Goal: Information Seeking & Learning: Learn about a topic

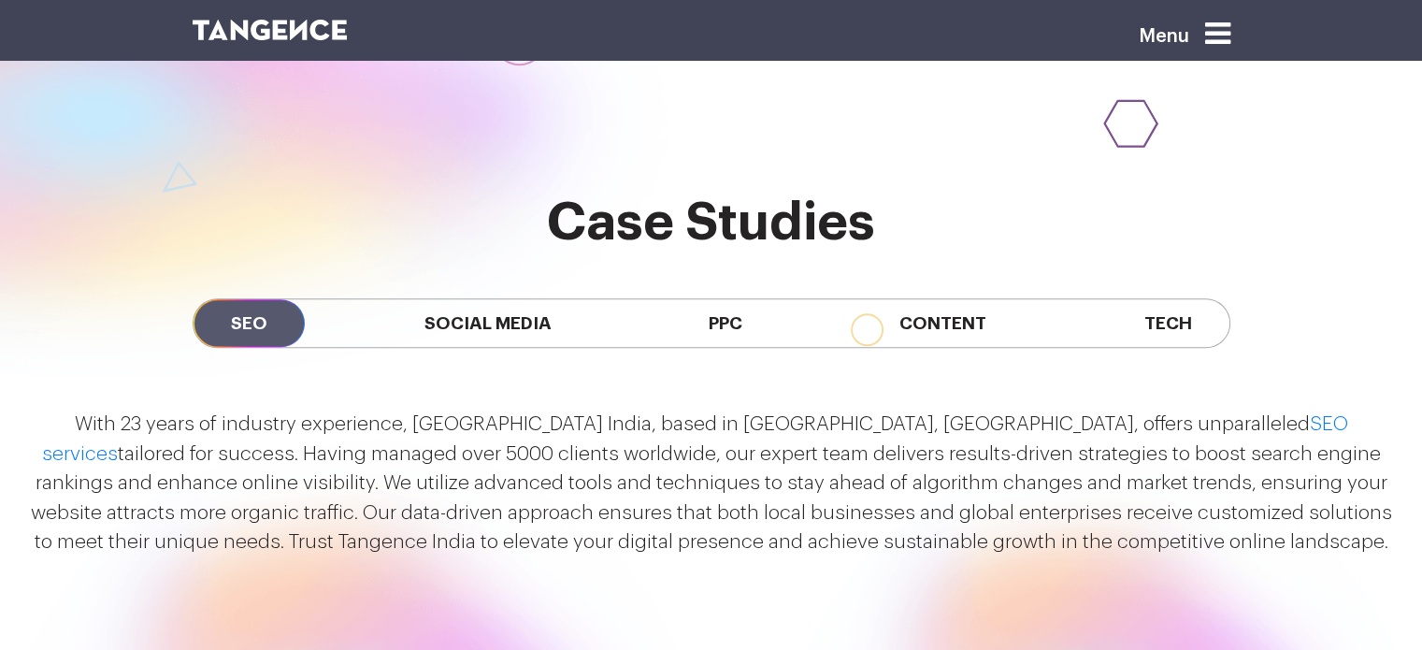
scroll to position [1553, 0]
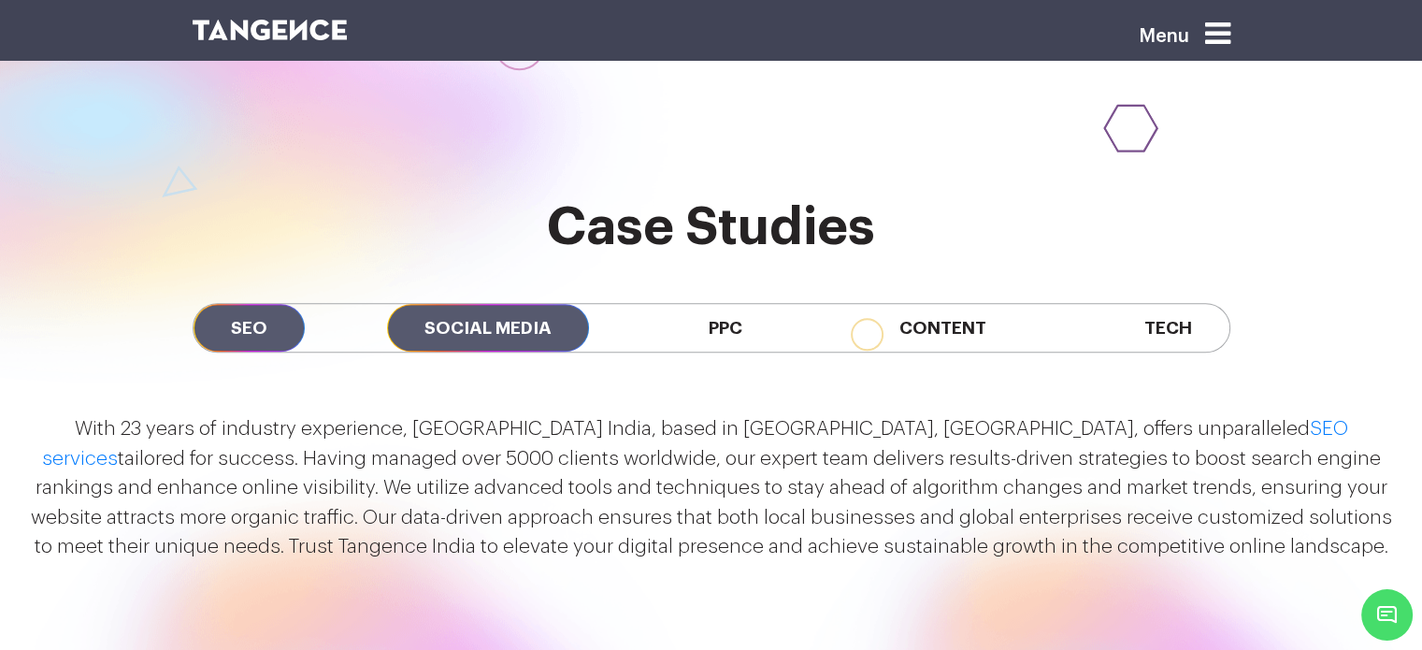
click at [524, 304] on span "Social Media" at bounding box center [488, 328] width 202 height 48
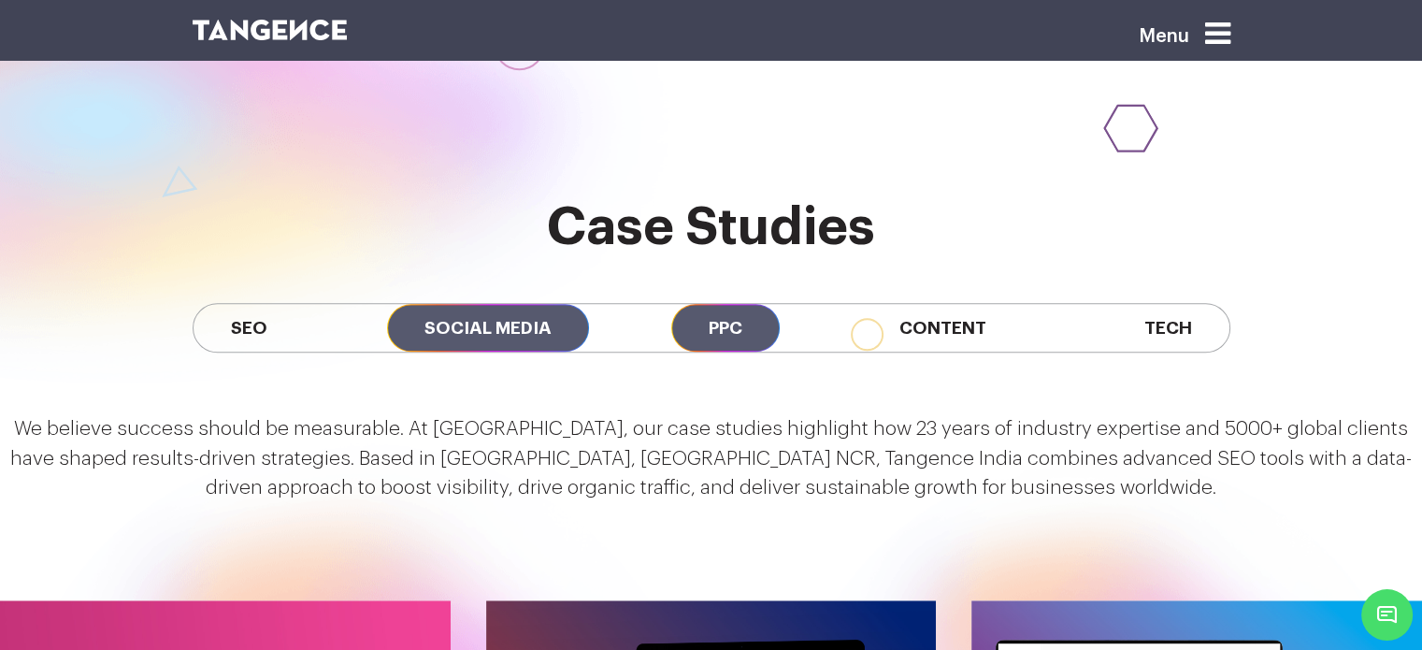
click at [713, 304] on span "PPC" at bounding box center [725, 328] width 108 height 48
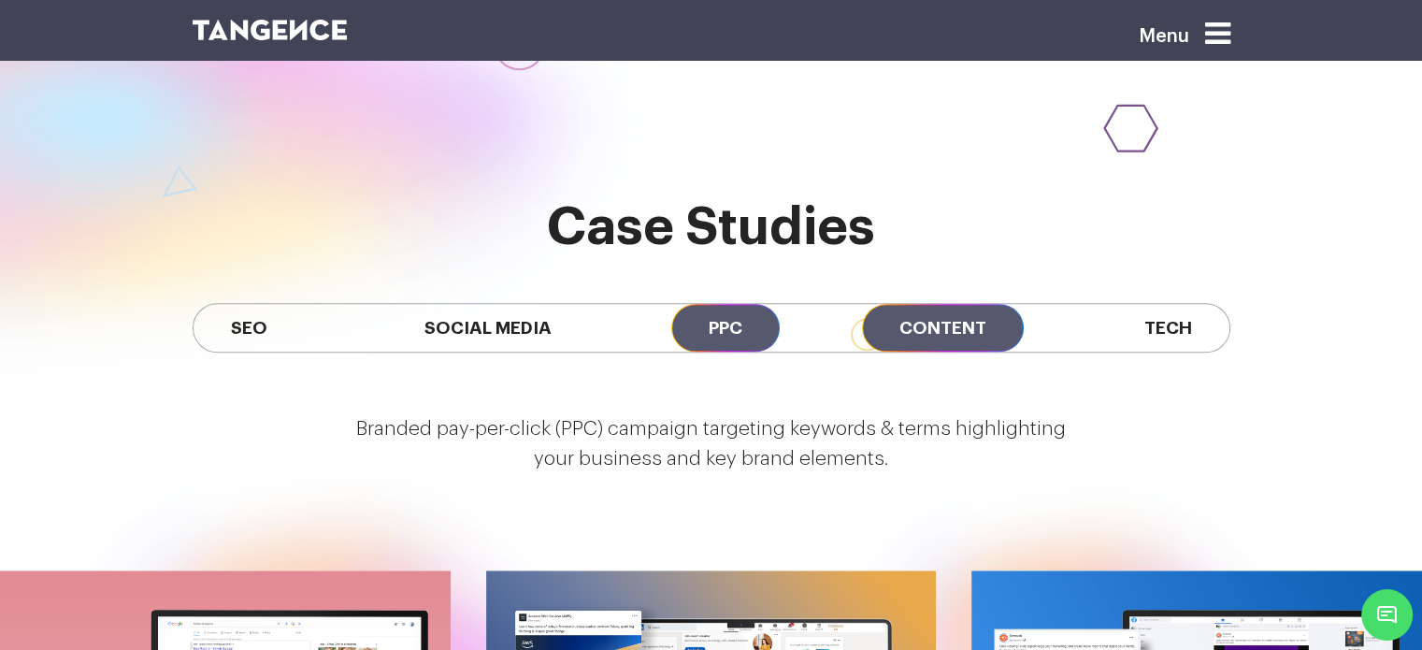
click at [916, 304] on span "Content" at bounding box center [943, 328] width 162 height 48
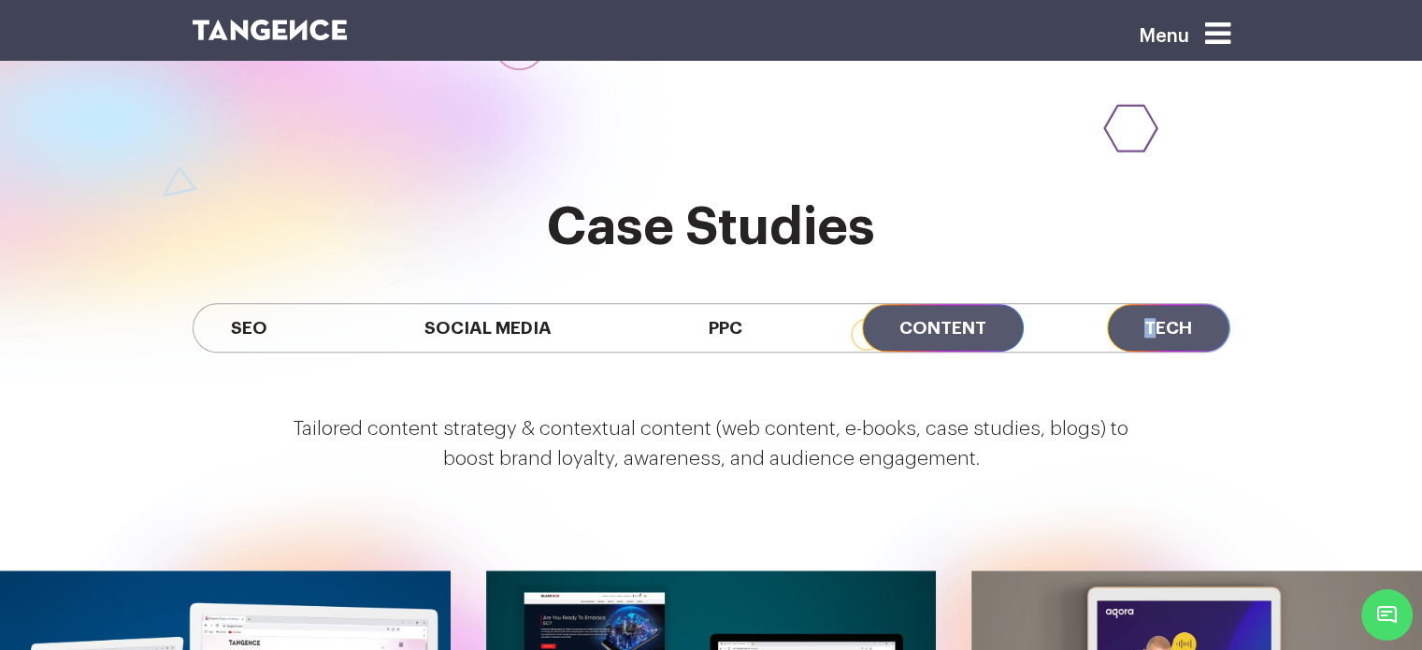
drag, startPoint x: 1145, startPoint y: 220, endPoint x: 1156, endPoint y: 205, distance: 18.2
click at [1156, 303] on div "SEO Social Media PPC Content Tech" at bounding box center [712, 328] width 1038 height 50
click at [1156, 304] on span "Tech" at bounding box center [1168, 328] width 122 height 48
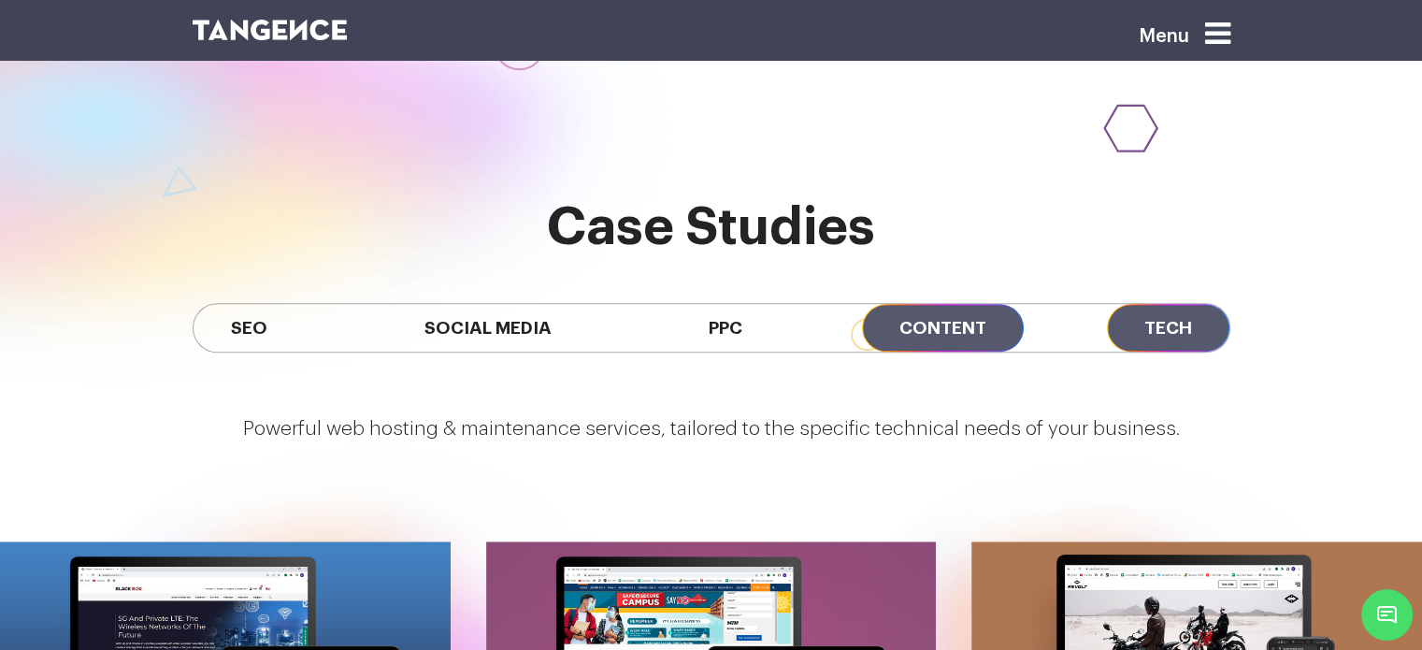
click at [951, 304] on span "Content" at bounding box center [943, 328] width 162 height 48
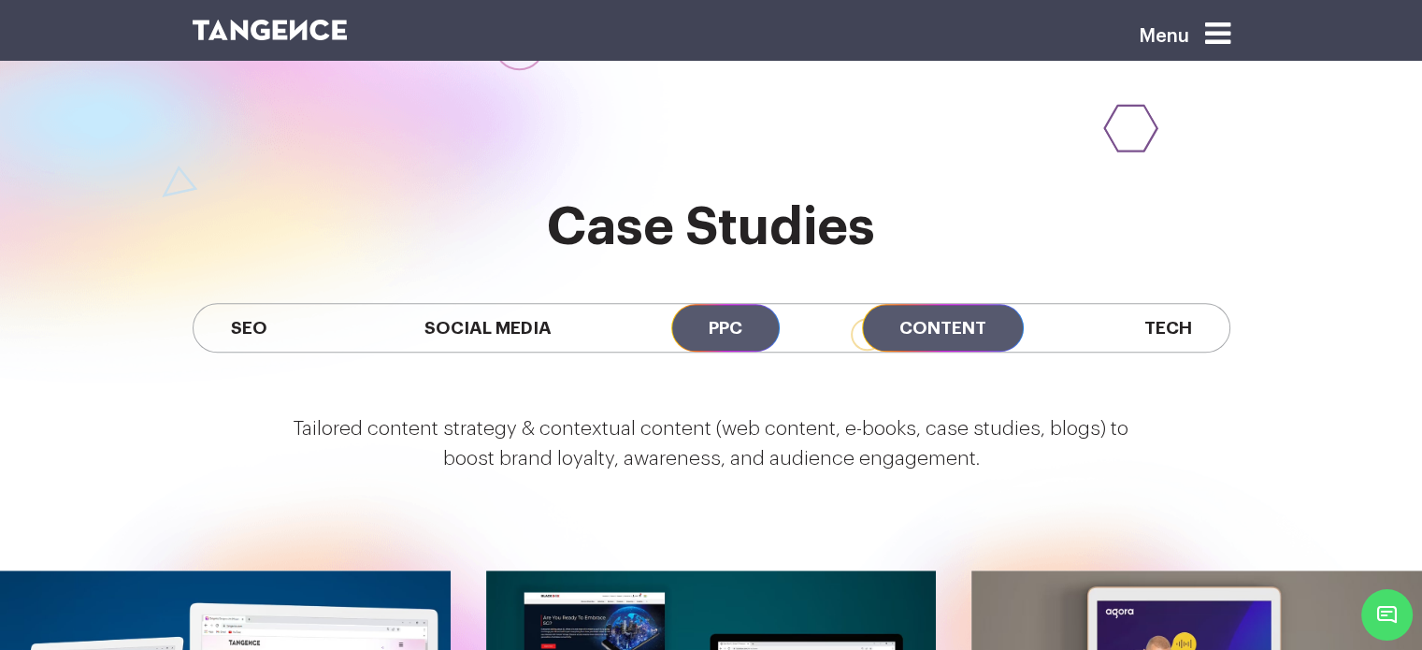
click at [727, 304] on span "PPC" at bounding box center [725, 328] width 108 height 48
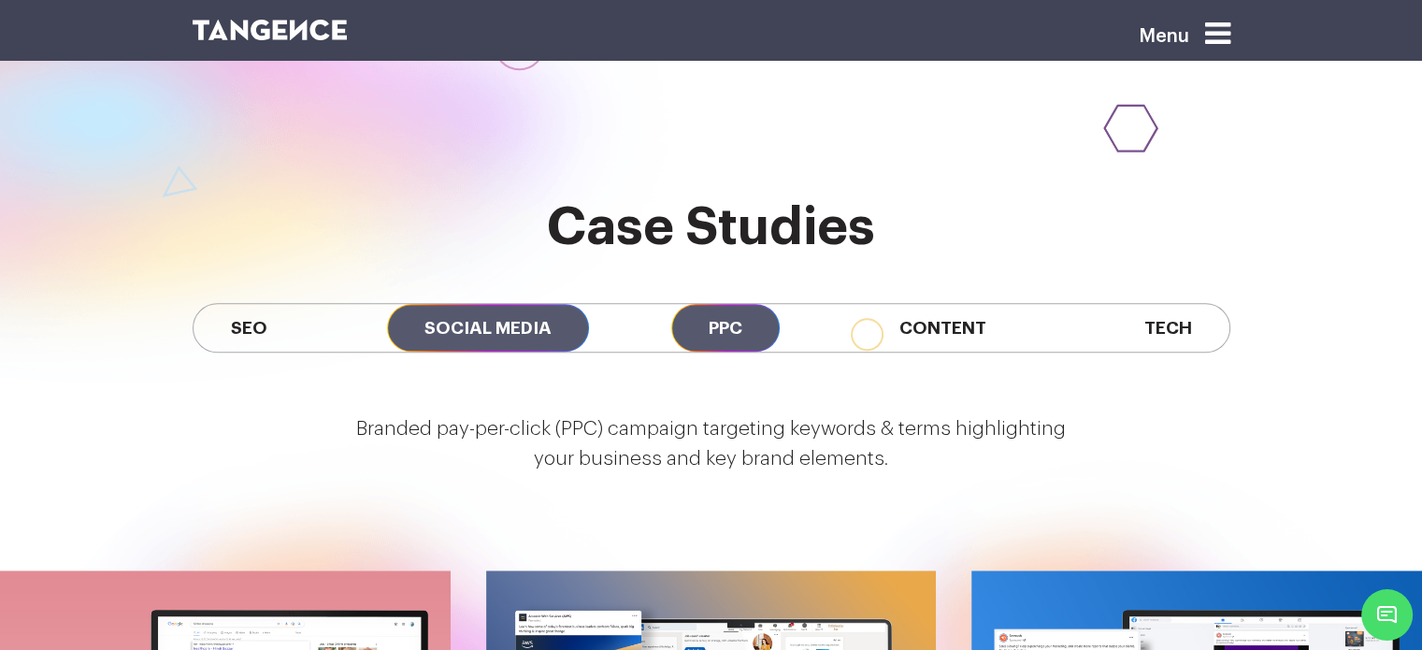
click at [510, 304] on span "Social Media" at bounding box center [488, 328] width 202 height 48
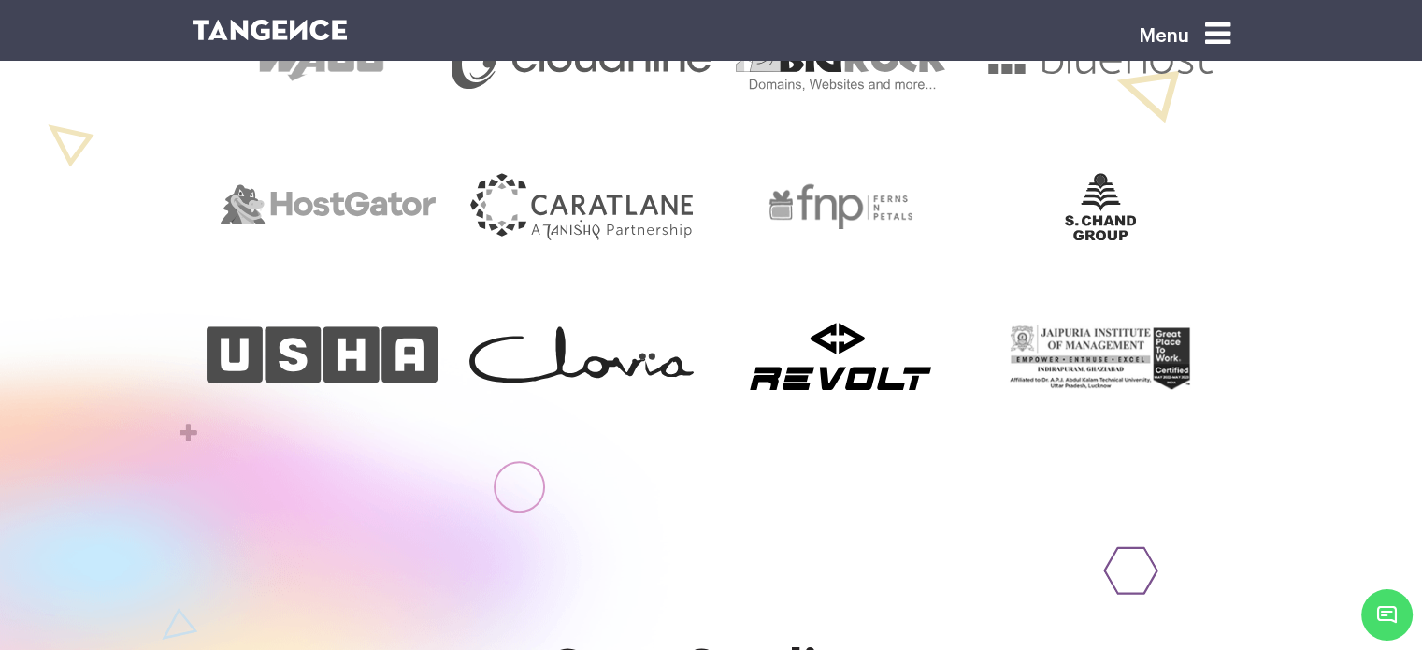
scroll to position [1113, 0]
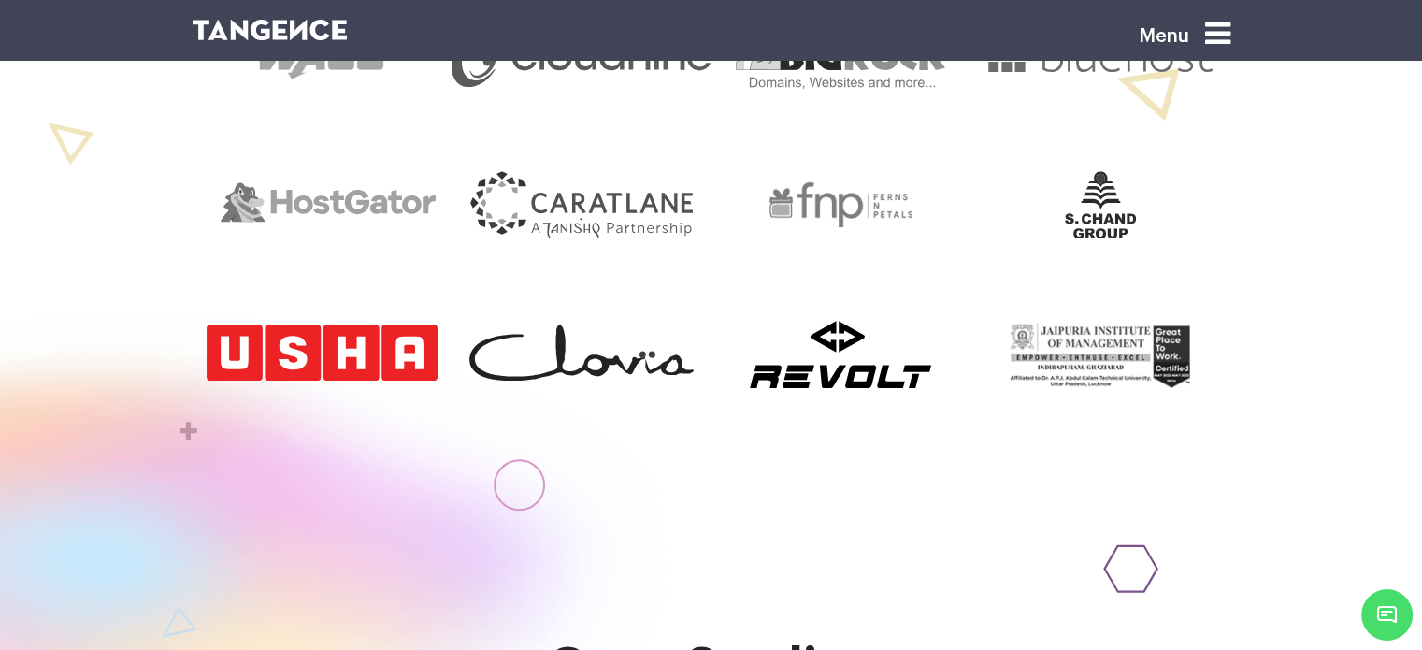
click at [323, 324] on img at bounding box center [322, 352] width 231 height 56
click at [344, 324] on img at bounding box center [322, 352] width 231 height 56
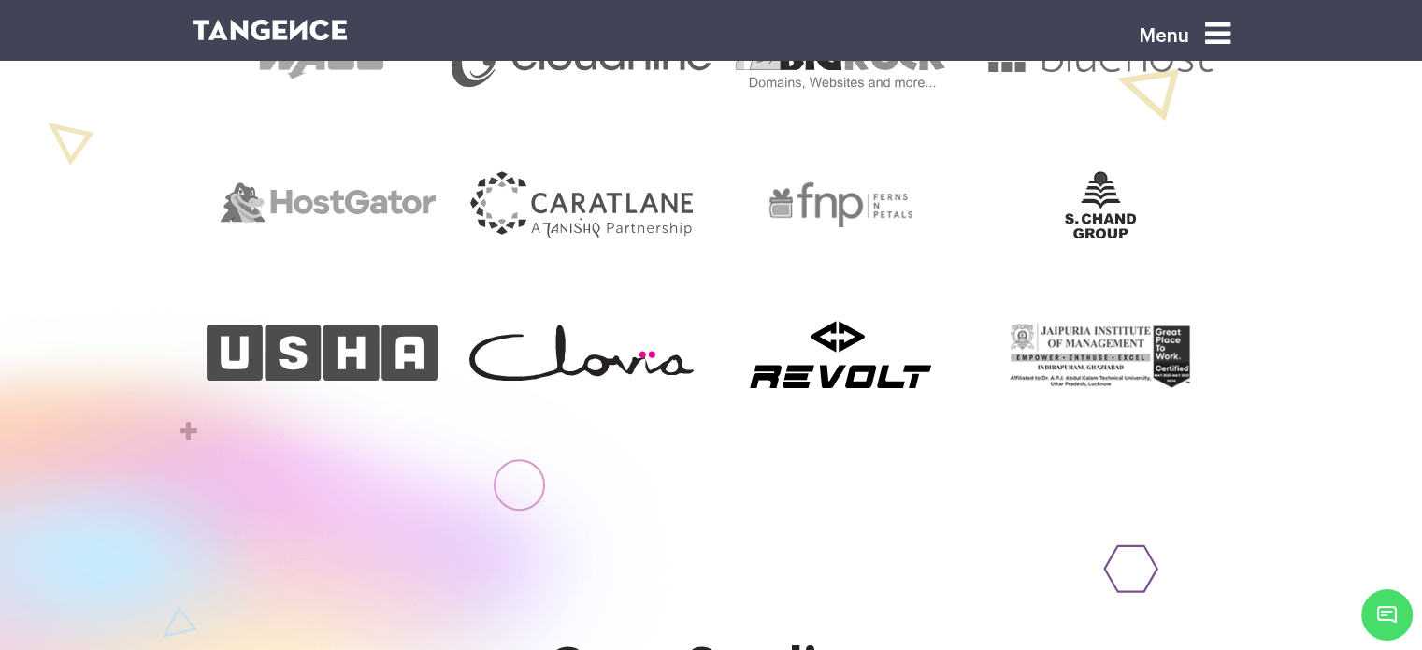
click at [561, 324] on img at bounding box center [581, 352] width 224 height 56
click at [811, 321] on img at bounding box center [840, 354] width 181 height 67
click at [1058, 280] on div at bounding box center [1100, 355] width 260 height 150
click at [1103, 321] on image at bounding box center [1100, 354] width 207 height 67
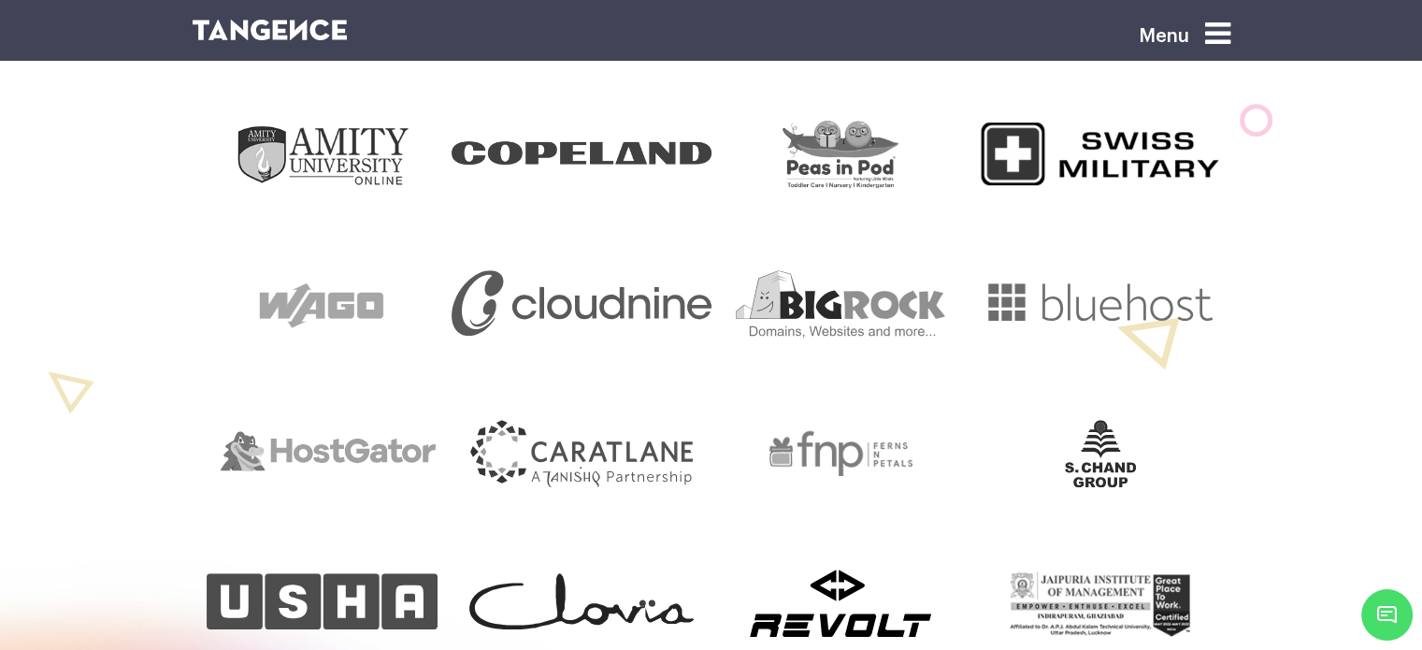
scroll to position [856, 0]
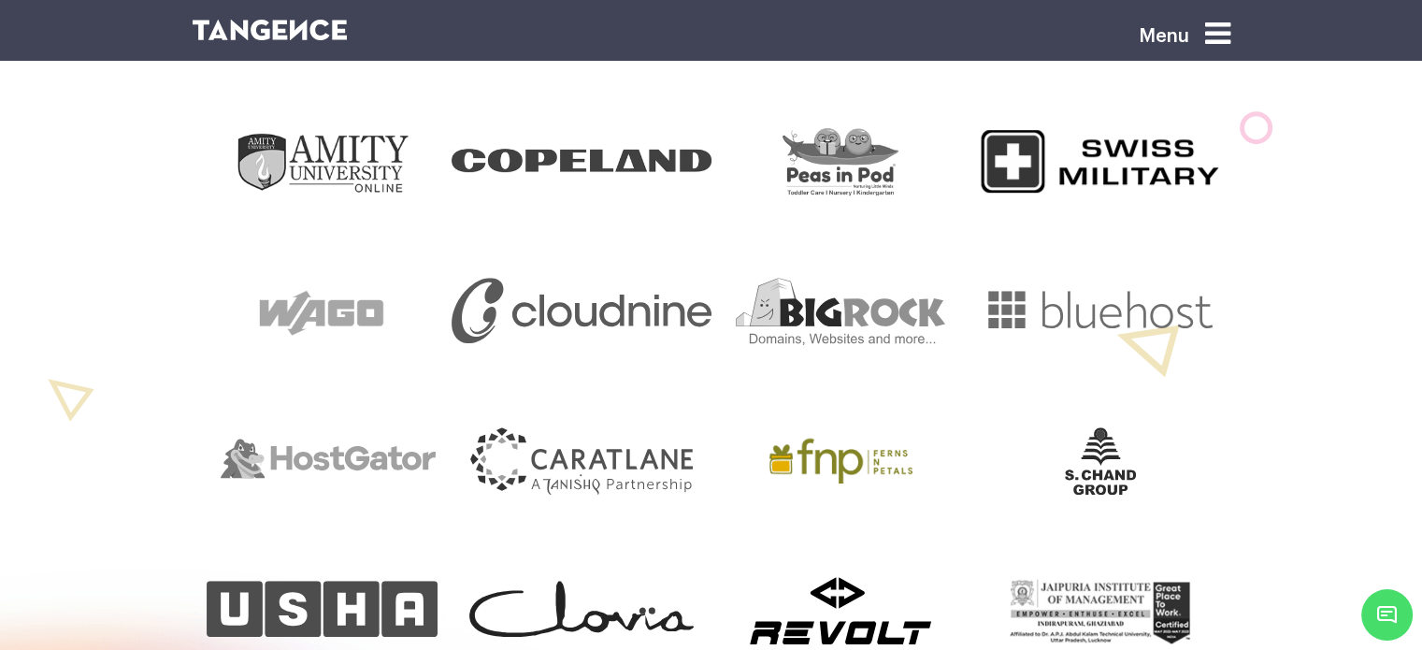
click at [823, 427] on img at bounding box center [841, 460] width 207 height 67
click at [819, 278] on img at bounding box center [840, 311] width 209 height 67
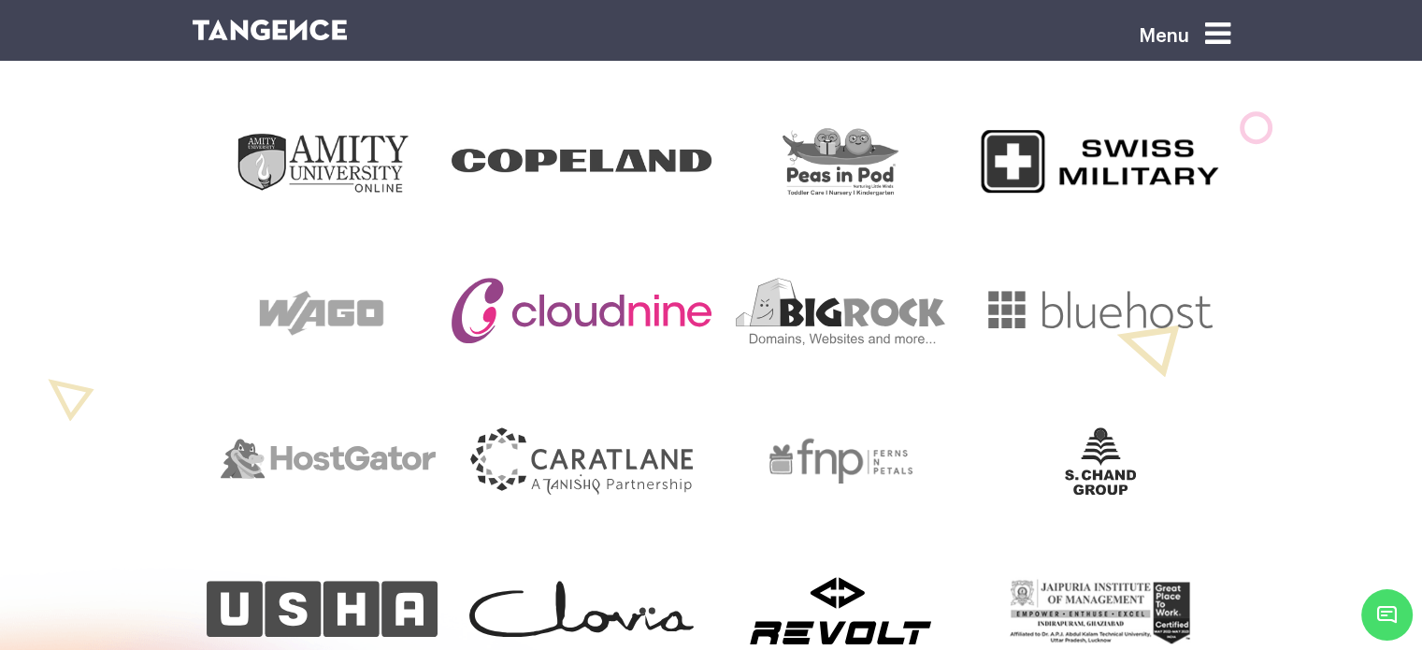
click at [610, 278] on img at bounding box center [582, 310] width 260 height 65
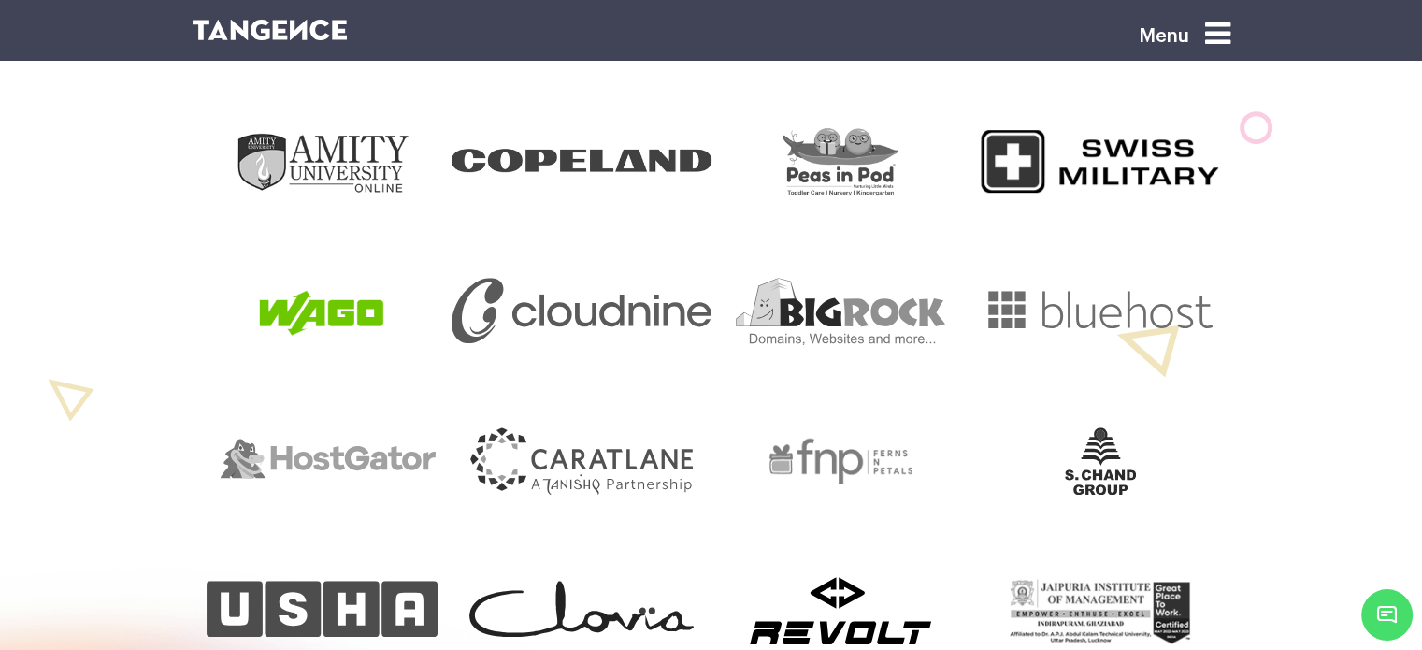
click at [317, 278] on img at bounding box center [321, 311] width 167 height 67
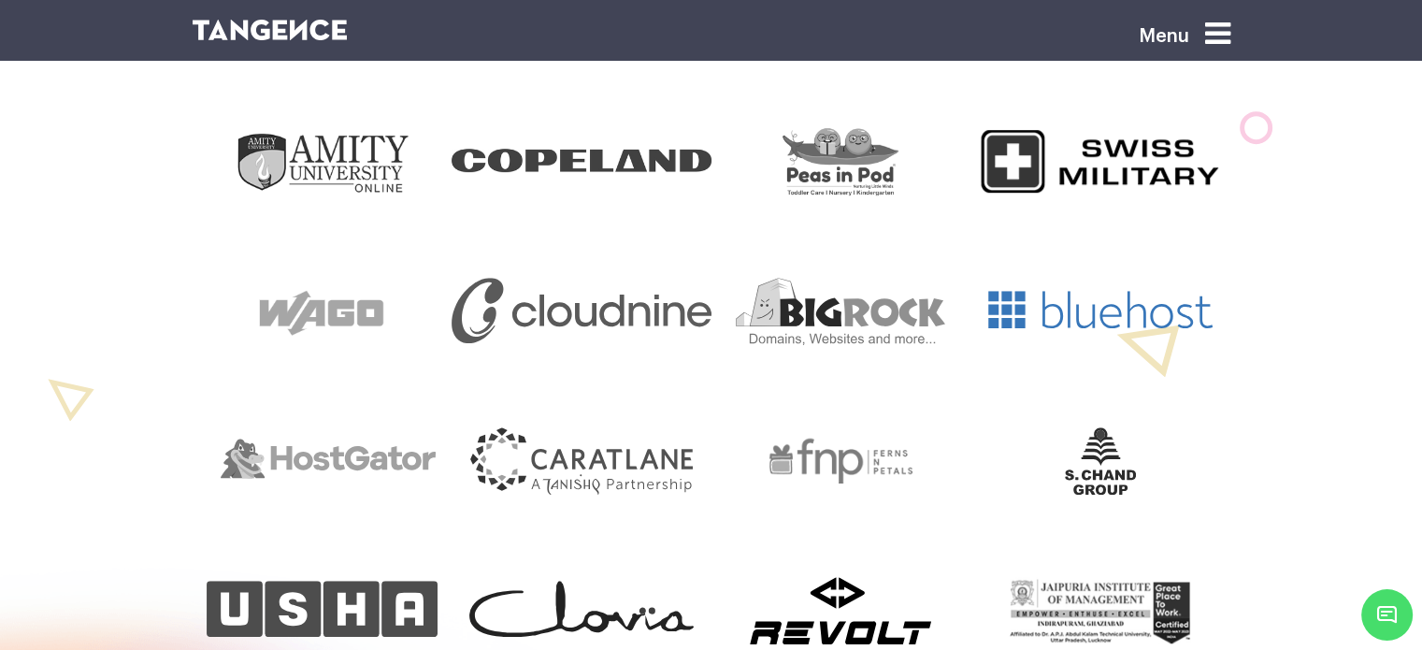
click at [1075, 291] on img at bounding box center [1100, 309] width 224 height 37
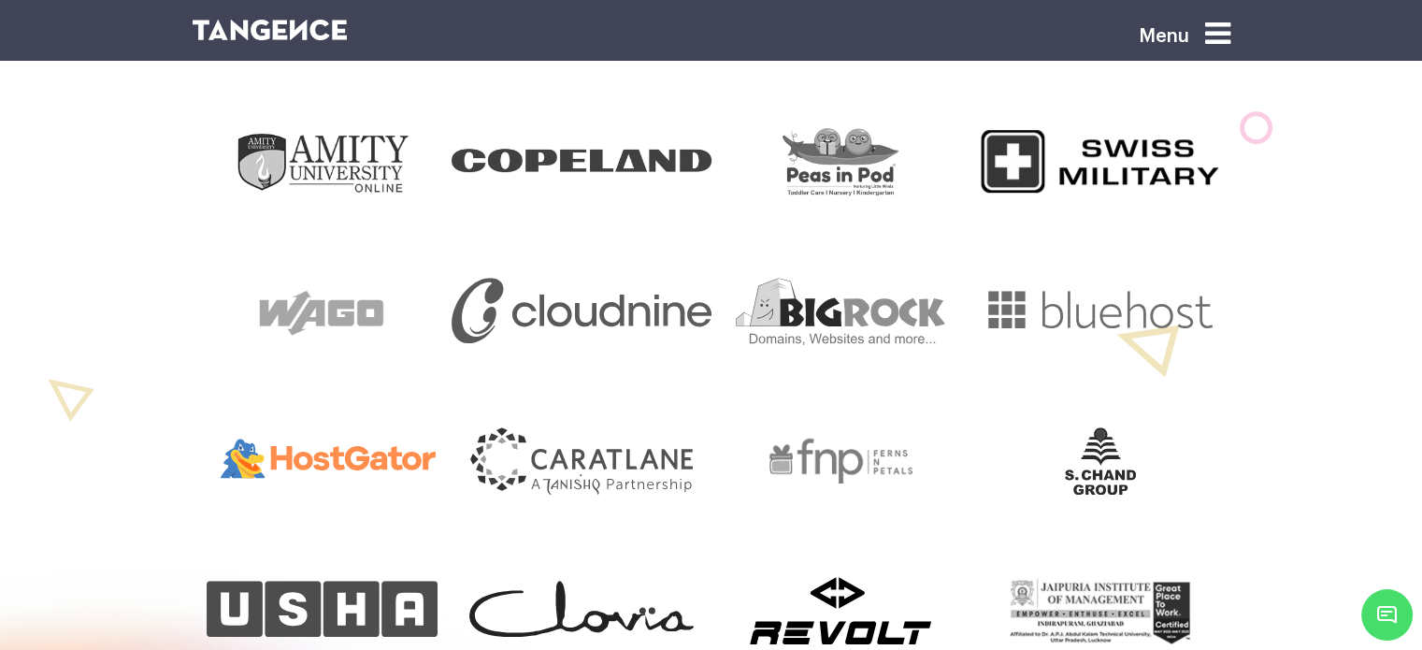
click at [378, 438] on img at bounding box center [322, 471] width 228 height 67
click at [836, 427] on img at bounding box center [841, 460] width 207 height 67
click at [1101, 427] on img at bounding box center [1100, 460] width 71 height 67
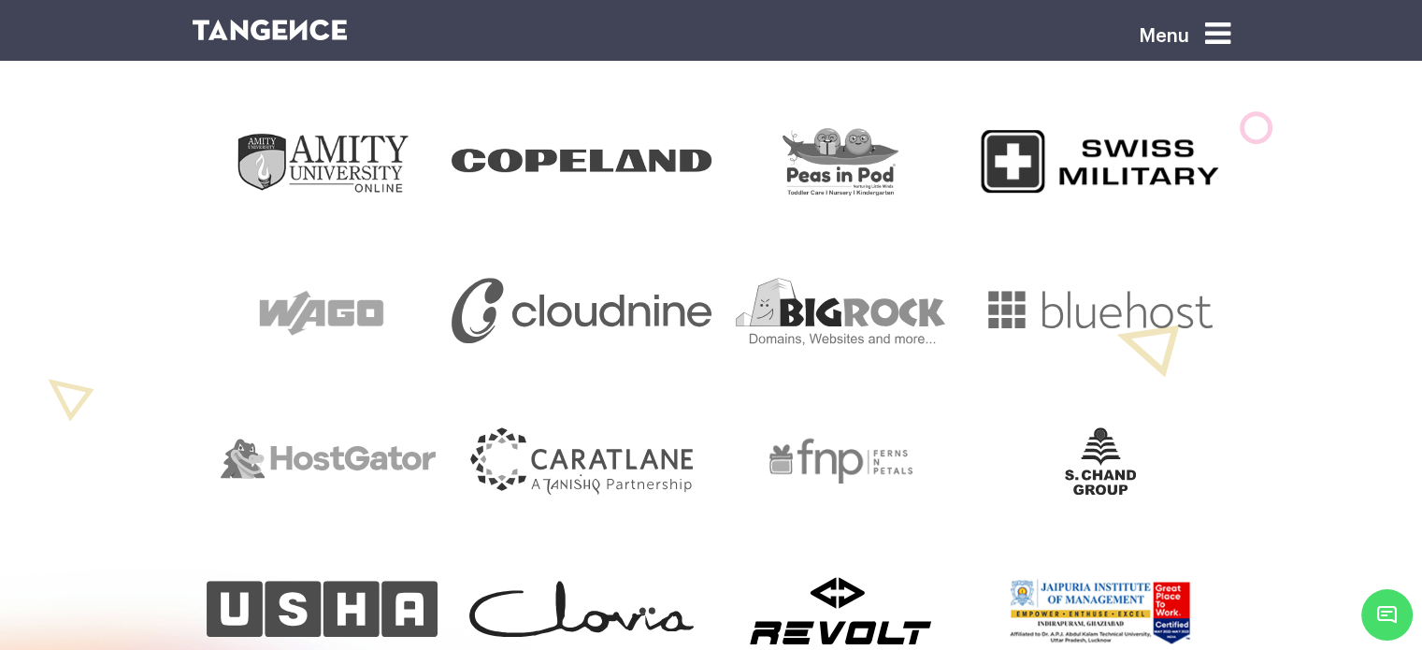
click at [1112, 577] on image at bounding box center [1100, 610] width 207 height 67
click at [833, 577] on img at bounding box center [840, 610] width 181 height 67
click at [550, 581] on img at bounding box center [581, 609] width 224 height 56
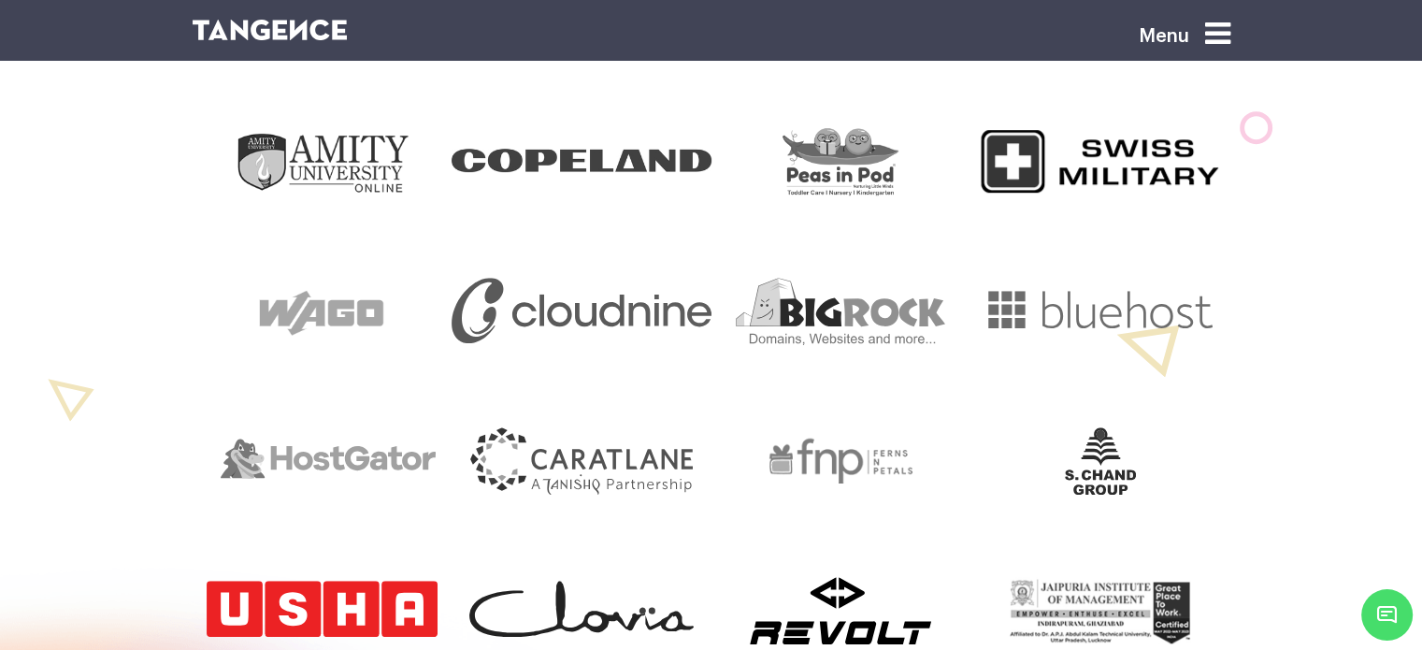
click at [337, 581] on img at bounding box center [322, 609] width 231 height 56
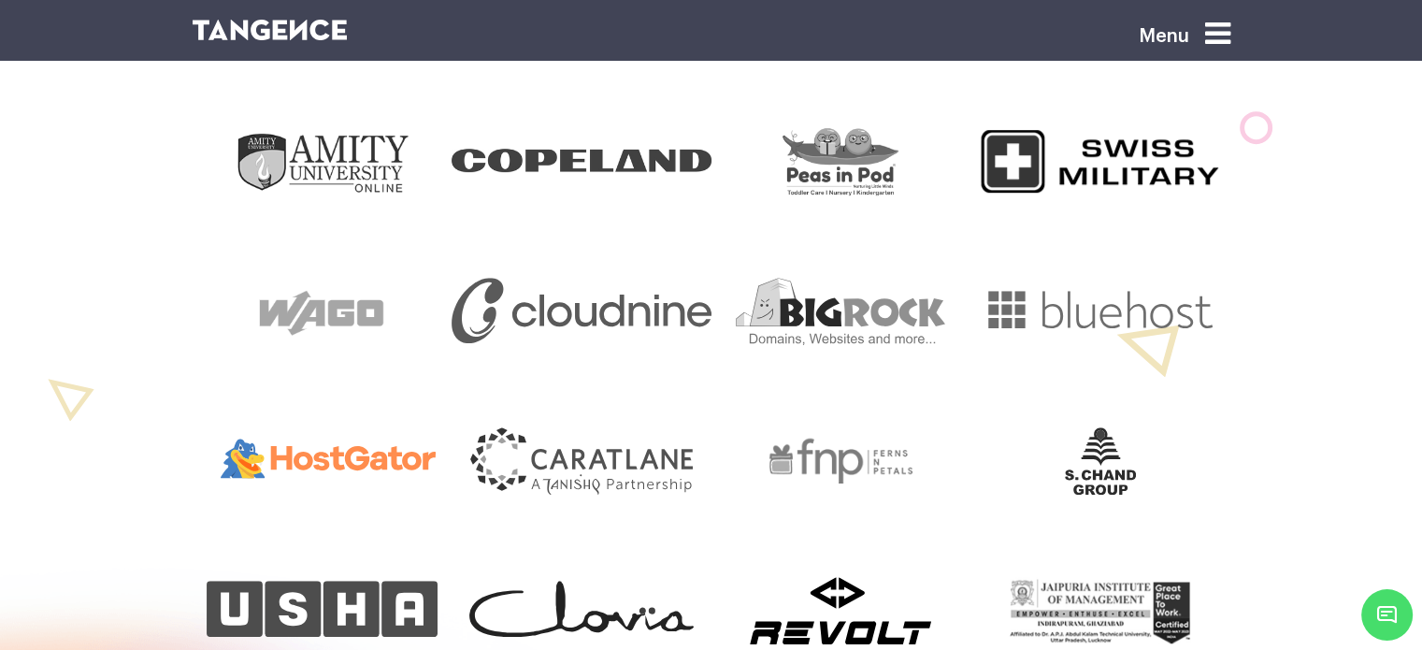
click at [366, 427] on div at bounding box center [323, 460] width 260 height 67
click at [351, 278] on img at bounding box center [321, 311] width 167 height 67
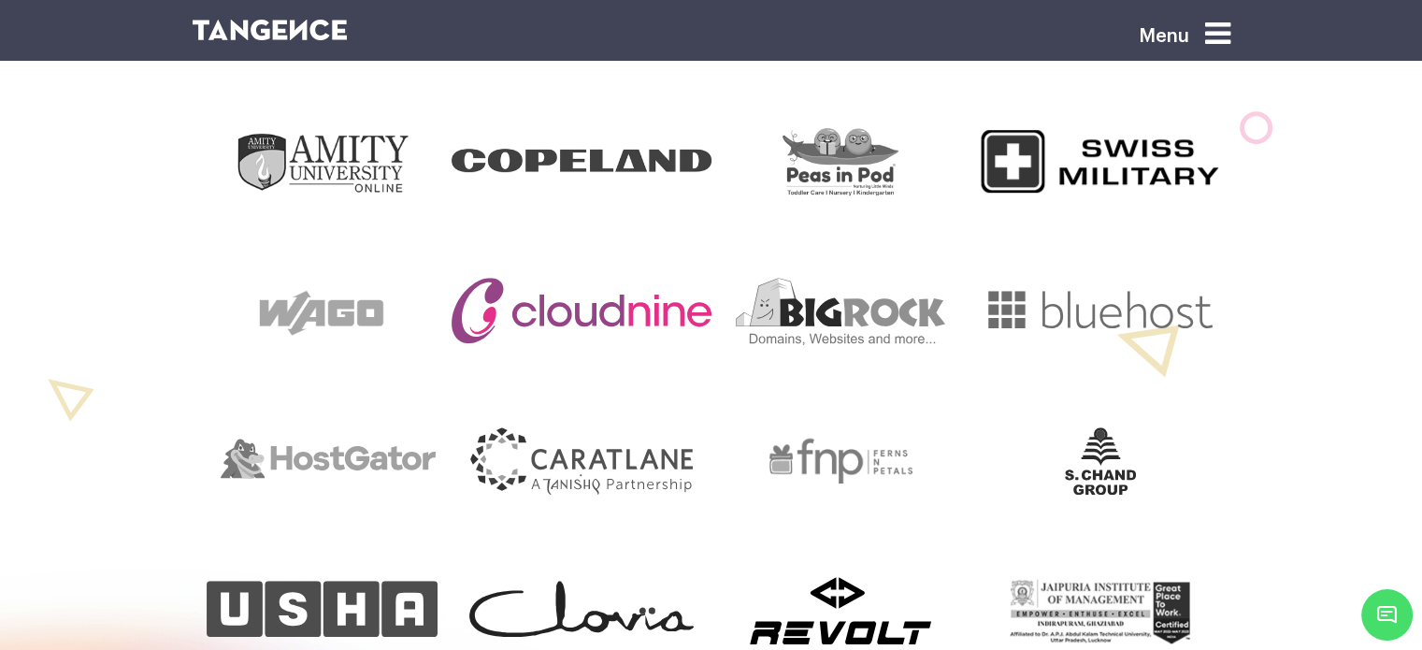
click at [591, 278] on img at bounding box center [582, 310] width 260 height 65
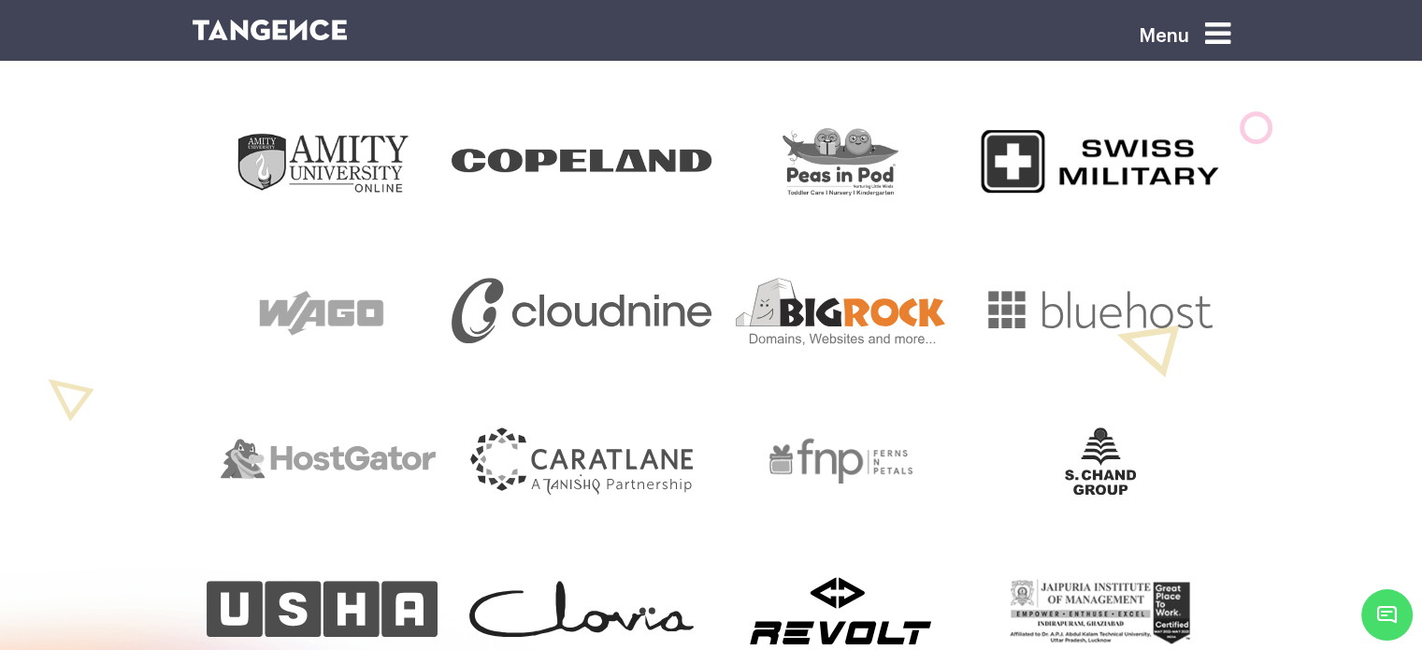
click at [884, 278] on img at bounding box center [840, 311] width 209 height 67
click at [1197, 291] on img at bounding box center [1100, 309] width 224 height 37
click at [1094, 427] on img at bounding box center [1100, 460] width 71 height 67
click at [1085, 577] on image at bounding box center [1100, 610] width 207 height 67
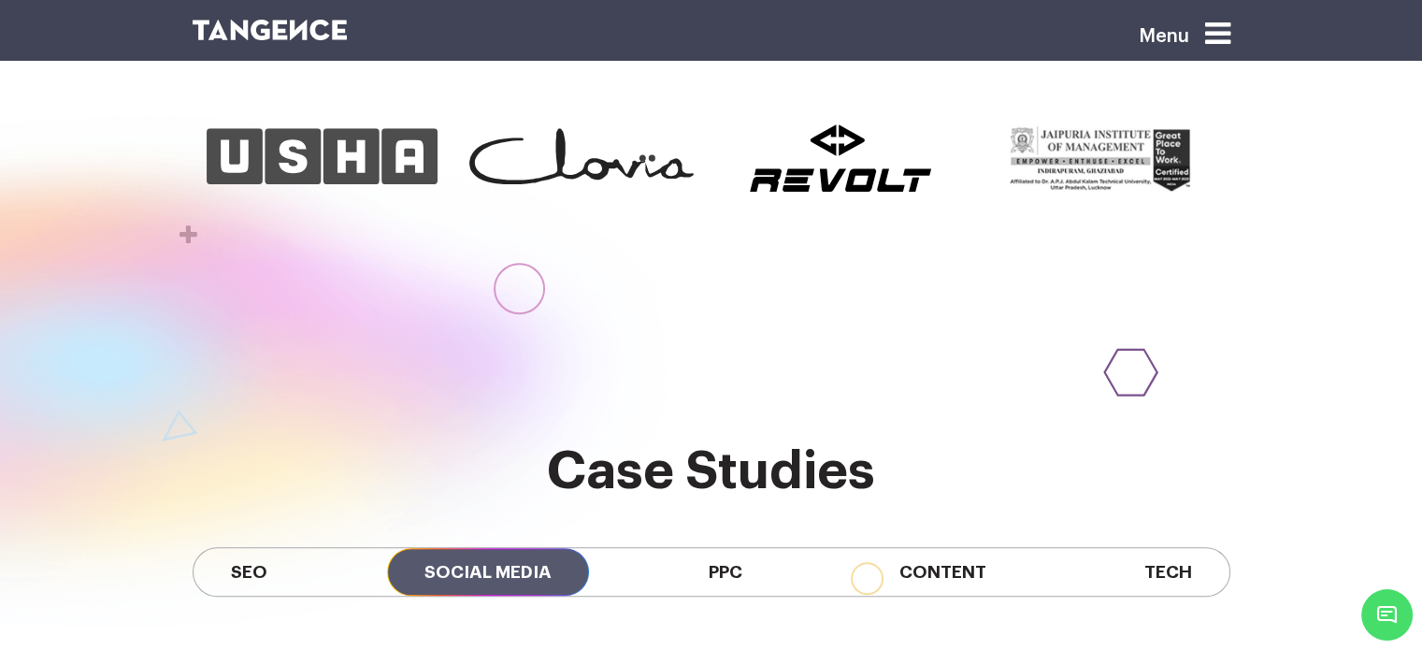
scroll to position [1383, 0]
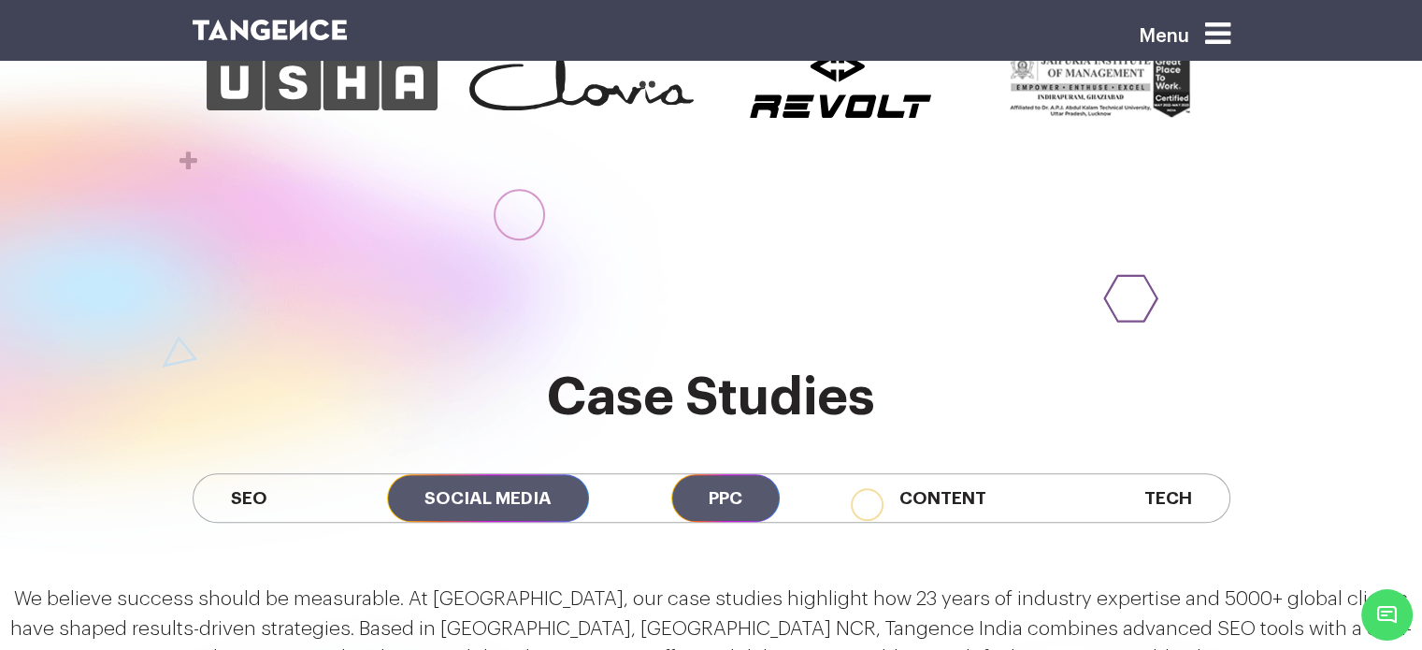
click at [756, 474] on span "PPC" at bounding box center [725, 498] width 108 height 48
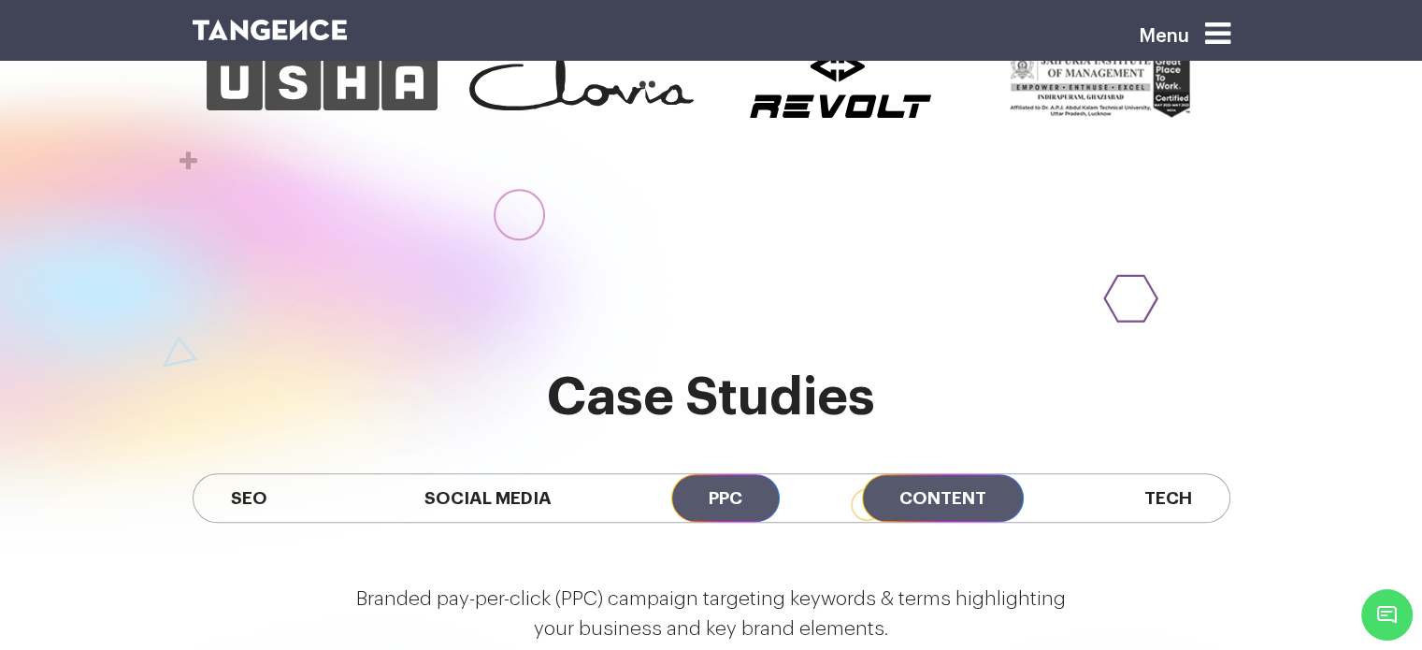
click at [909, 474] on span "Content" at bounding box center [943, 498] width 162 height 48
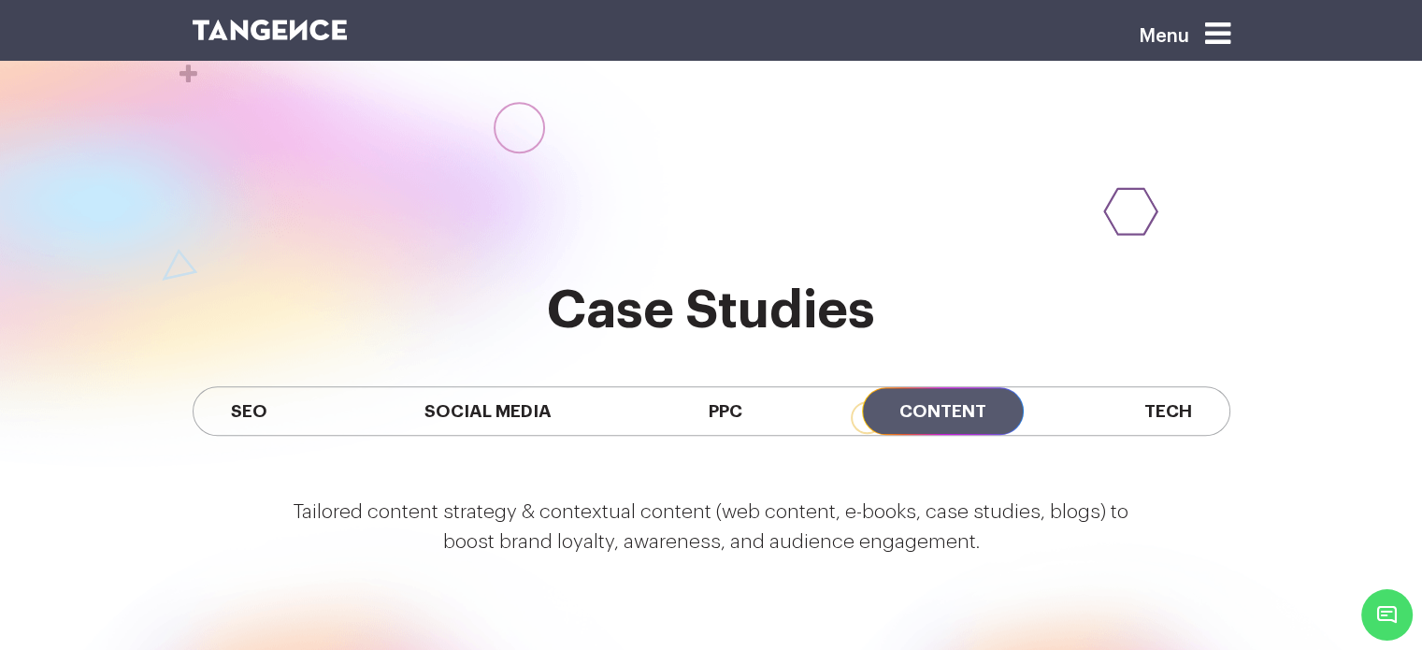
scroll to position [1472, 0]
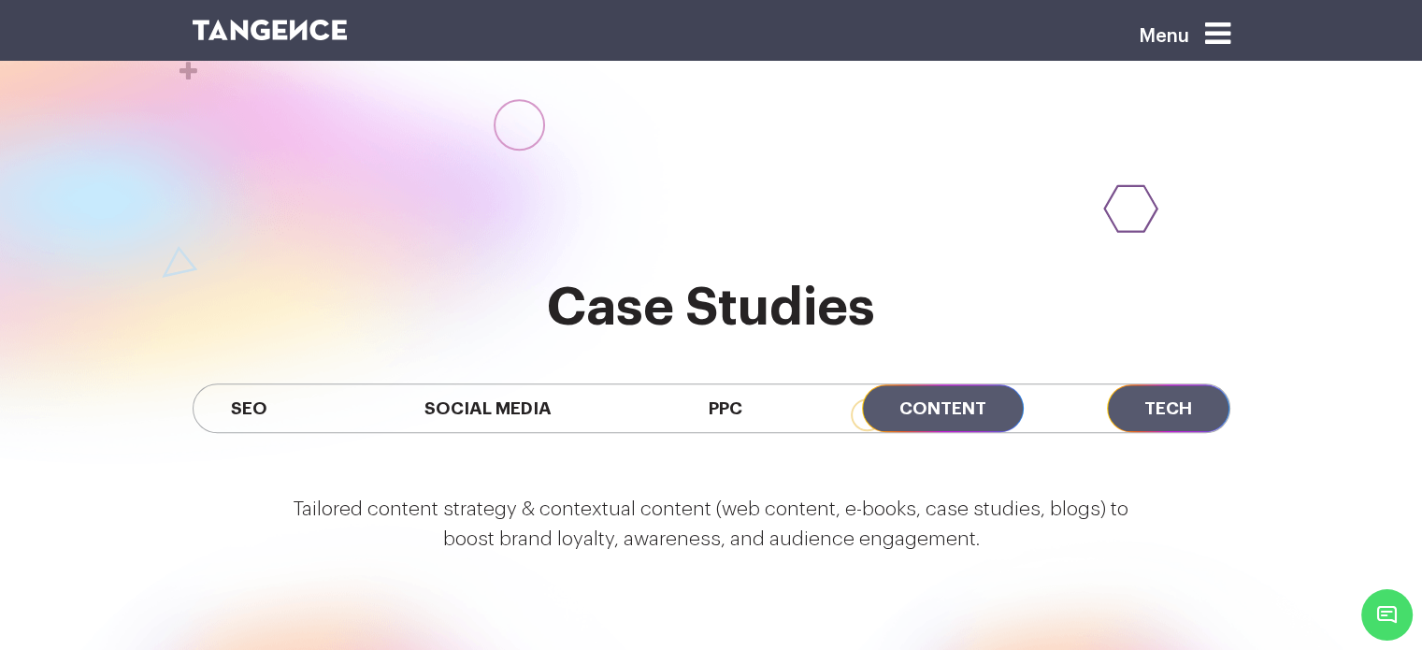
click at [1152, 384] on span "Tech" at bounding box center [1168, 408] width 122 height 48
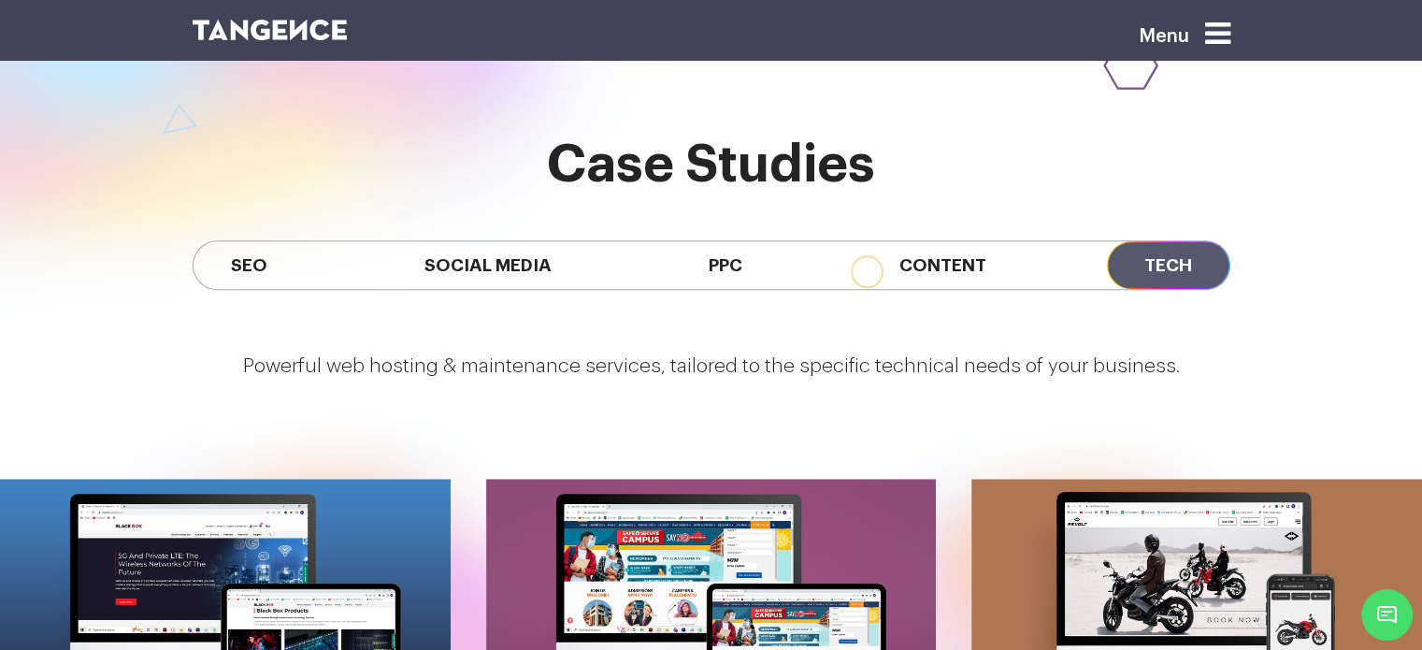
scroll to position [1615, 0]
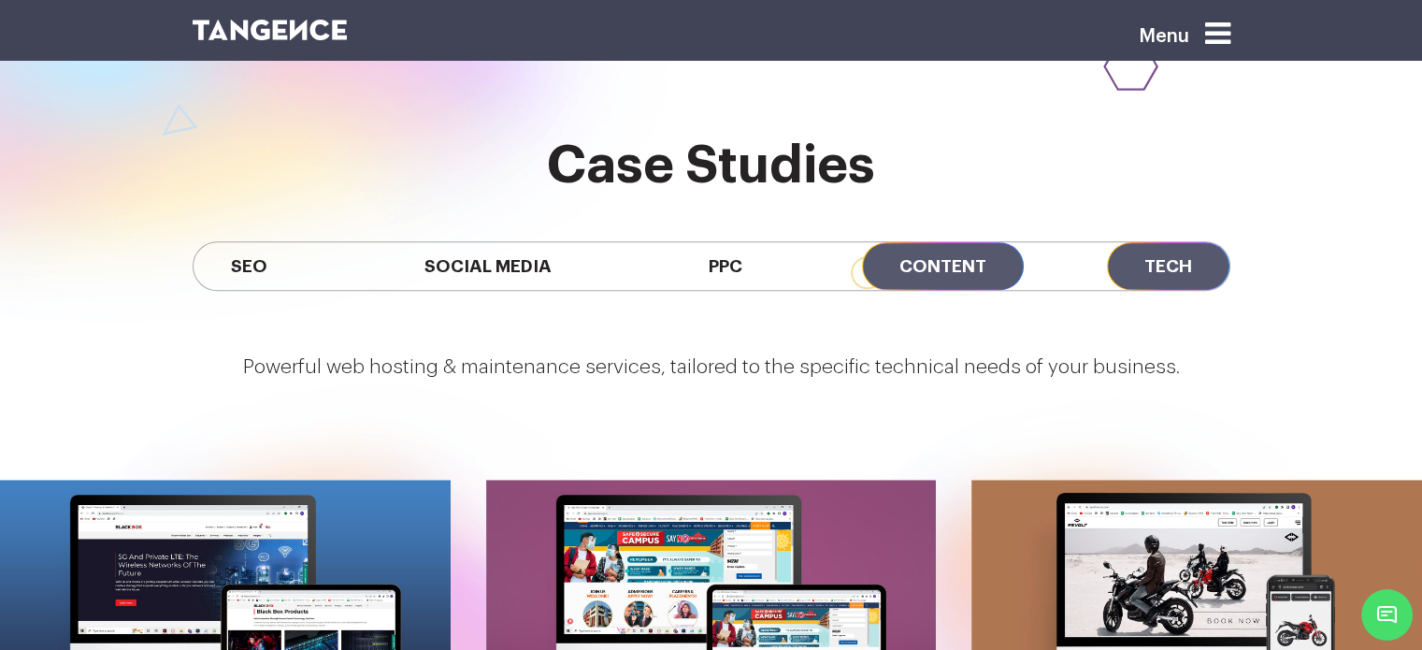
click at [956, 242] on span "Content" at bounding box center [943, 266] width 162 height 48
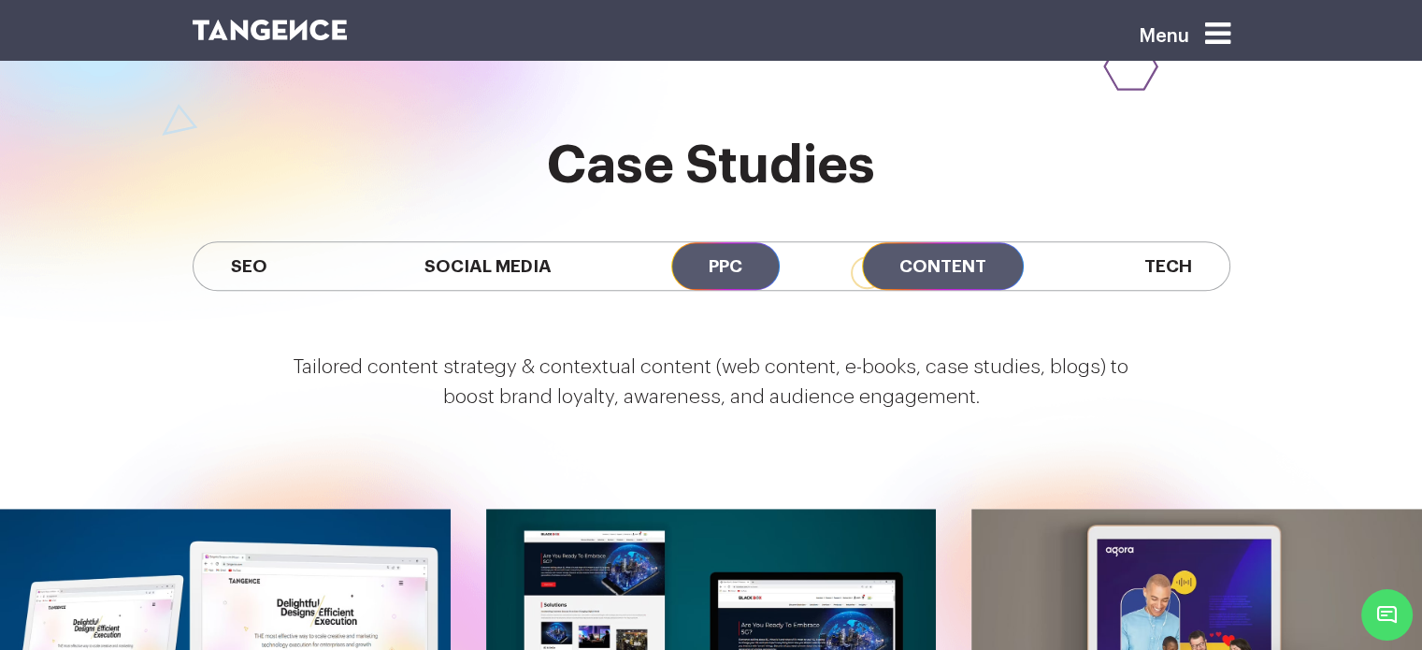
click at [711, 242] on span "PPC" at bounding box center [725, 266] width 108 height 48
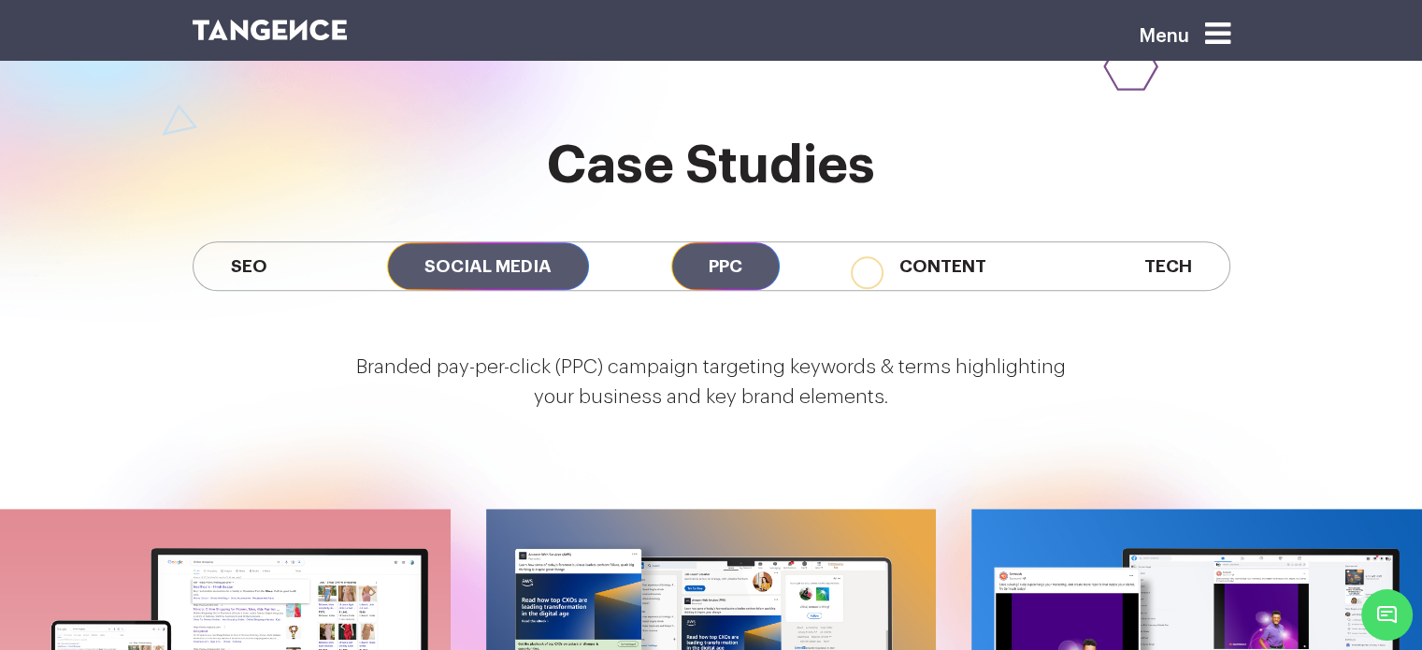
click at [524, 242] on span "Social Media" at bounding box center [488, 266] width 202 height 48
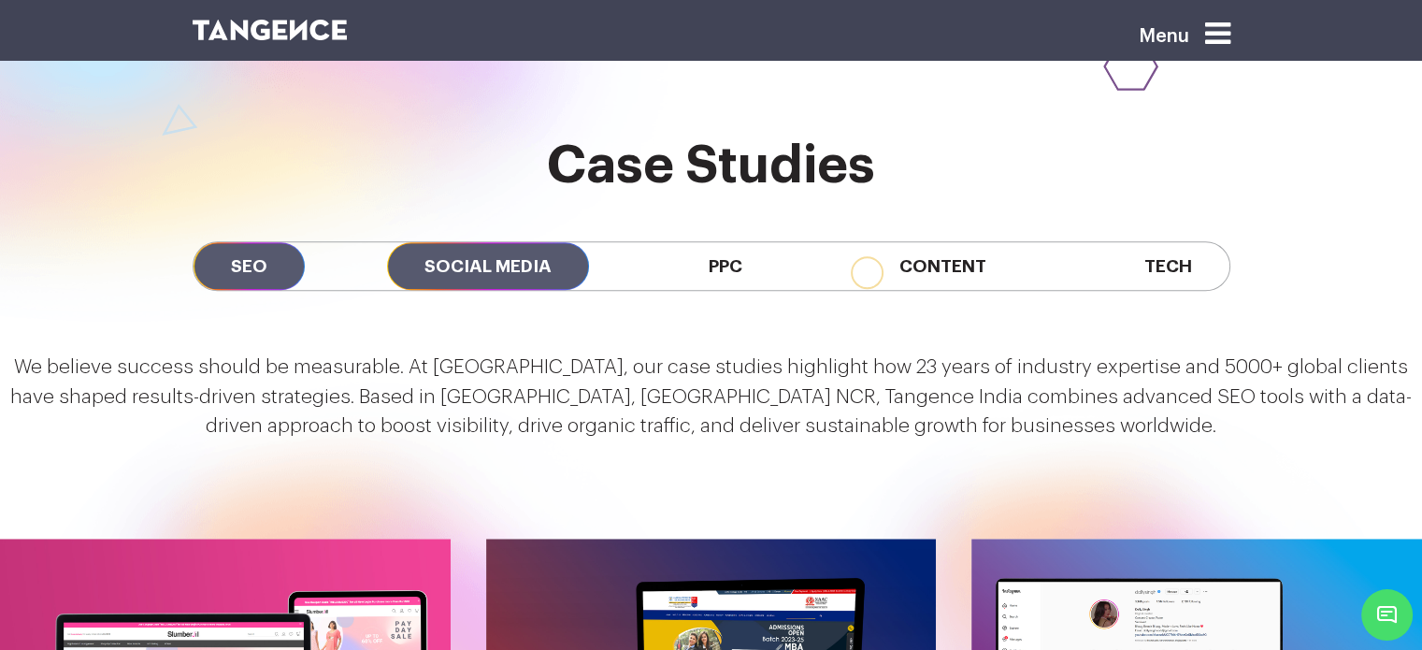
click at [279, 242] on span "SEO" at bounding box center [249, 266] width 111 height 48
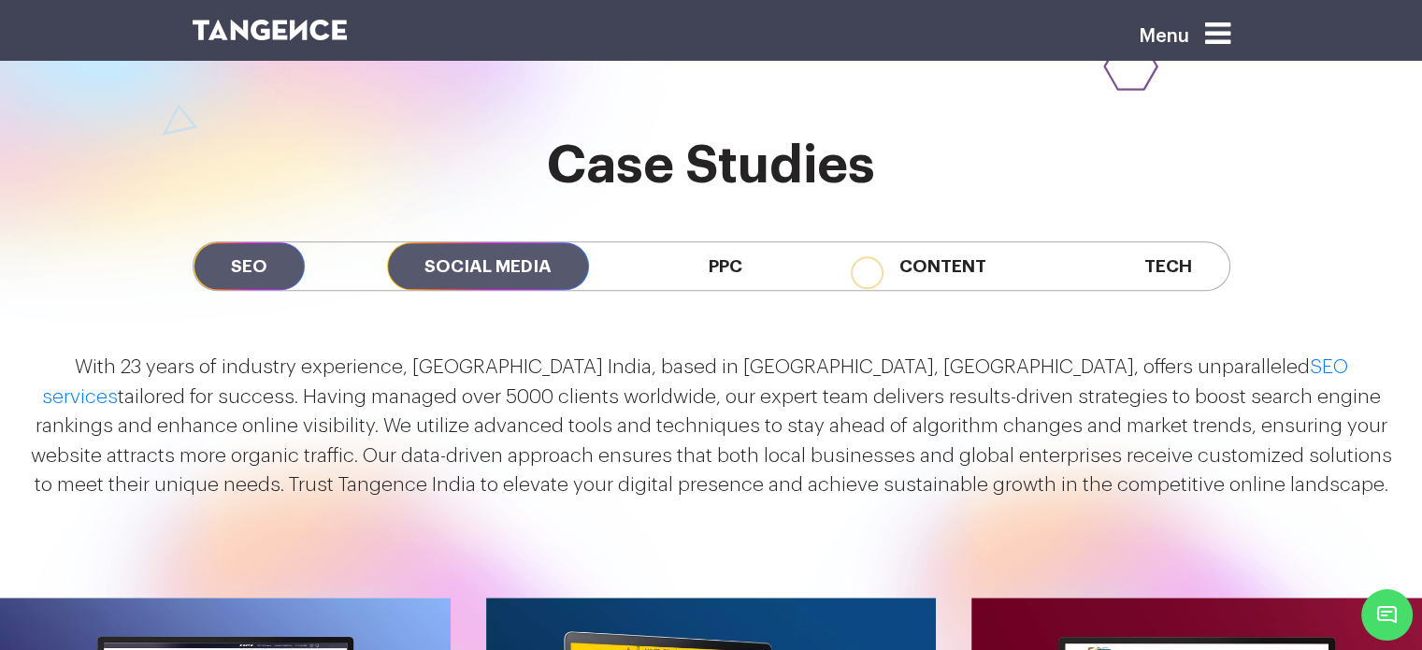
click at [516, 242] on span "Social Media" at bounding box center [488, 266] width 202 height 48
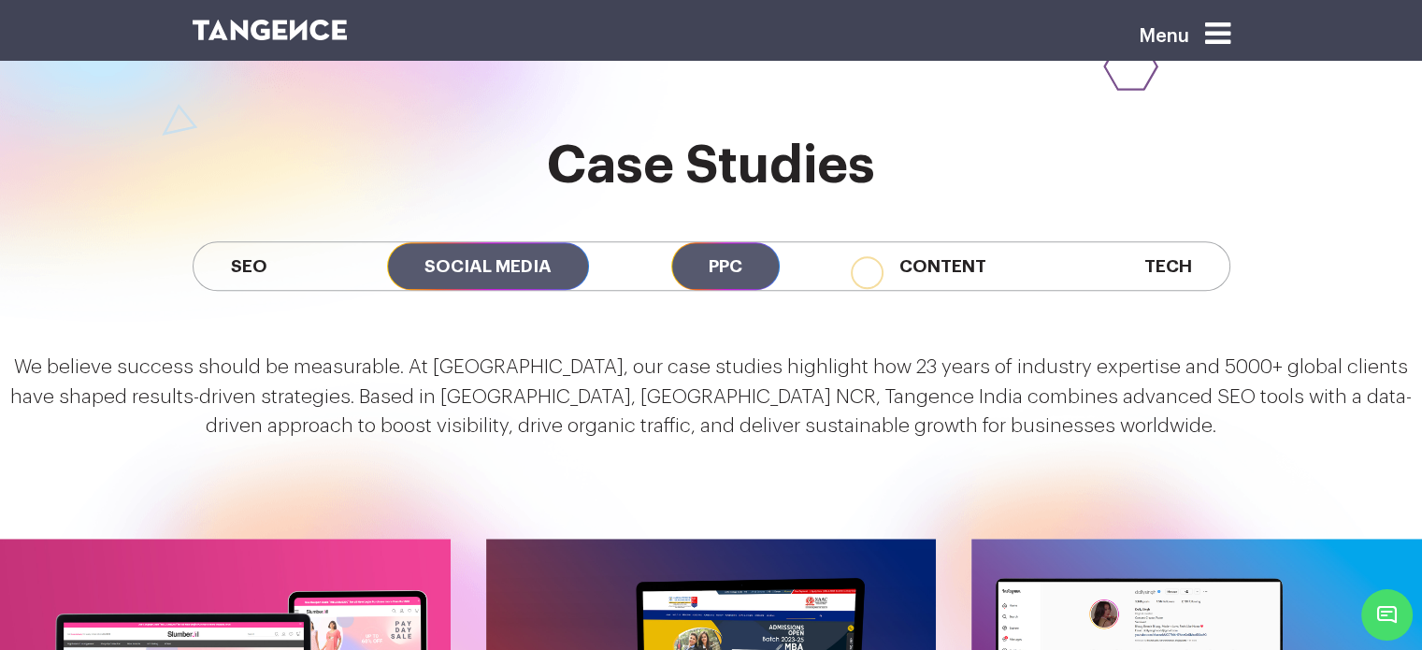
click at [730, 242] on span "PPC" at bounding box center [725, 266] width 108 height 48
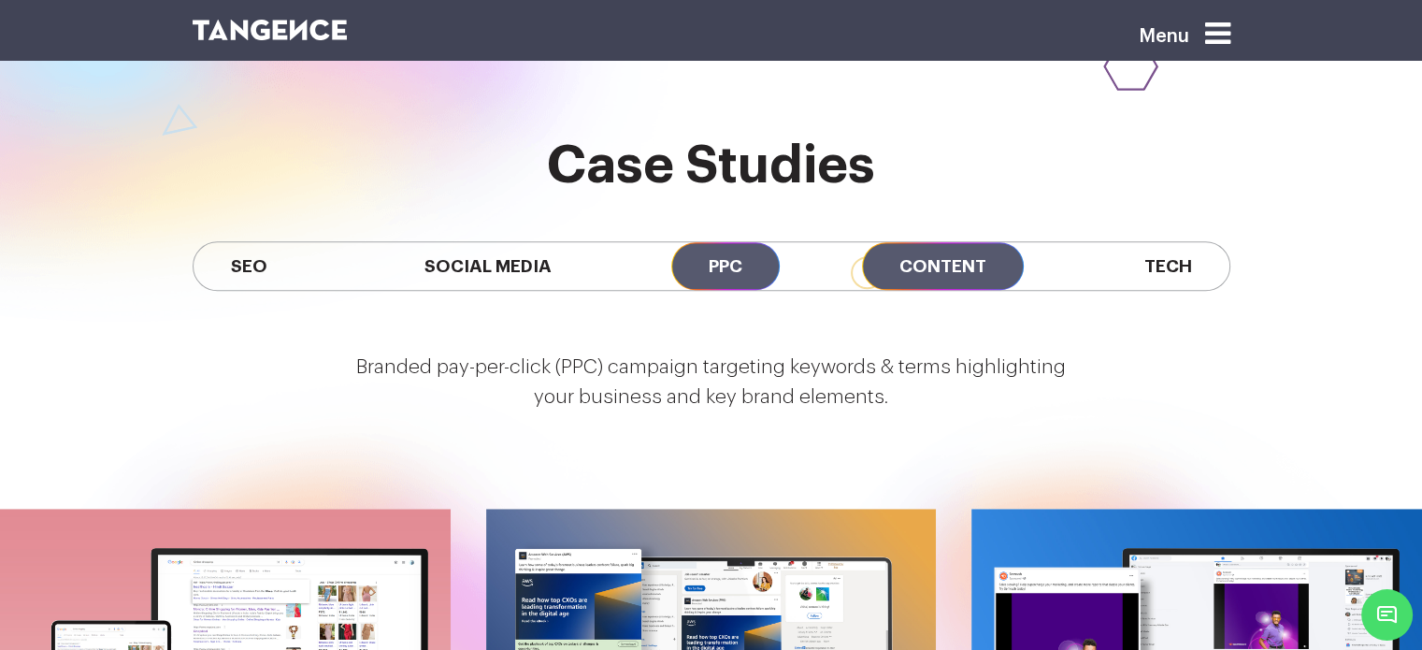
click at [924, 242] on span "Content" at bounding box center [943, 266] width 162 height 48
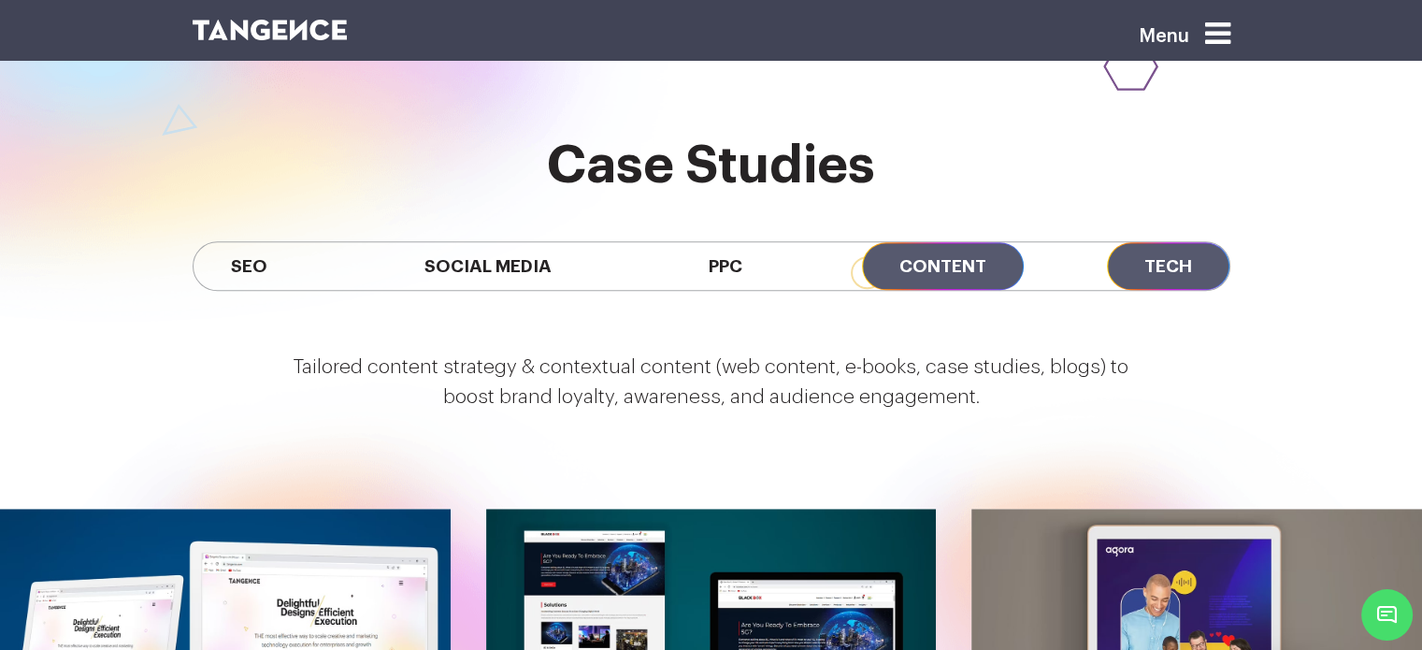
click at [1152, 242] on span "Tech" at bounding box center [1168, 266] width 122 height 48
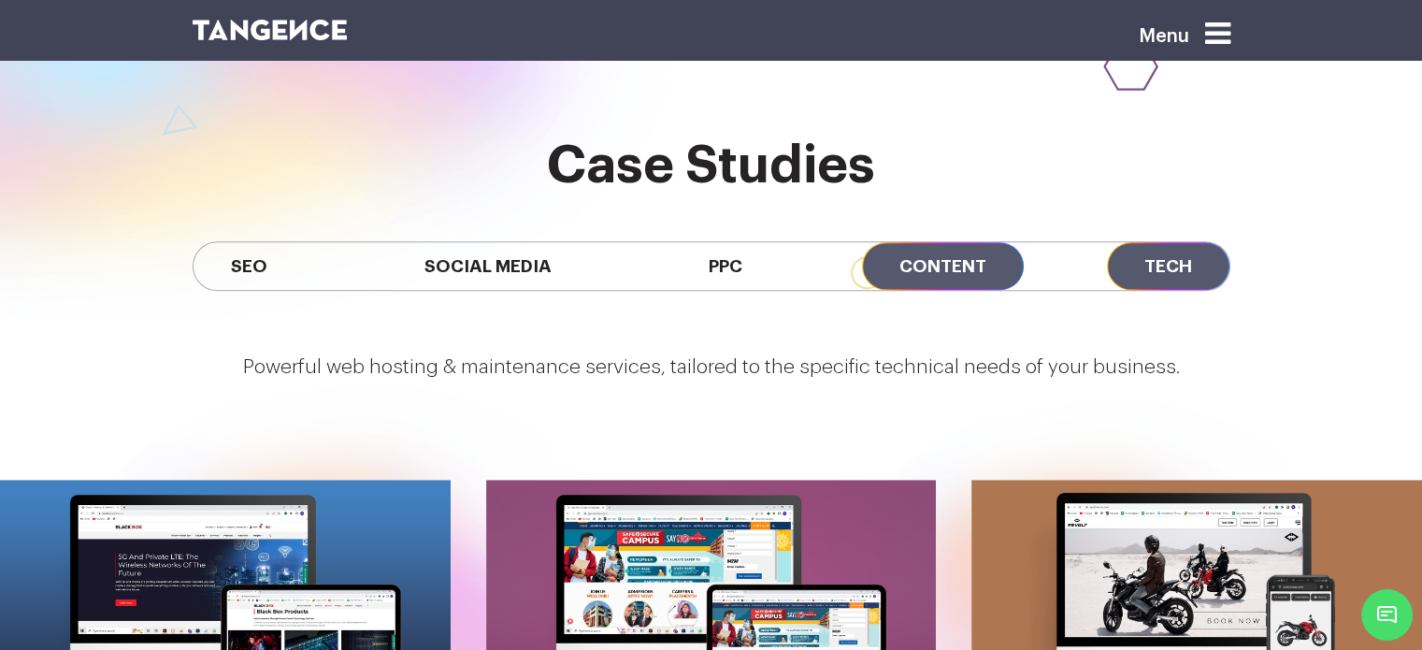
click at [943, 242] on span "Content" at bounding box center [943, 266] width 162 height 48
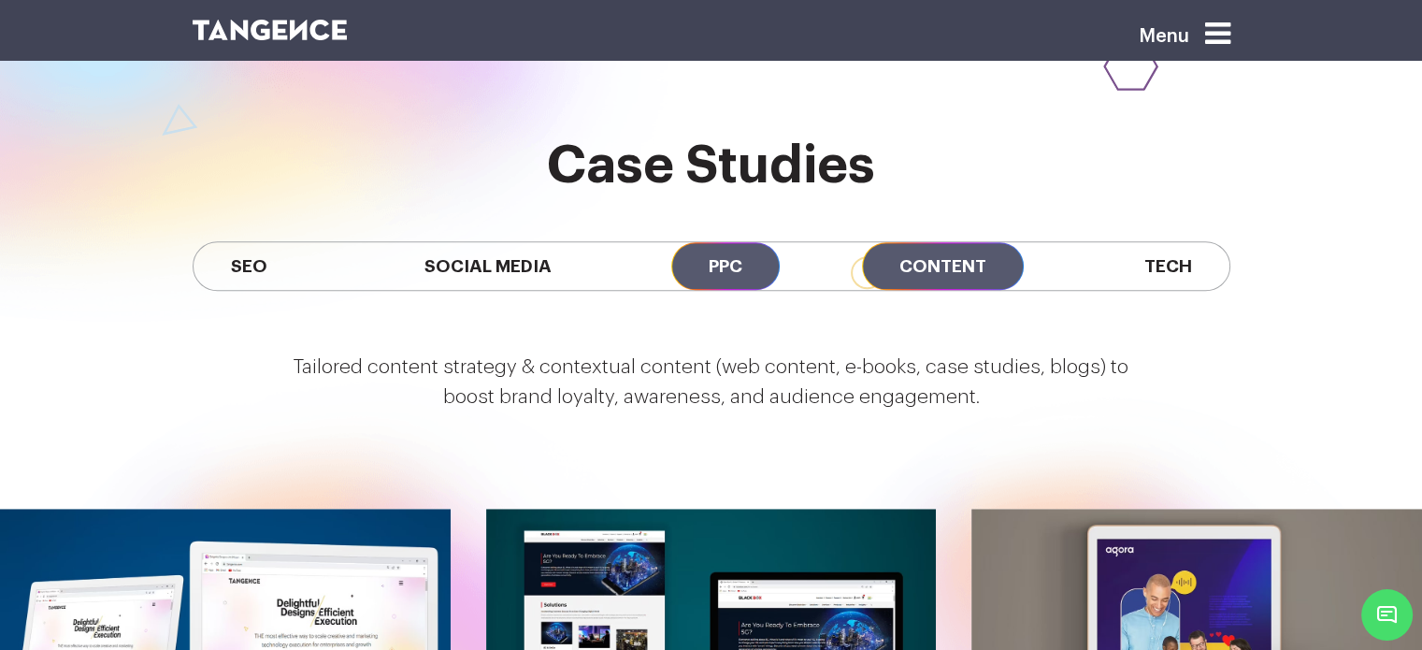
click at [698, 242] on span "PPC" at bounding box center [725, 266] width 108 height 48
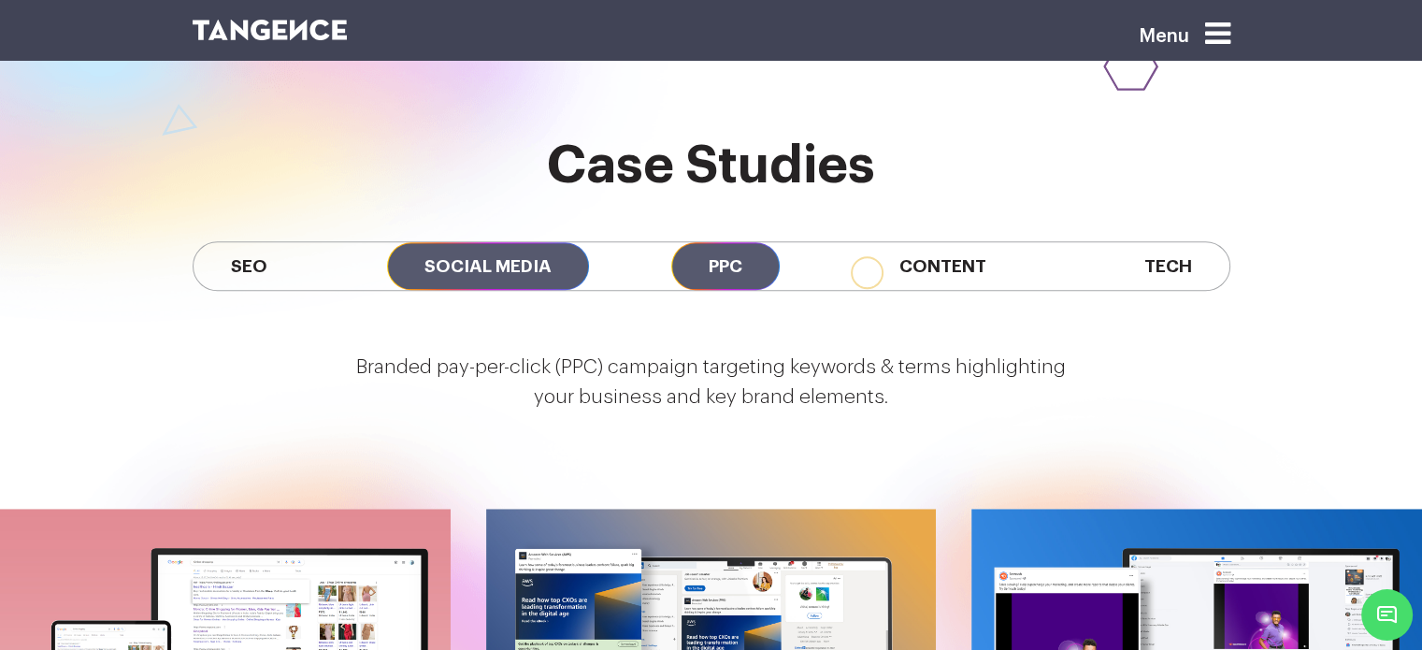
click at [513, 242] on span "Social Media" at bounding box center [488, 266] width 202 height 48
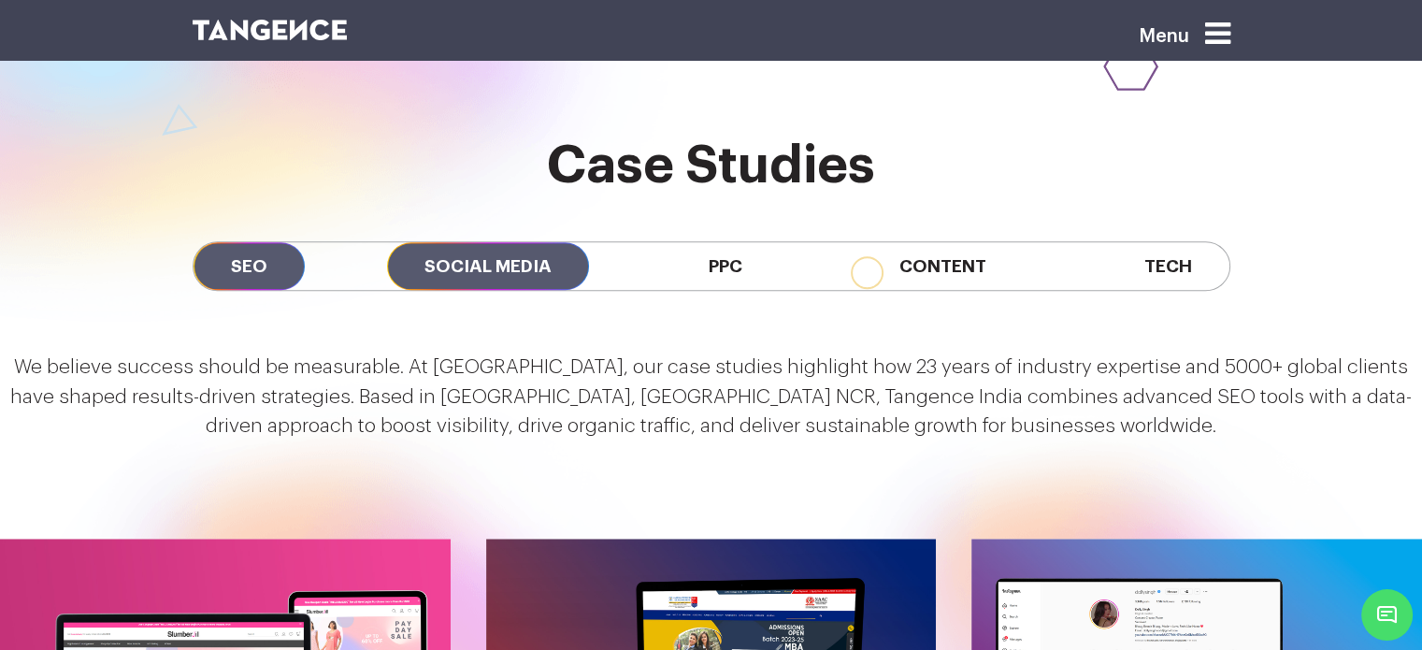
click at [270, 242] on span "SEO" at bounding box center [249, 266] width 111 height 48
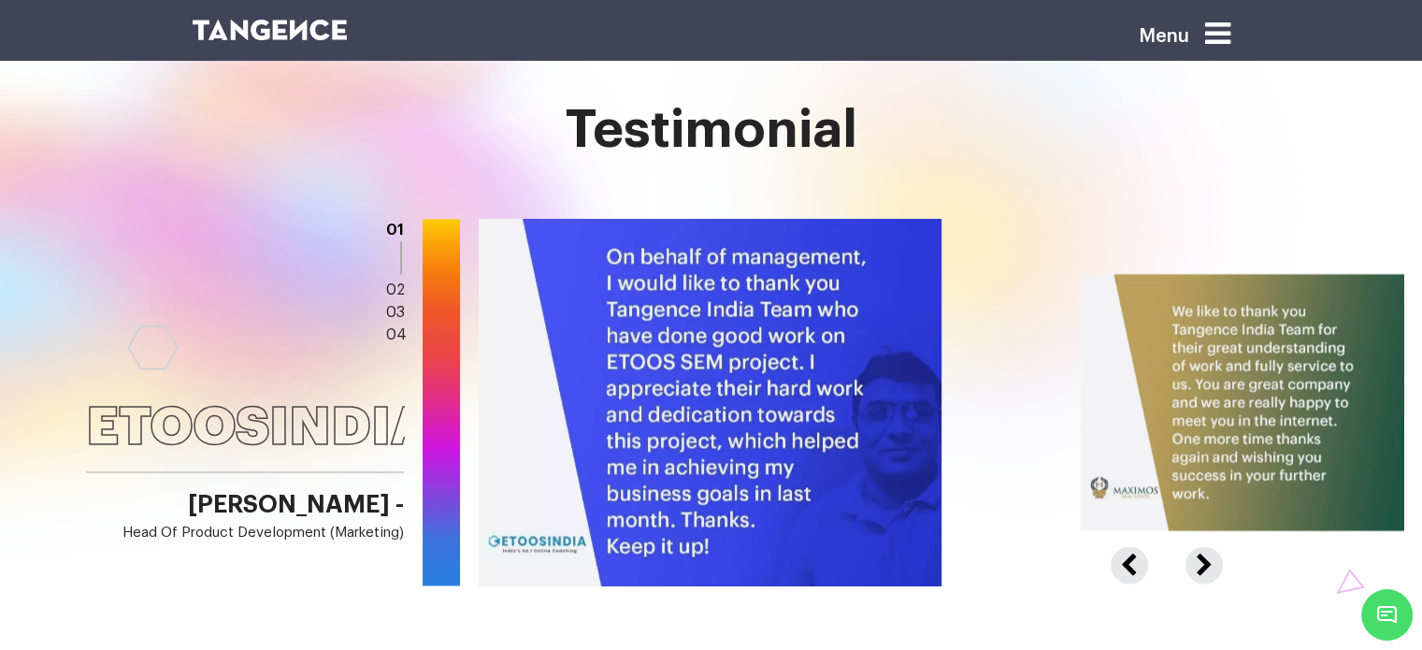
scroll to position [2902, 0]
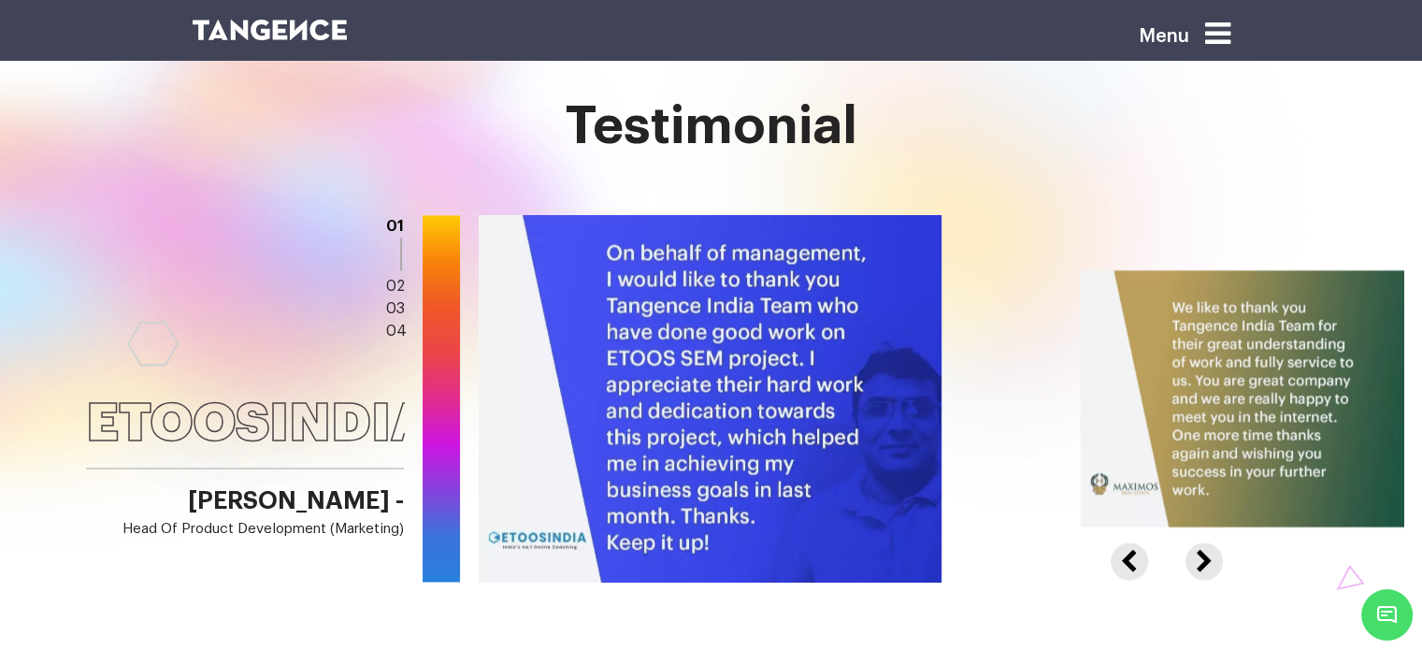
click at [1198, 542] on button "Next" at bounding box center [1201, 550] width 33 height 17
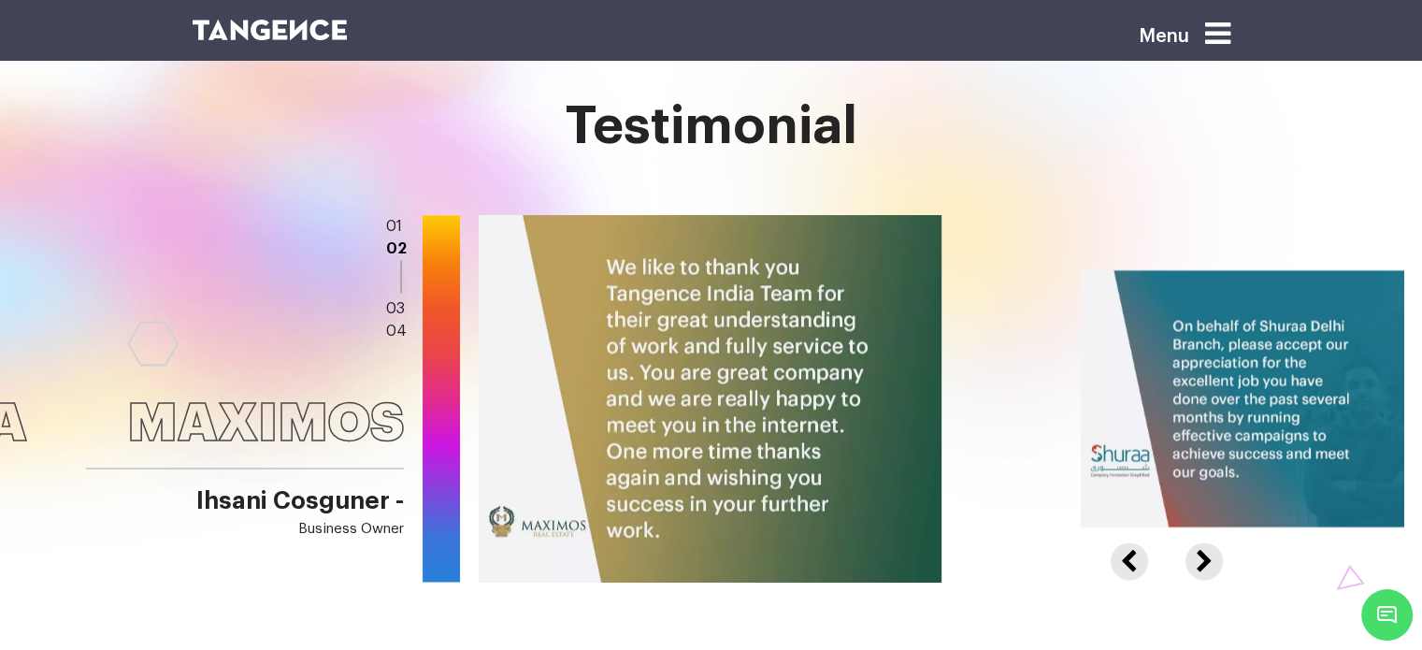
click at [1133, 542] on button "Previous" at bounding box center [1142, 550] width 62 height 17
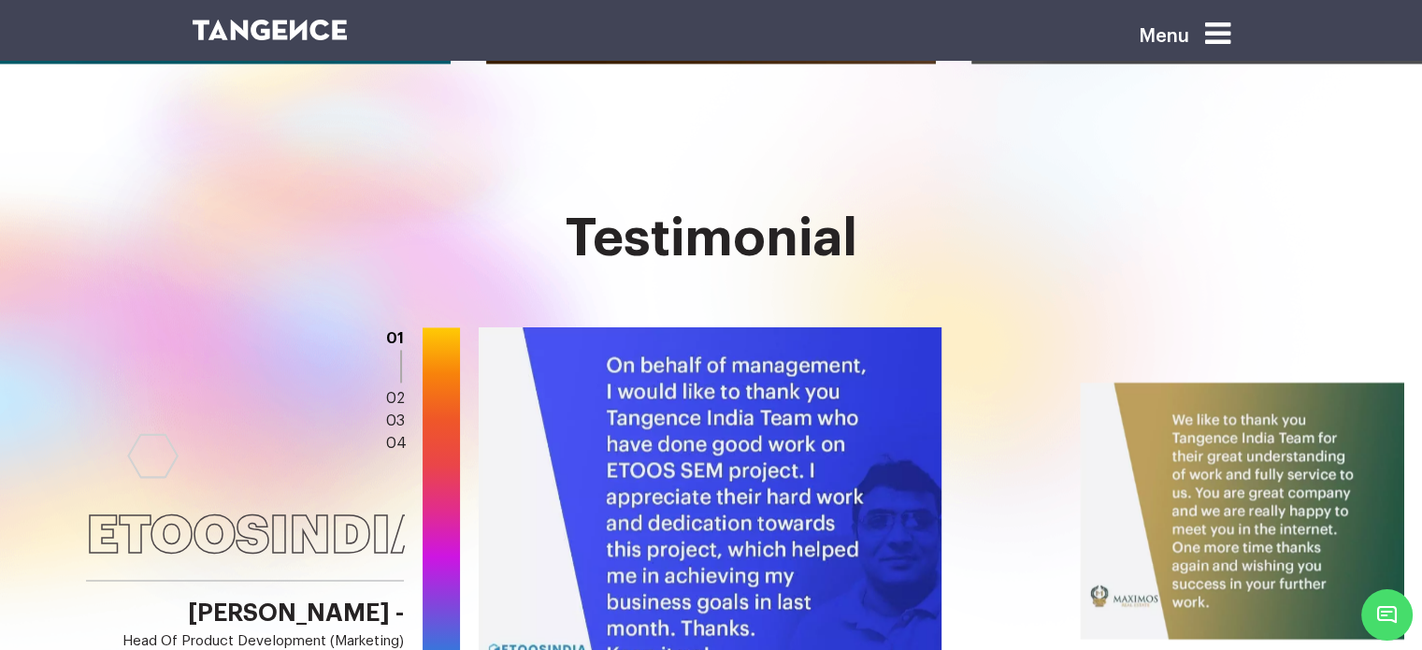
scroll to position [2789, 0]
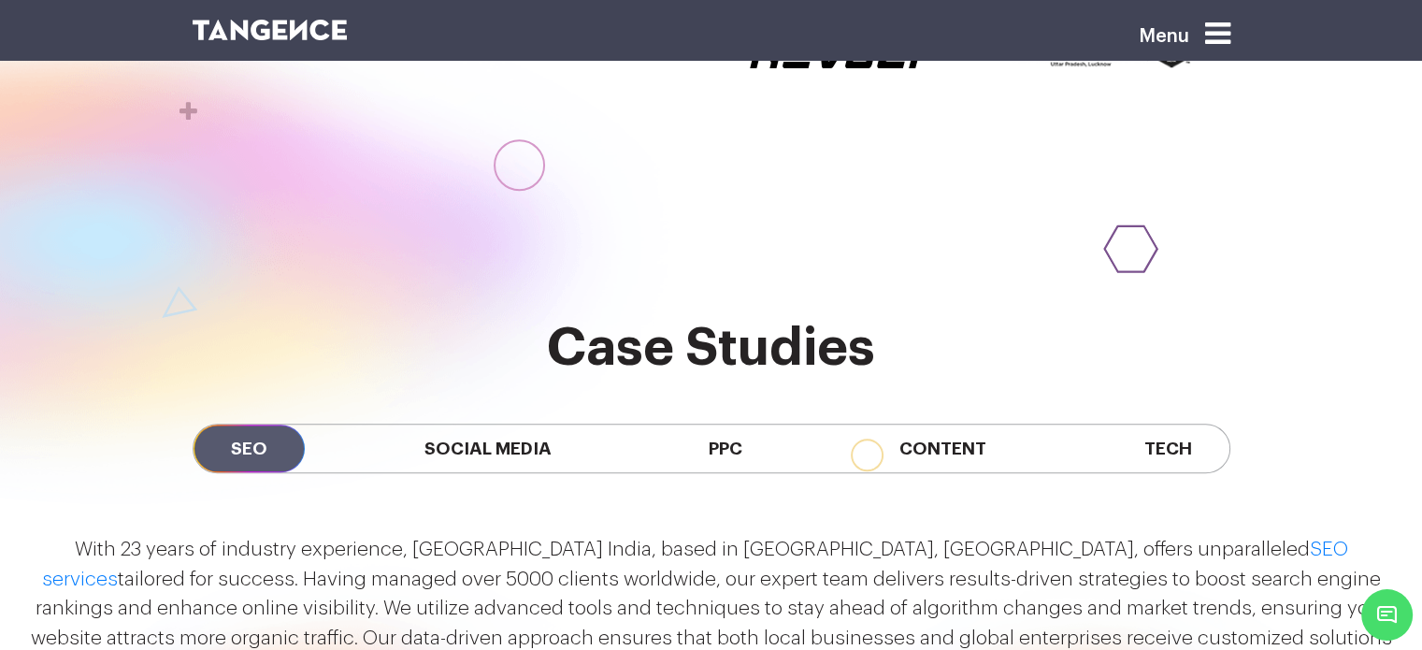
scroll to position [1458, 0]
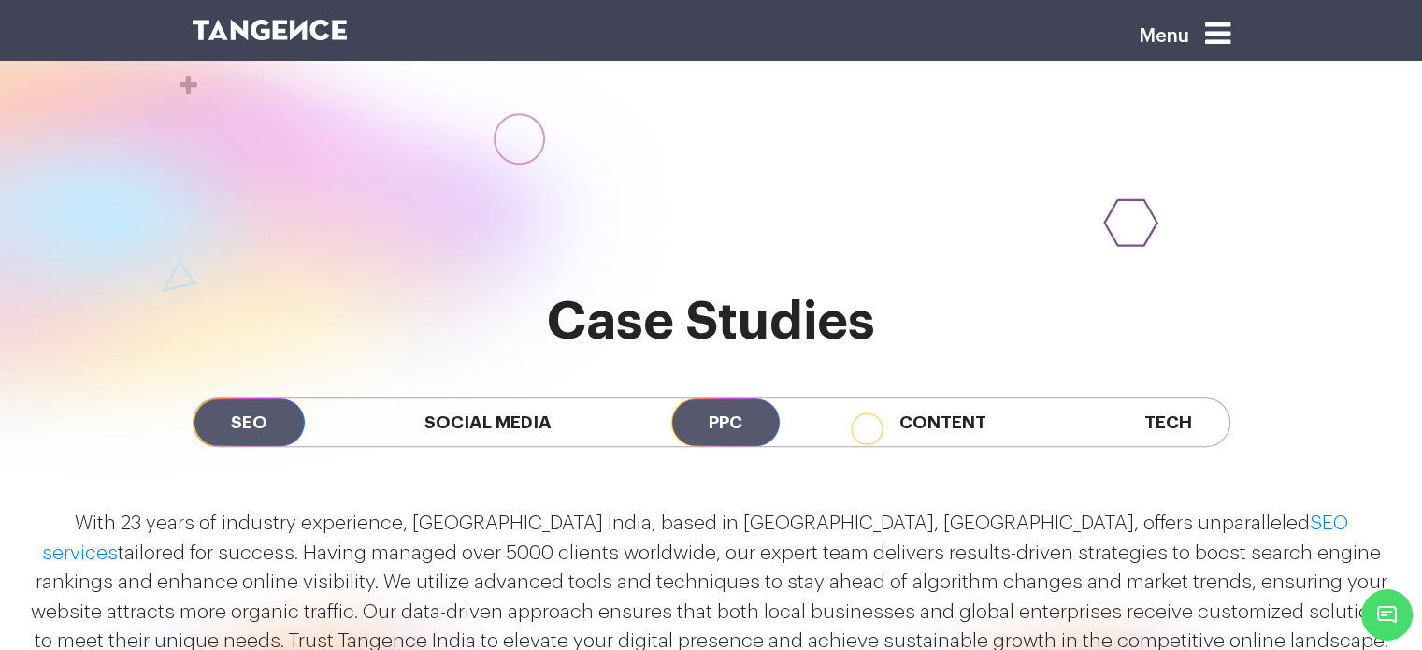
click at [718, 398] on span "PPC" at bounding box center [725, 422] width 108 height 48
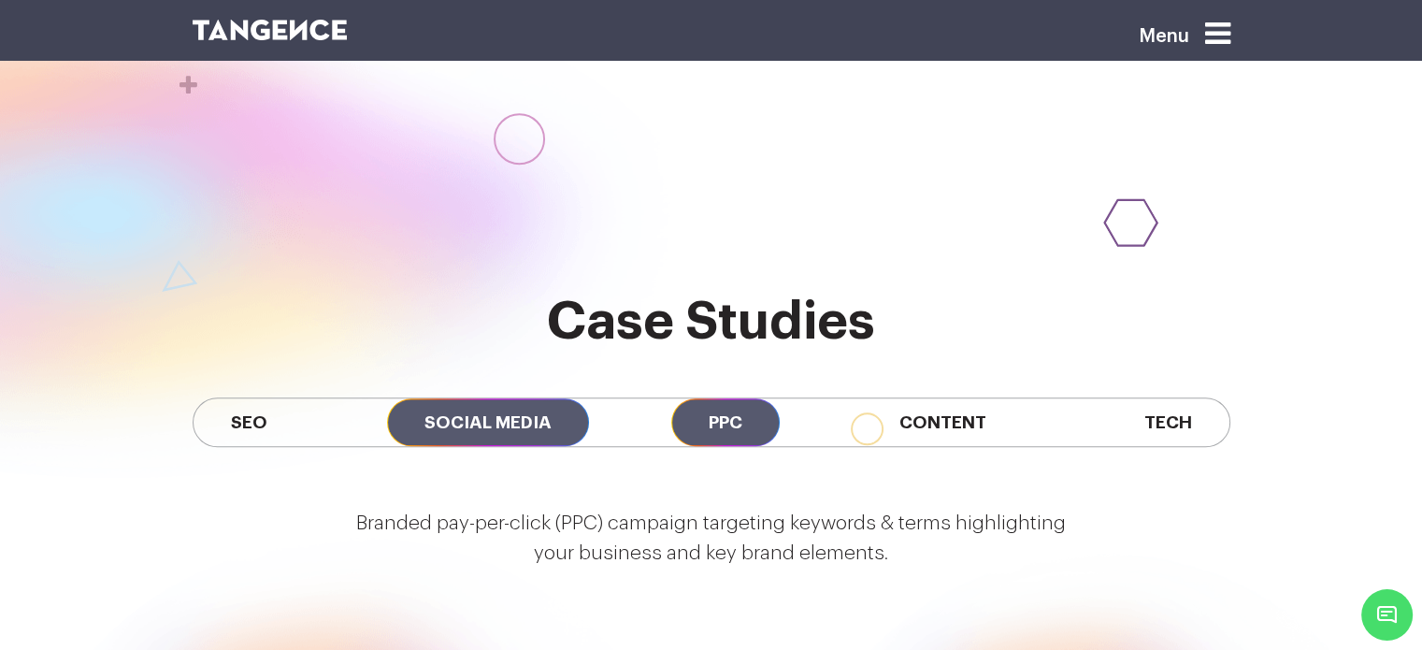
click at [497, 398] on span "Social Media" at bounding box center [488, 422] width 202 height 48
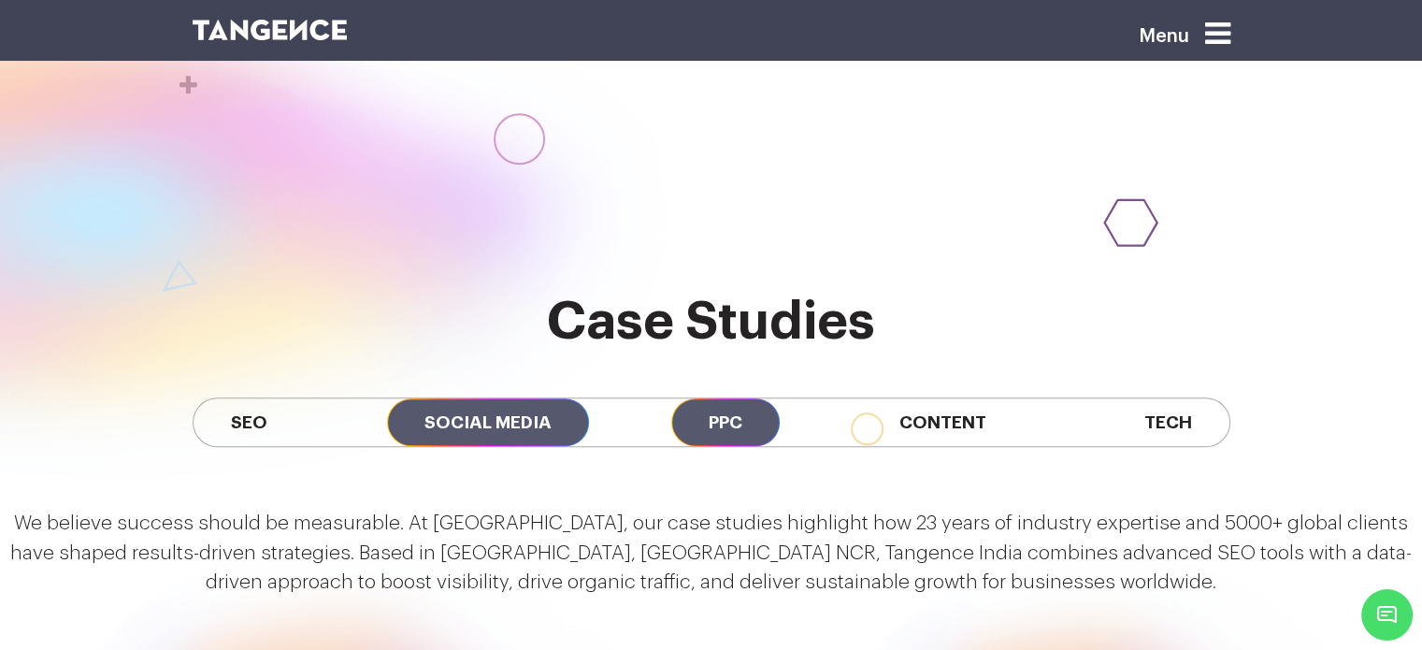
click at [737, 398] on span "PPC" at bounding box center [725, 422] width 108 height 48
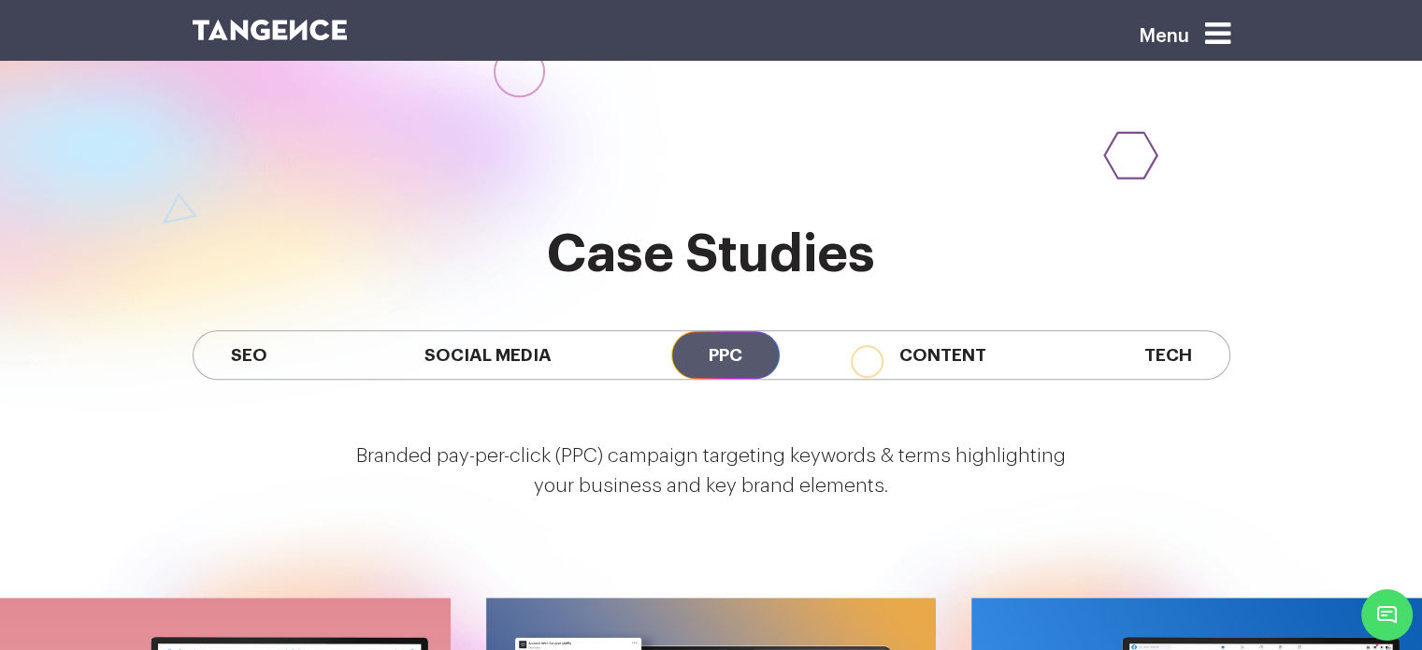
scroll to position [1530, 0]
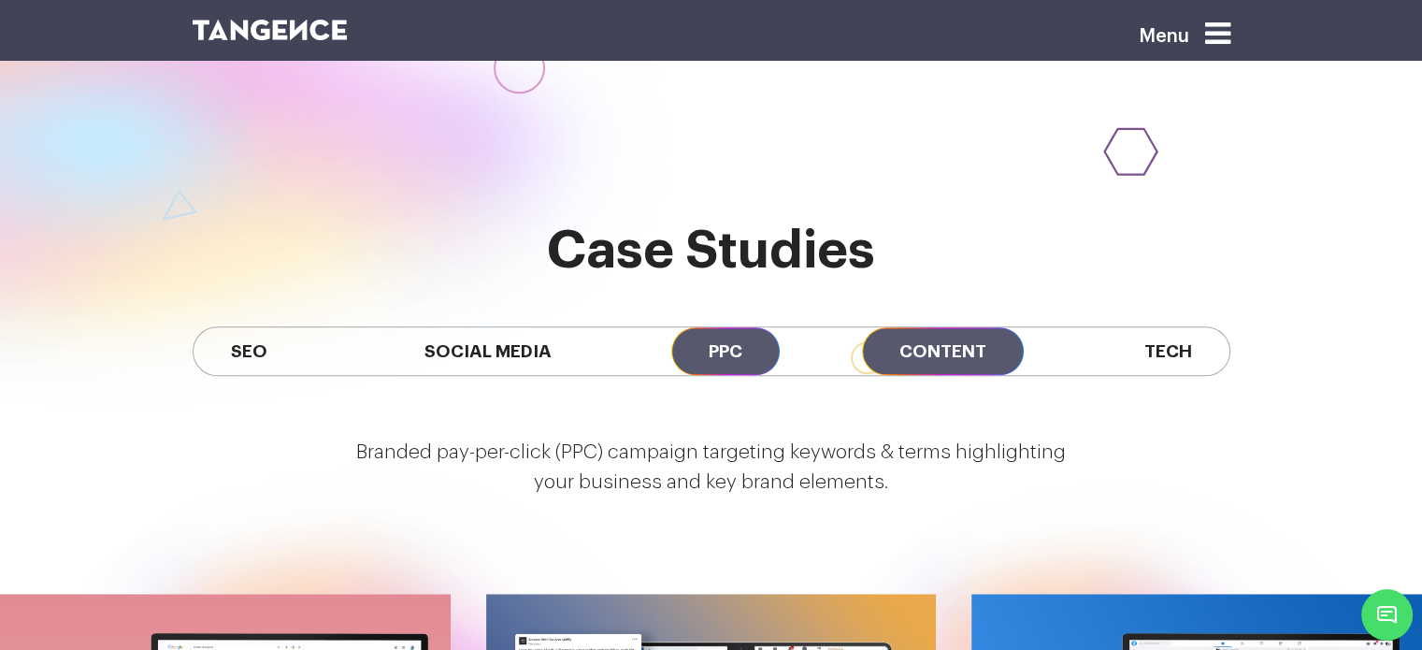
click at [907, 327] on span "Content" at bounding box center [943, 351] width 162 height 48
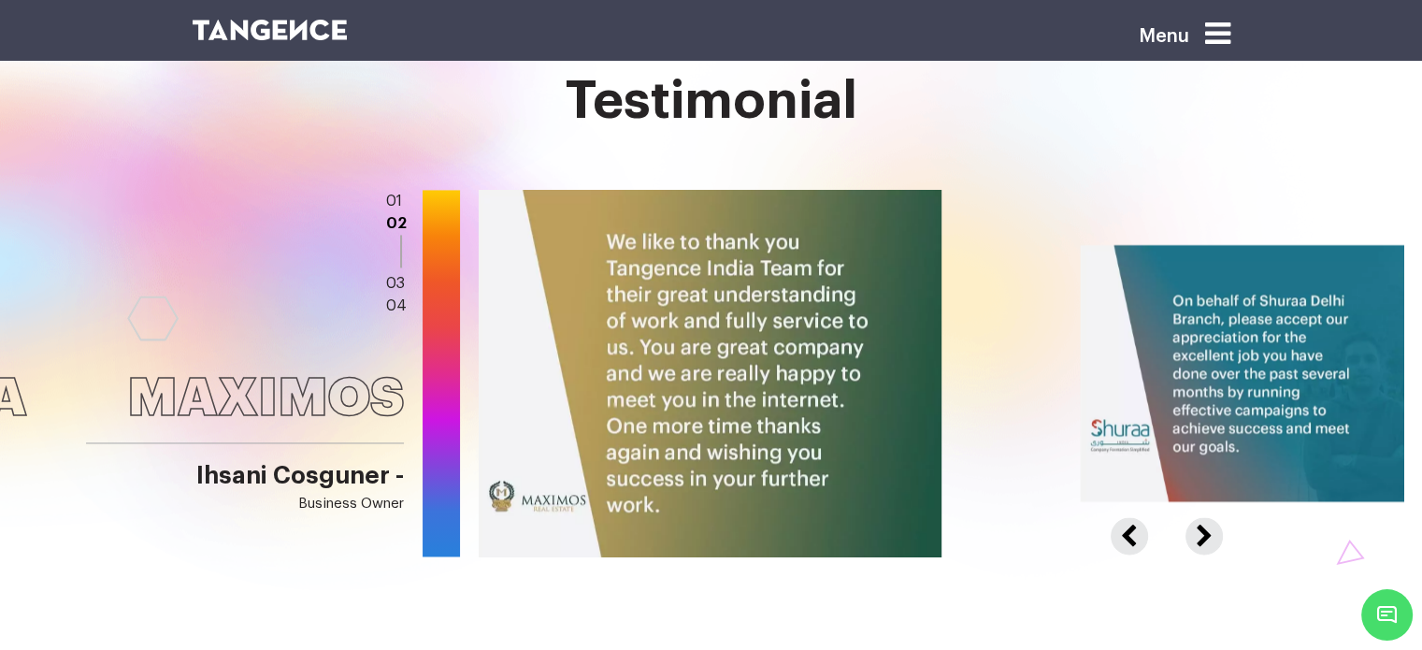
scroll to position [2835, 0]
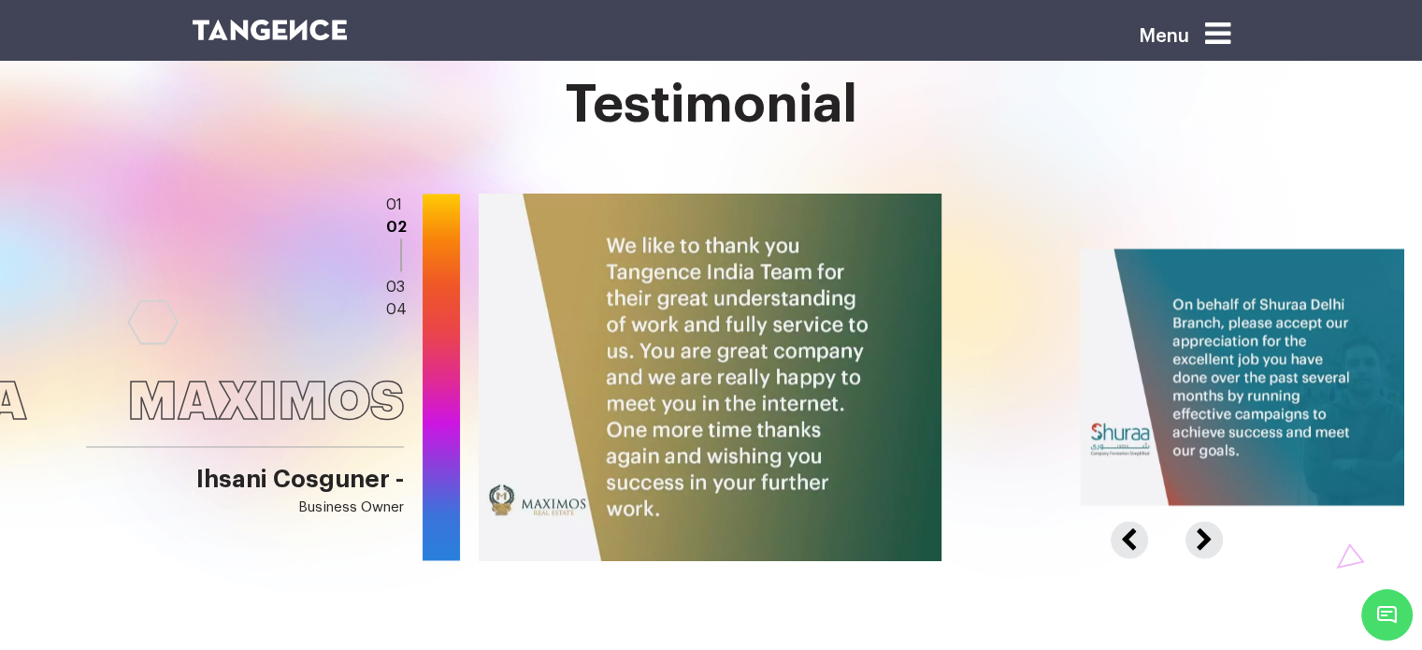
click at [1211, 521] on button "Next" at bounding box center [1201, 529] width 33 height 17
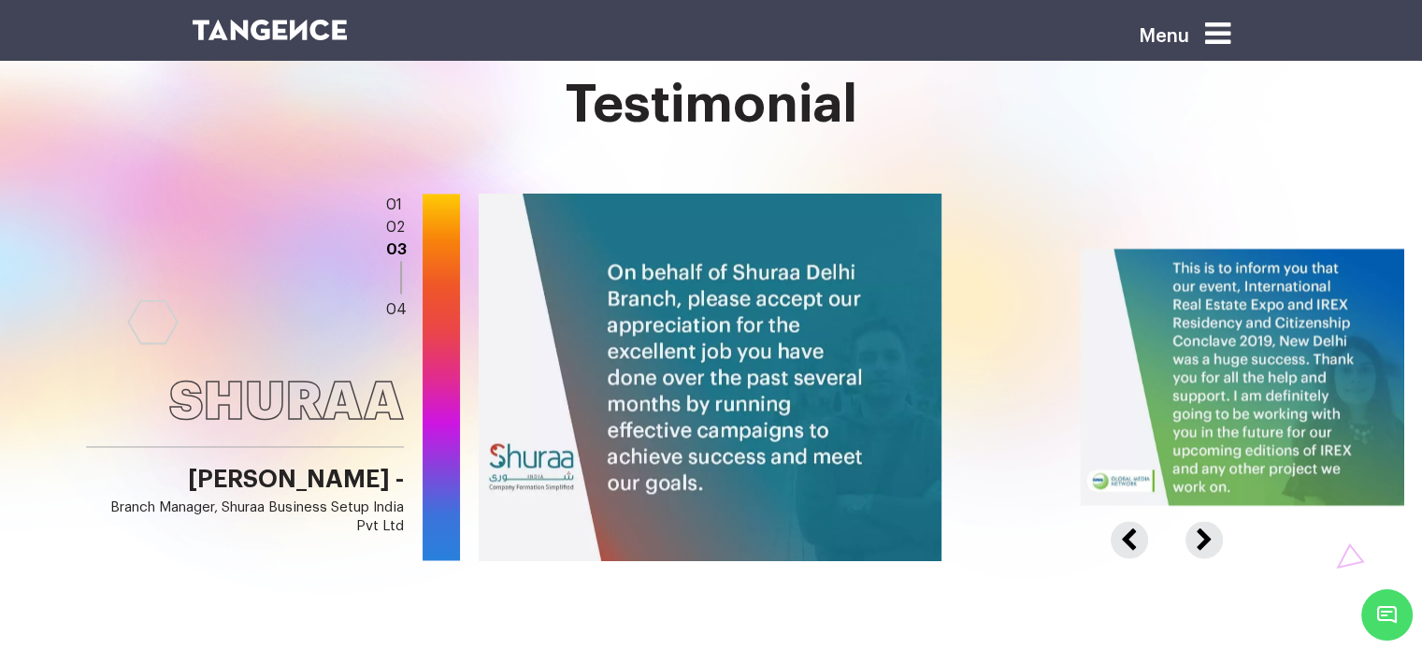
click at [1133, 521] on button "Previous" at bounding box center [1142, 529] width 62 height 17
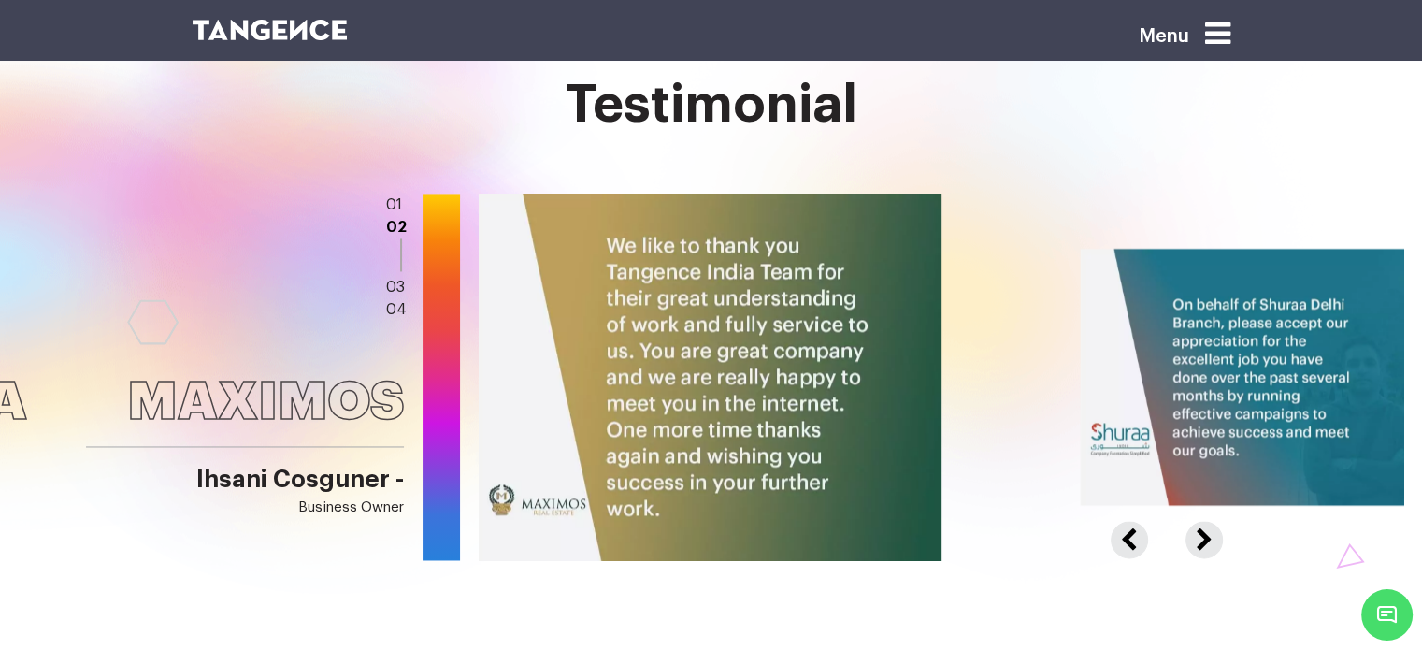
click at [1202, 521] on button "Next" at bounding box center [1201, 529] width 33 height 17
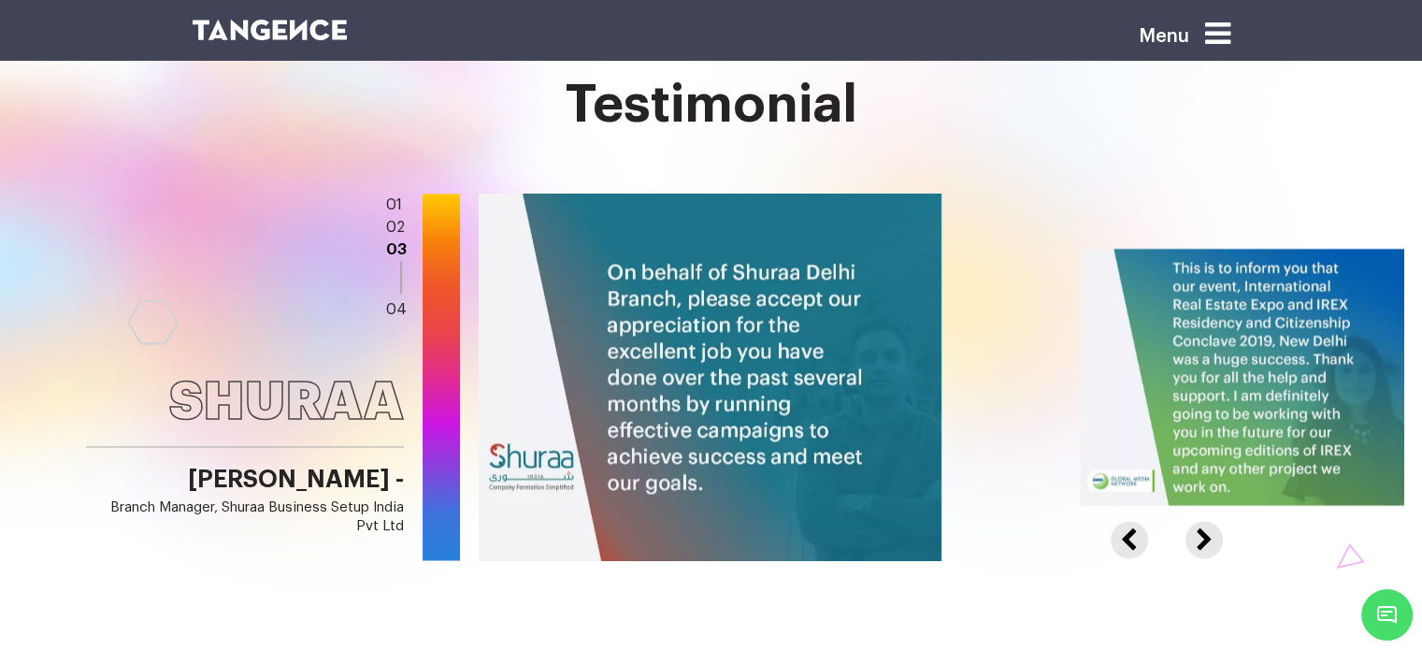
click at [1202, 521] on button "Next" at bounding box center [1201, 529] width 33 height 17
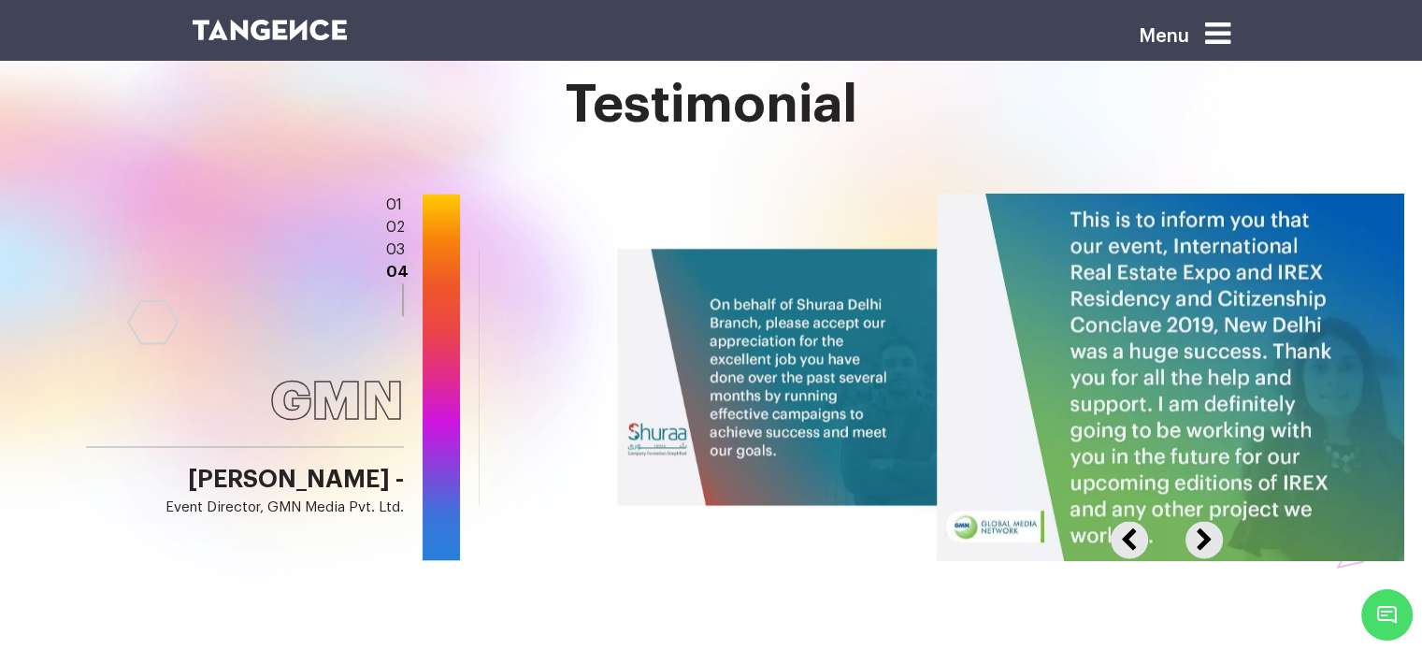
click at [1202, 521] on button "Next" at bounding box center [1201, 529] width 33 height 17
click at [1214, 521] on button "Next" at bounding box center [1201, 529] width 33 height 17
click at [1132, 521] on button "Previous" at bounding box center [1142, 529] width 62 height 17
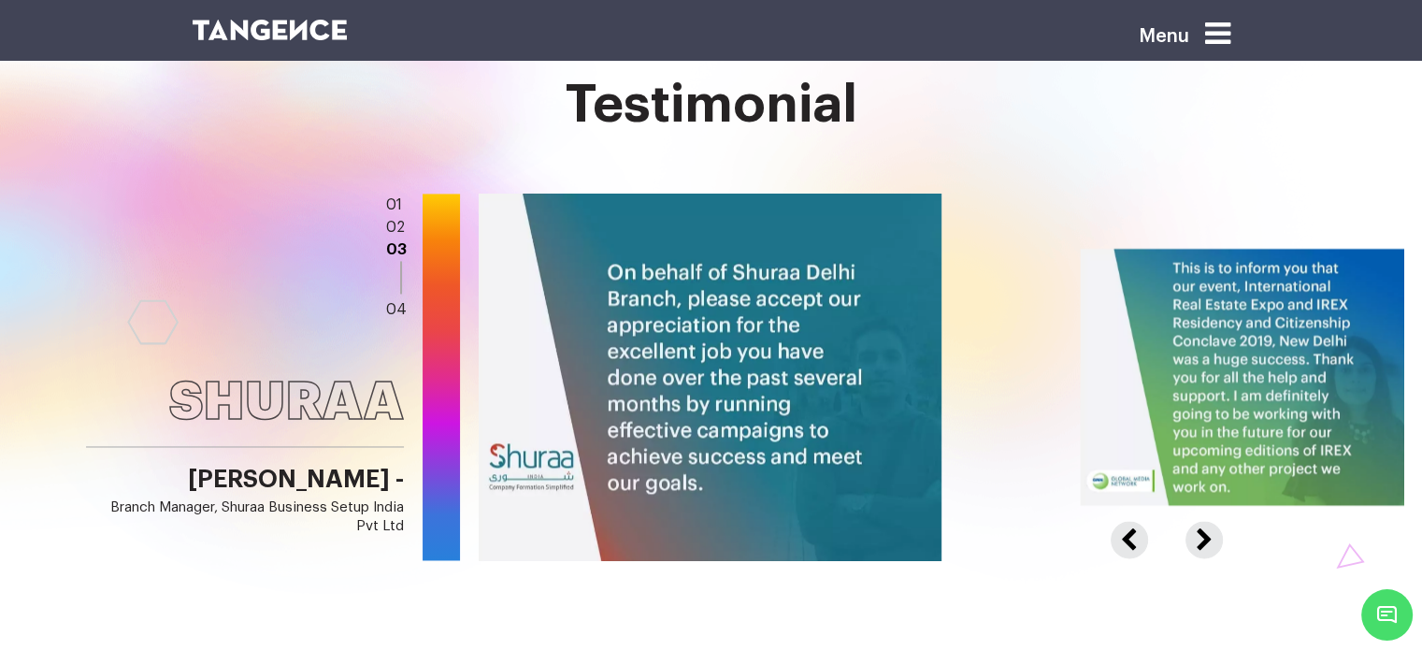
click at [1132, 521] on button "Previous" at bounding box center [1142, 529] width 62 height 17
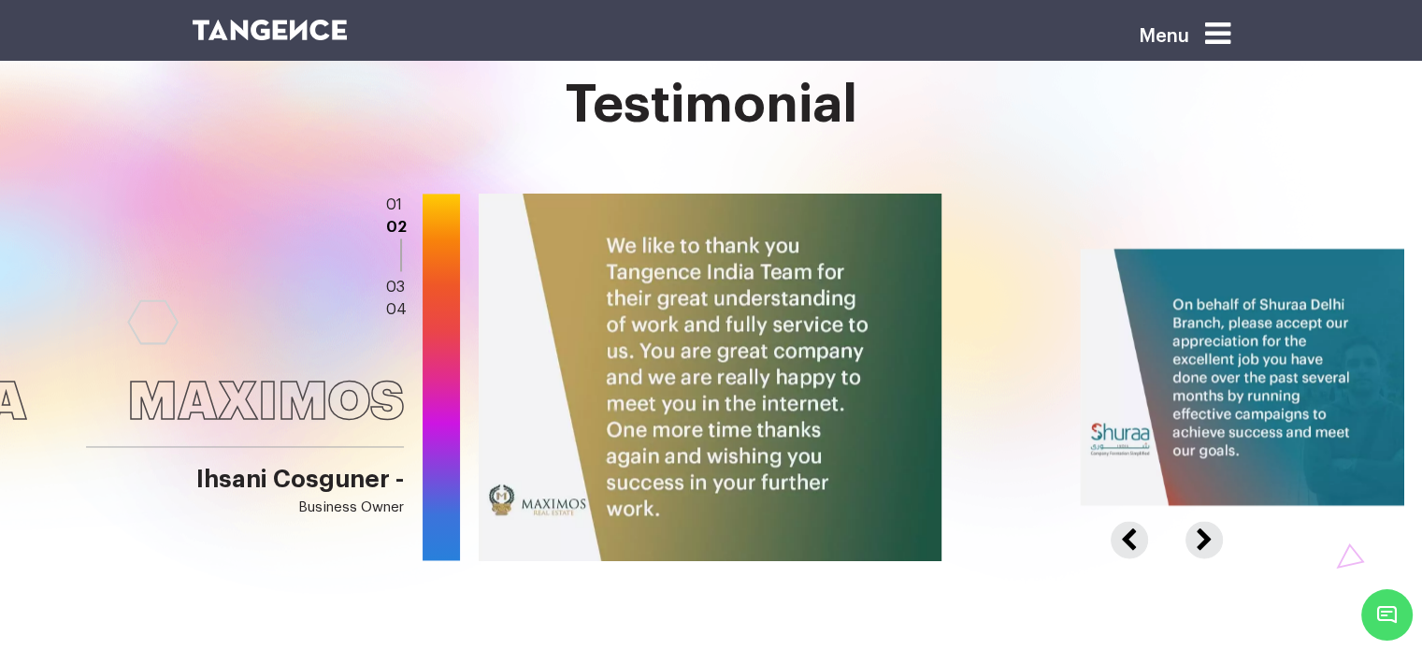
click at [1208, 521] on button "Next" at bounding box center [1201, 529] width 33 height 17
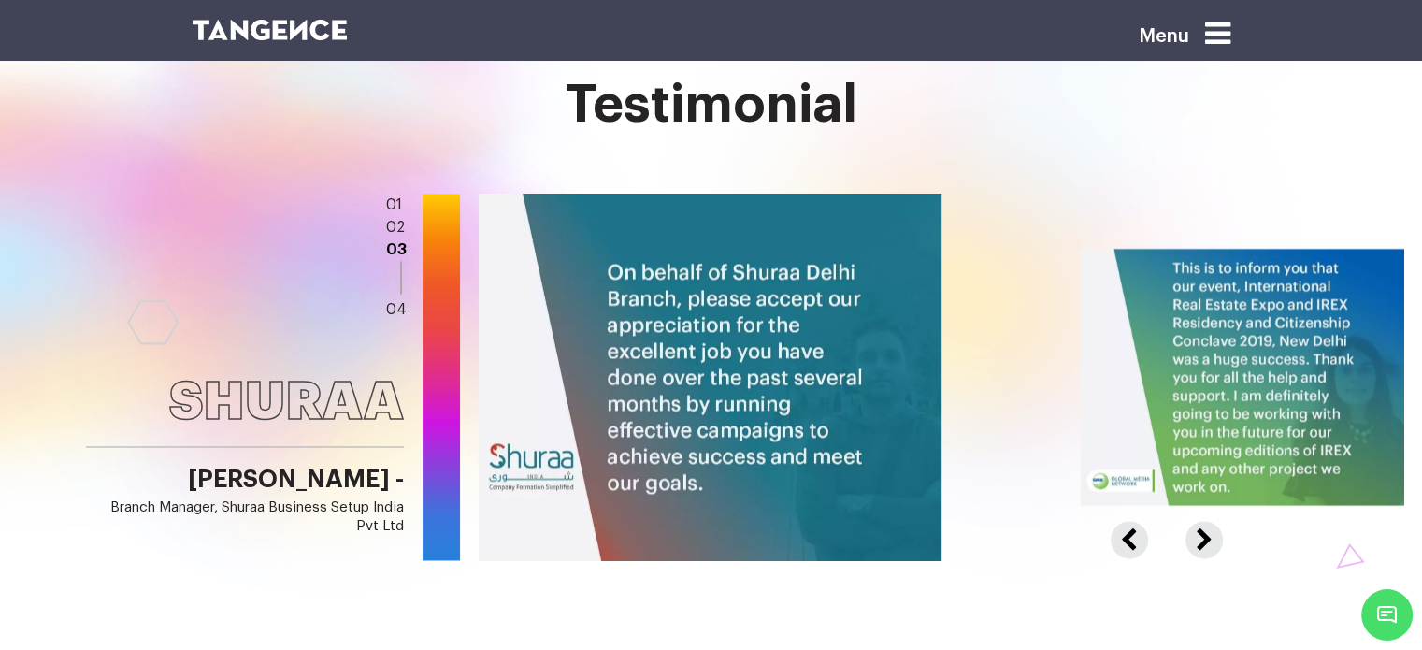
click at [1208, 521] on button "Next" at bounding box center [1201, 529] width 33 height 17
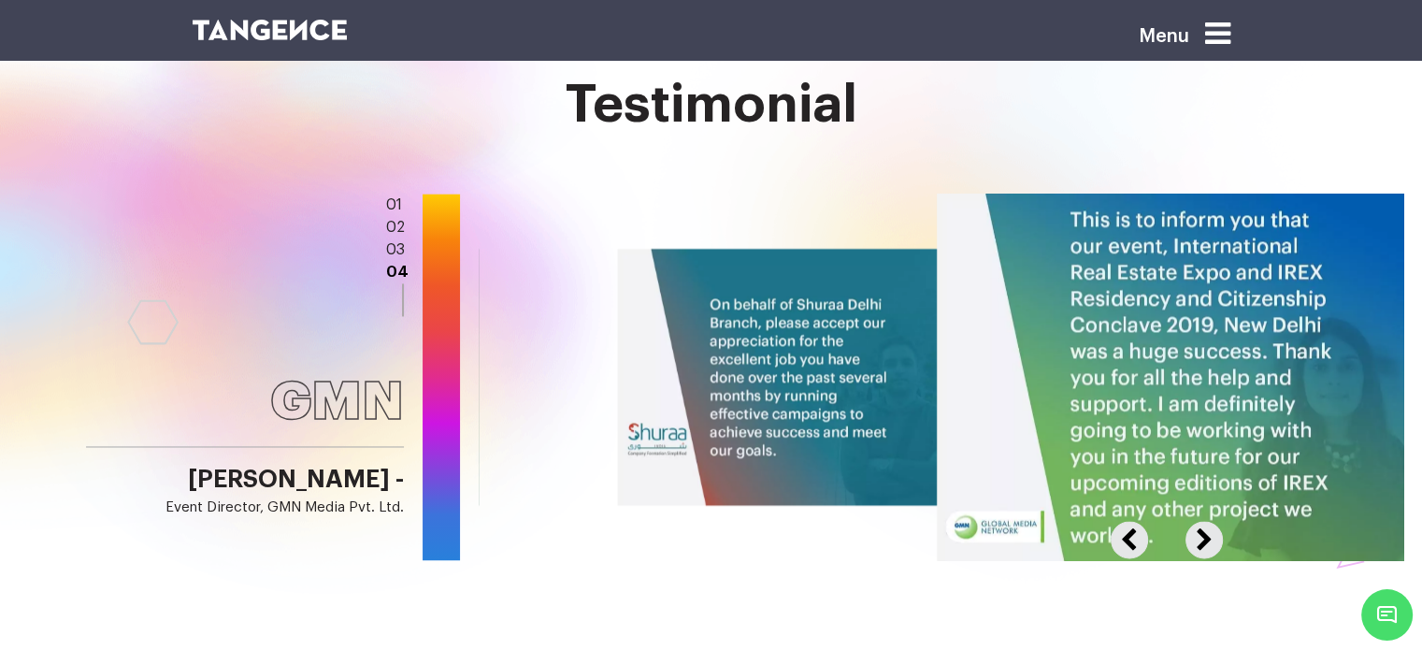
click at [1130, 521] on button "Previous" at bounding box center [1142, 529] width 62 height 17
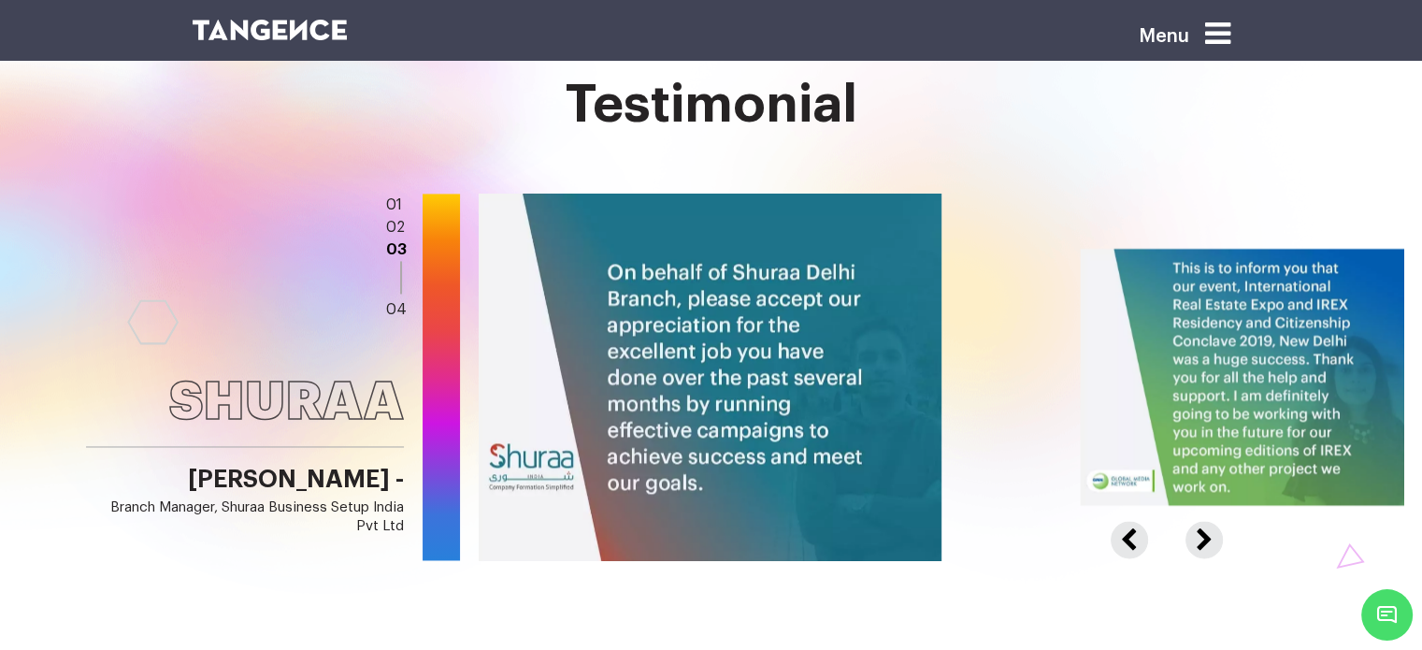
click at [1141, 521] on button "Previous" at bounding box center [1142, 529] width 62 height 17
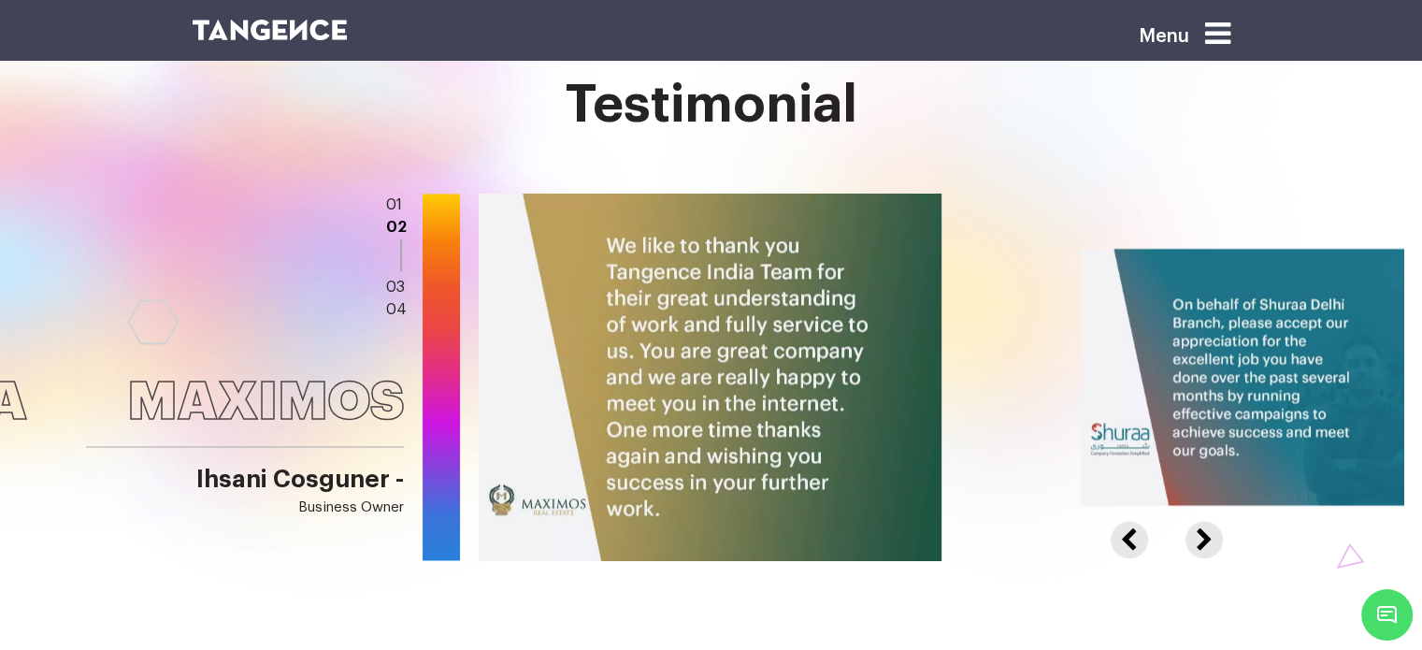
click at [1141, 521] on button "Previous" at bounding box center [1142, 529] width 62 height 17
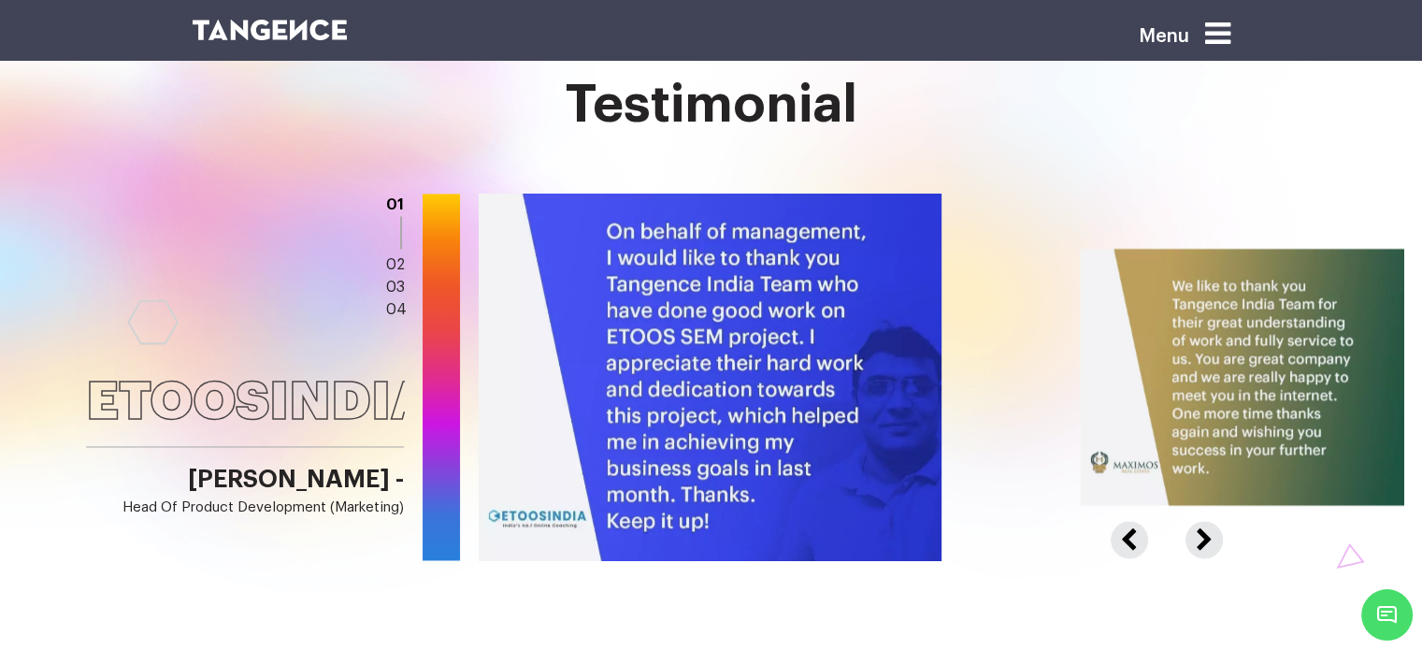
click at [1141, 521] on button "Previous" at bounding box center [1142, 529] width 62 height 17
click at [1197, 521] on button "Next" at bounding box center [1201, 529] width 33 height 17
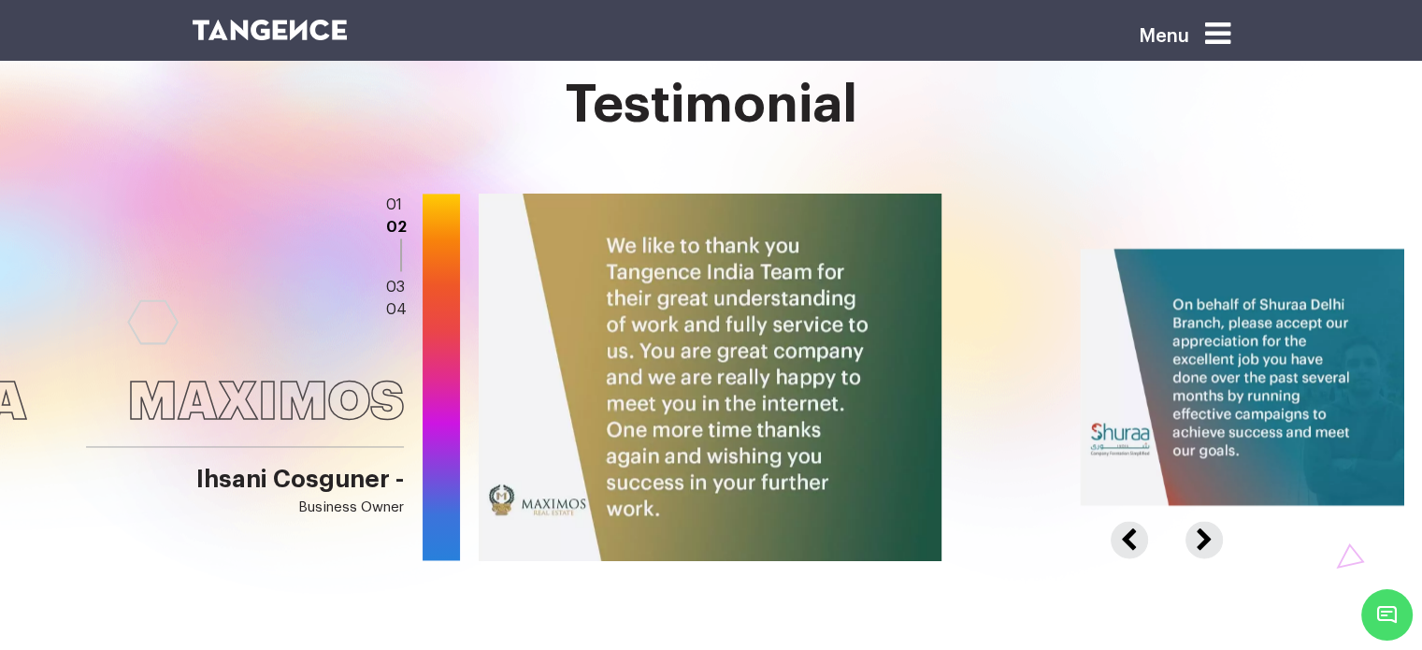
click at [1197, 521] on button "Next" at bounding box center [1201, 529] width 33 height 17
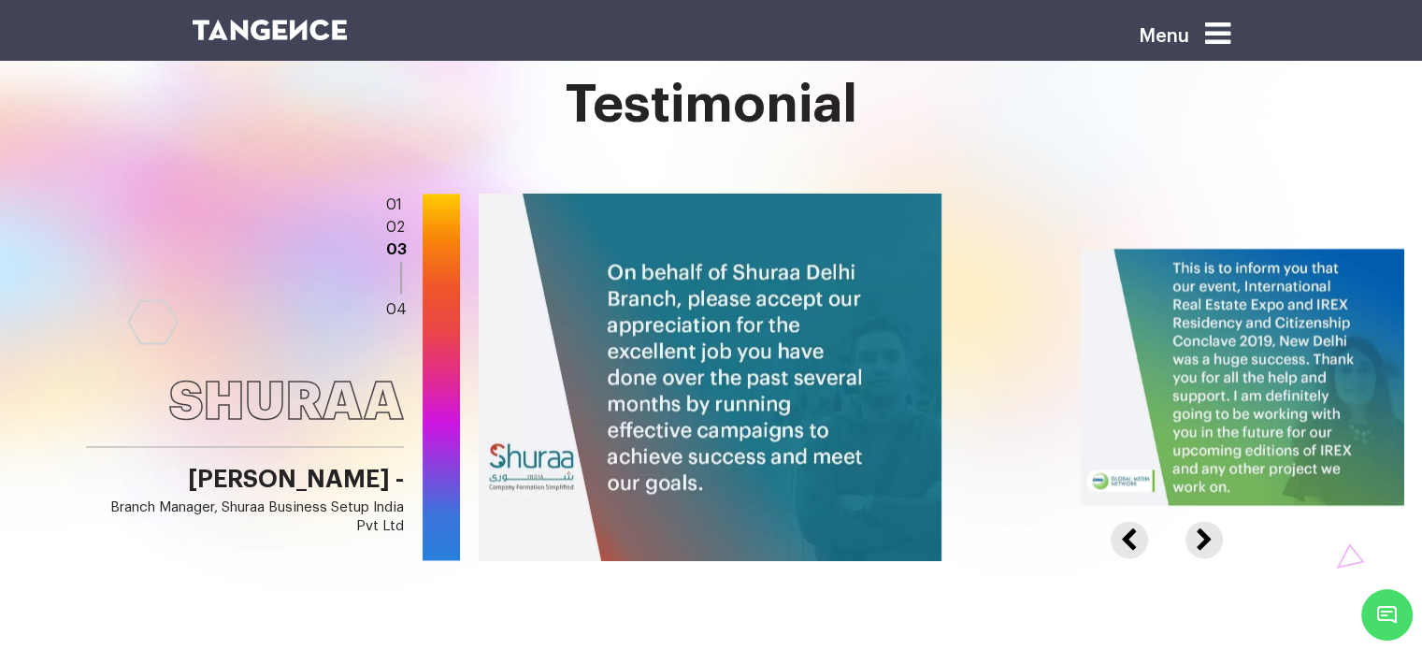
click at [1197, 521] on button "Next" at bounding box center [1201, 529] width 33 height 17
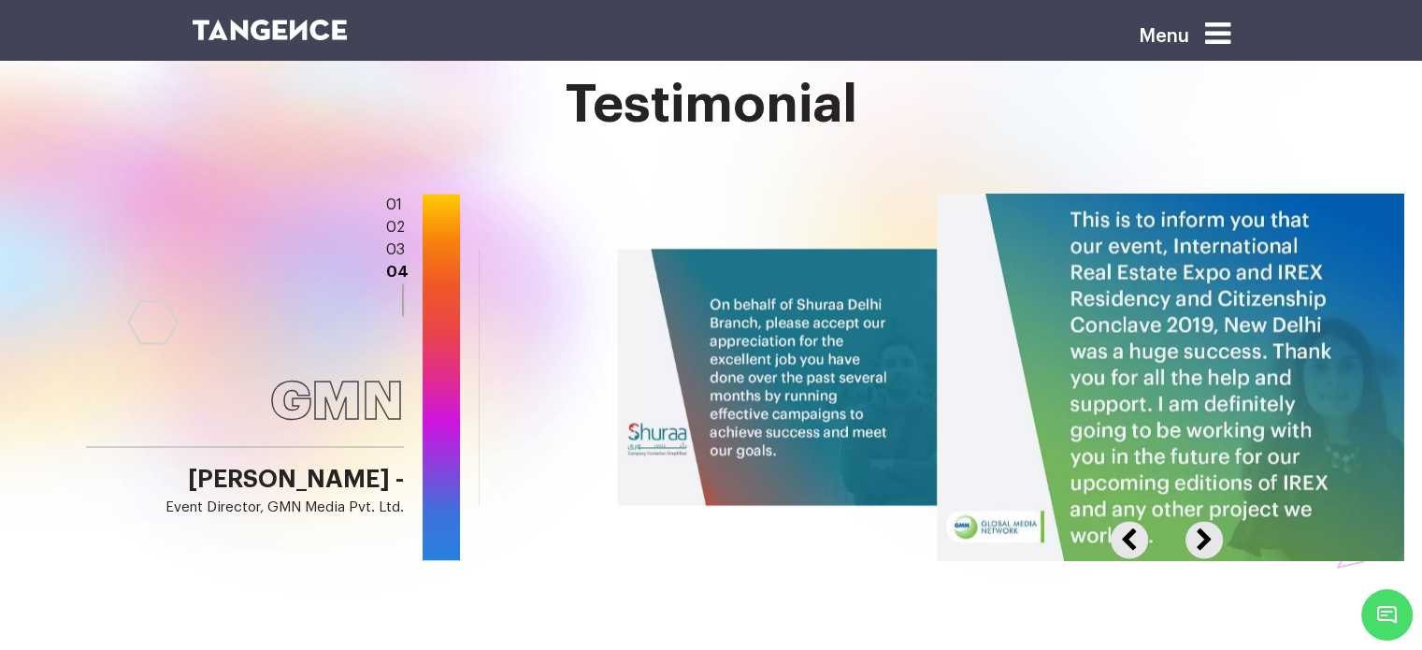
click at [1129, 521] on button "Previous" at bounding box center [1142, 529] width 62 height 17
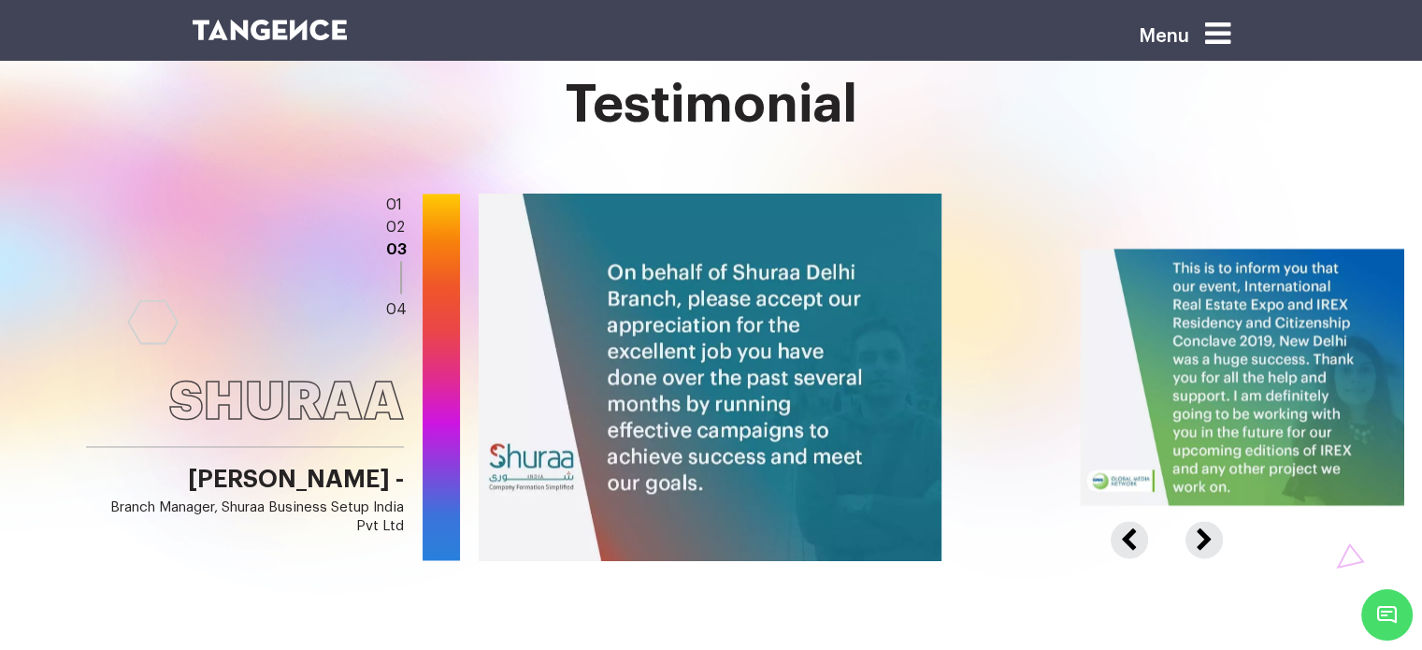
click at [1129, 521] on button "Previous" at bounding box center [1142, 529] width 62 height 17
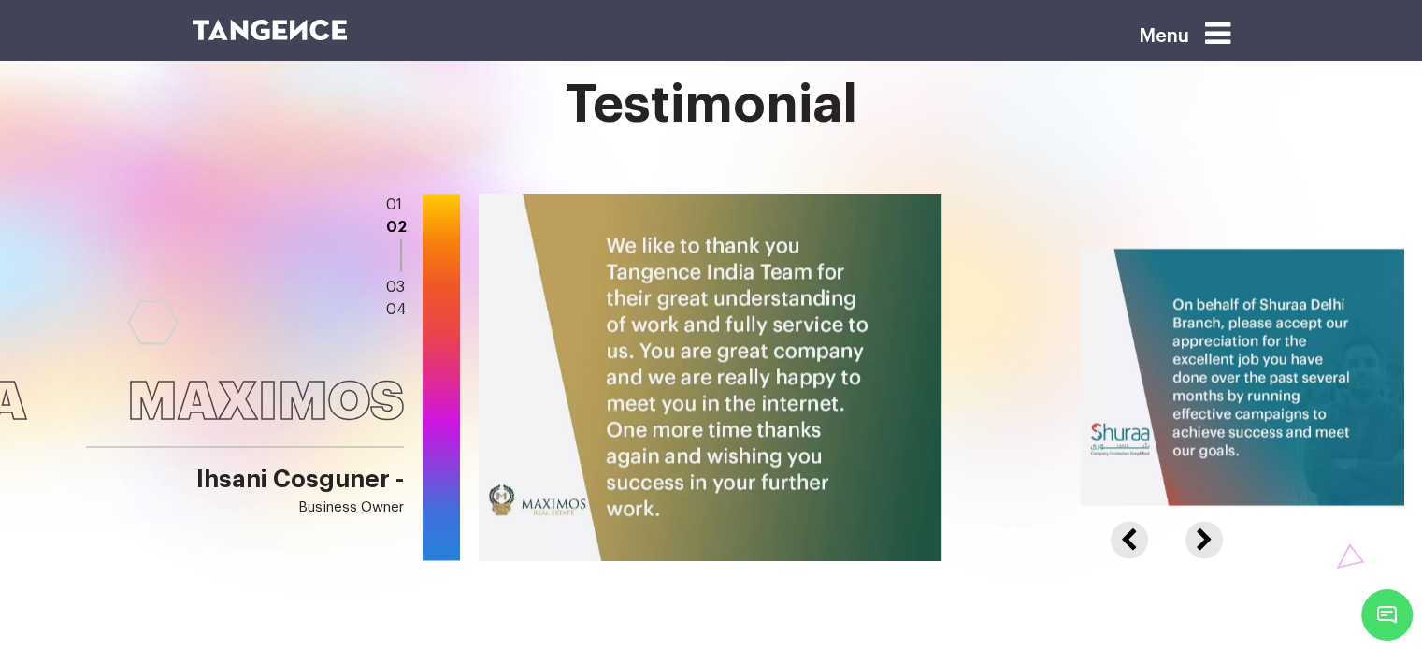
click at [1129, 521] on button "Previous" at bounding box center [1142, 529] width 62 height 17
click at [1138, 521] on button "Previous" at bounding box center [1142, 529] width 62 height 17
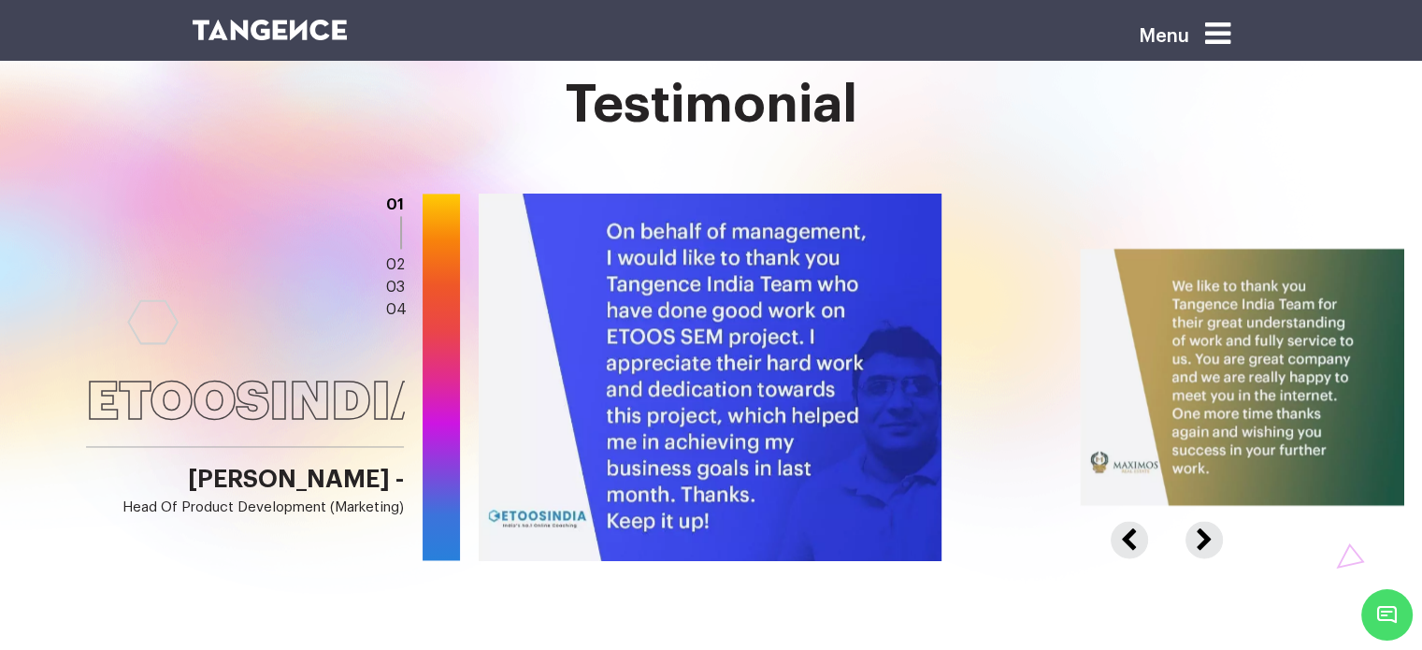
click at [1205, 521] on button "Next" at bounding box center [1201, 529] width 33 height 17
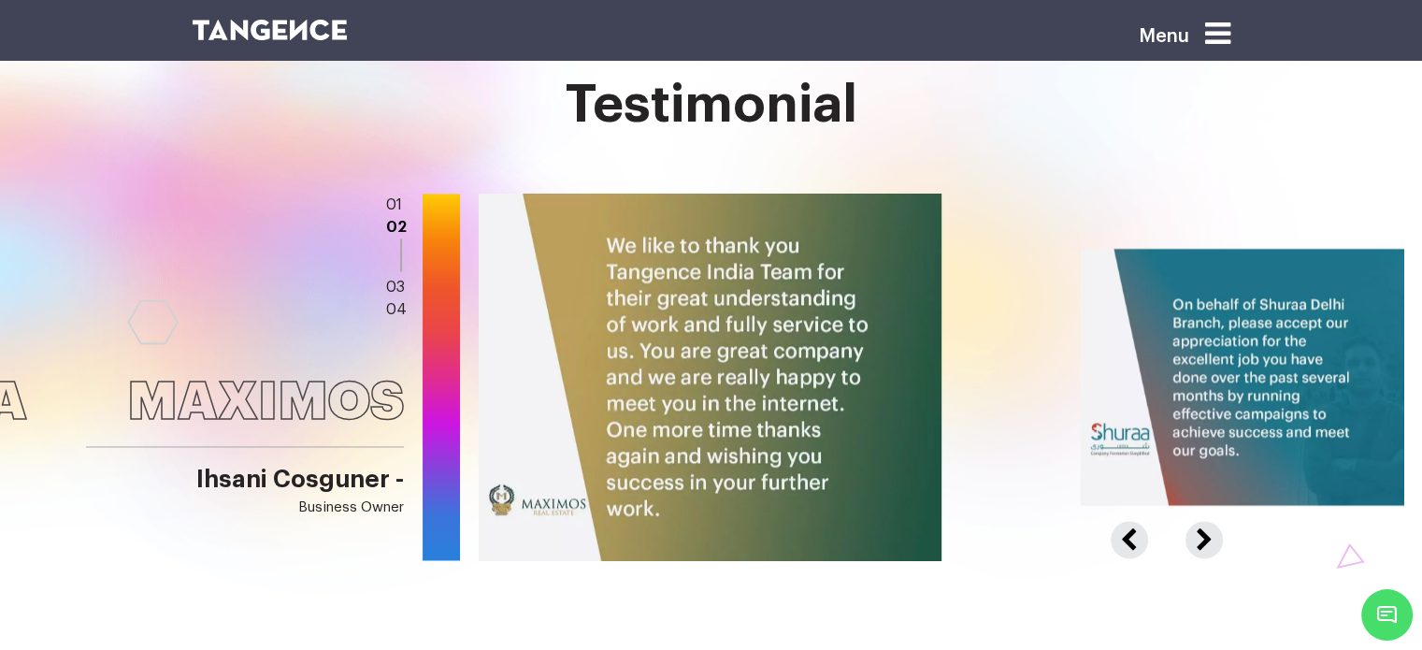
click at [1133, 521] on button "Previous" at bounding box center [1142, 529] width 62 height 17
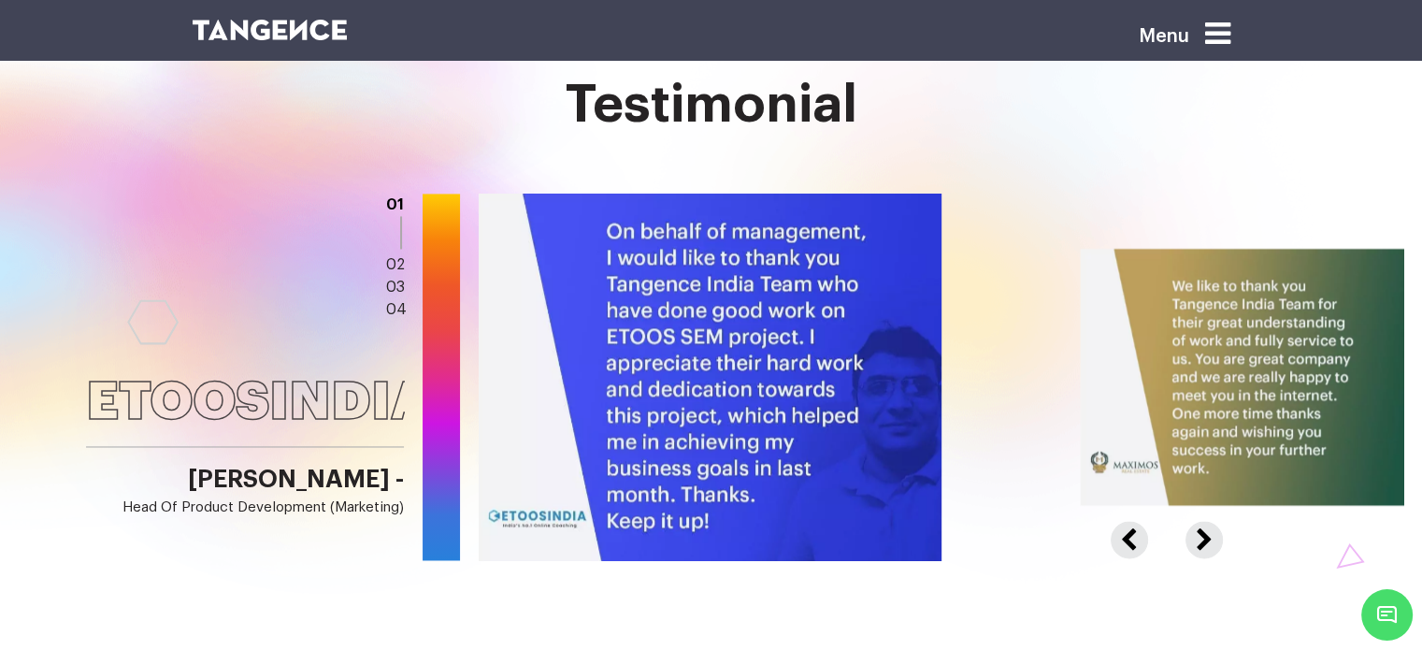
click at [1204, 521] on button "Next" at bounding box center [1201, 529] width 33 height 17
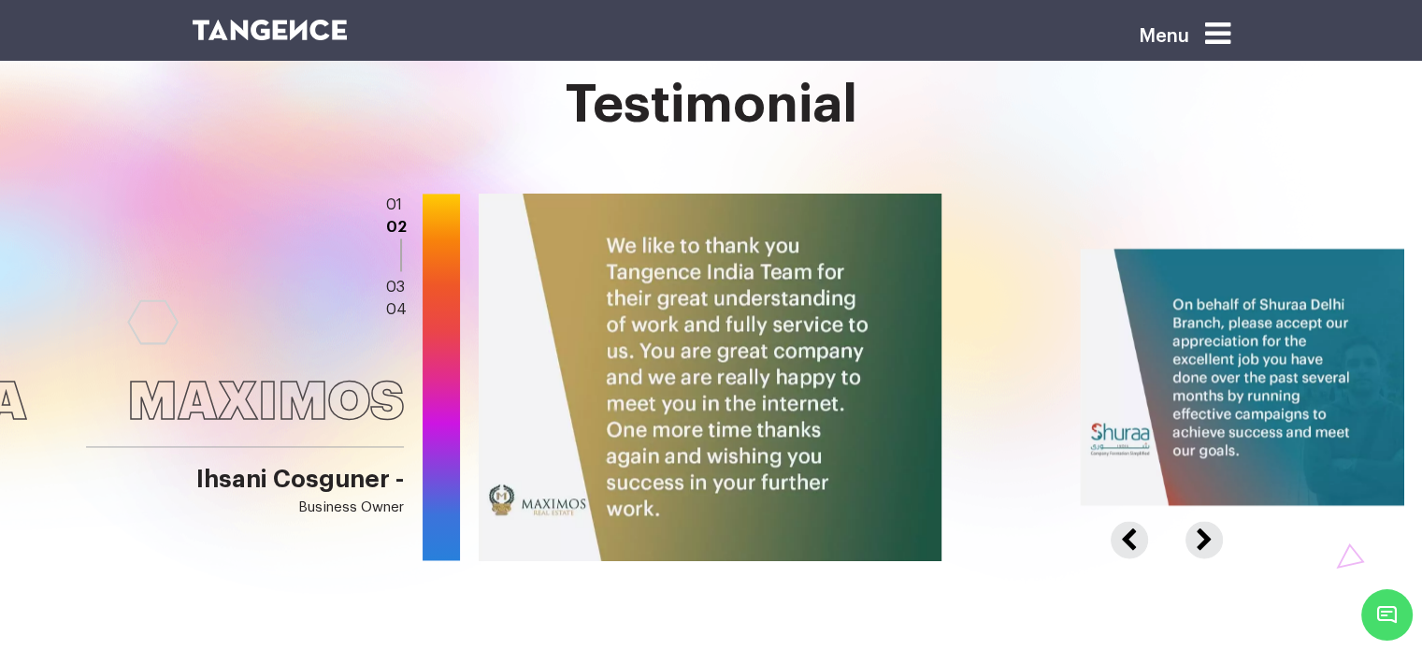
click at [1204, 521] on button "Next" at bounding box center [1201, 529] width 33 height 17
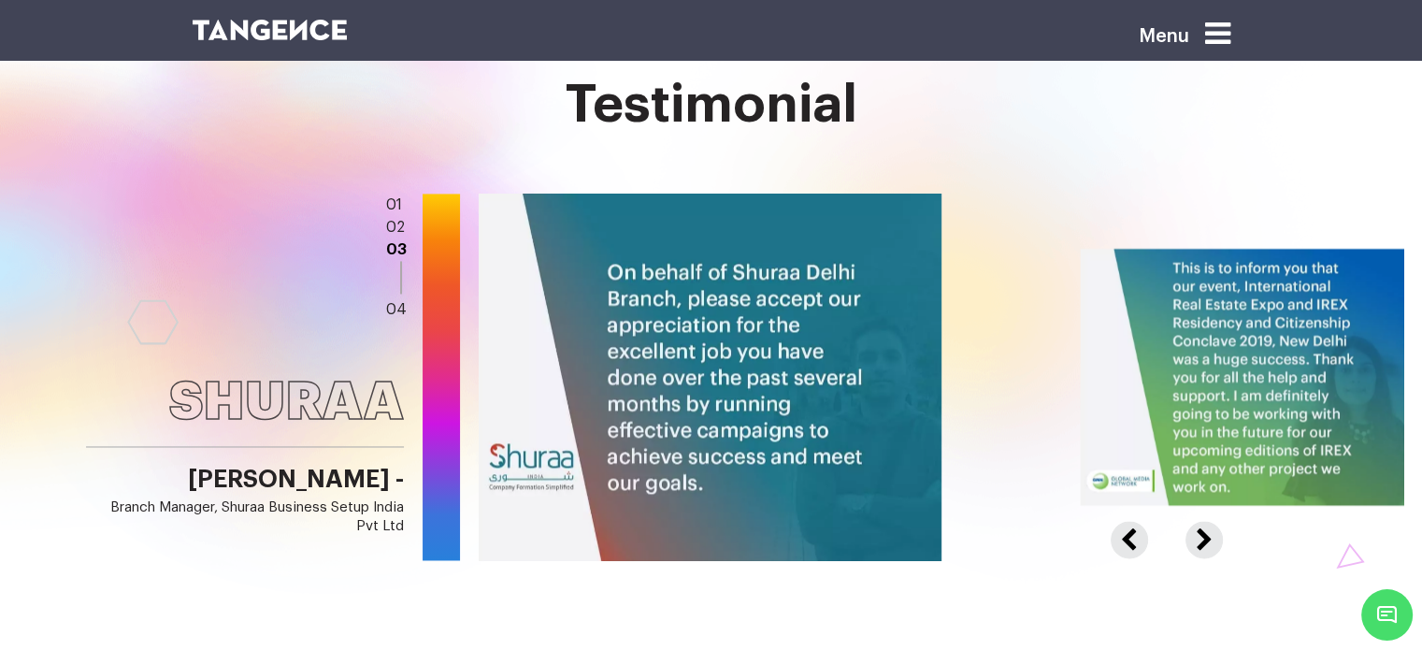
click at [1204, 521] on button "Next" at bounding box center [1201, 529] width 33 height 17
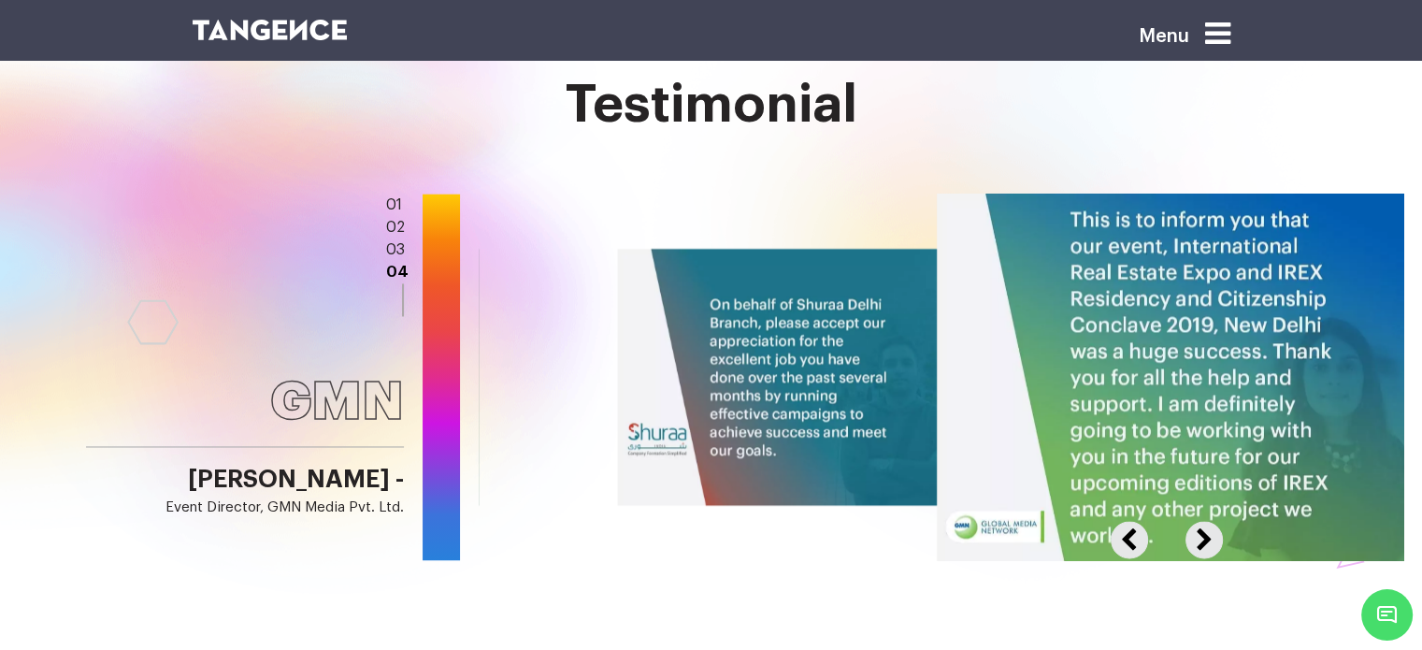
click at [1131, 521] on button "Previous" at bounding box center [1142, 529] width 62 height 17
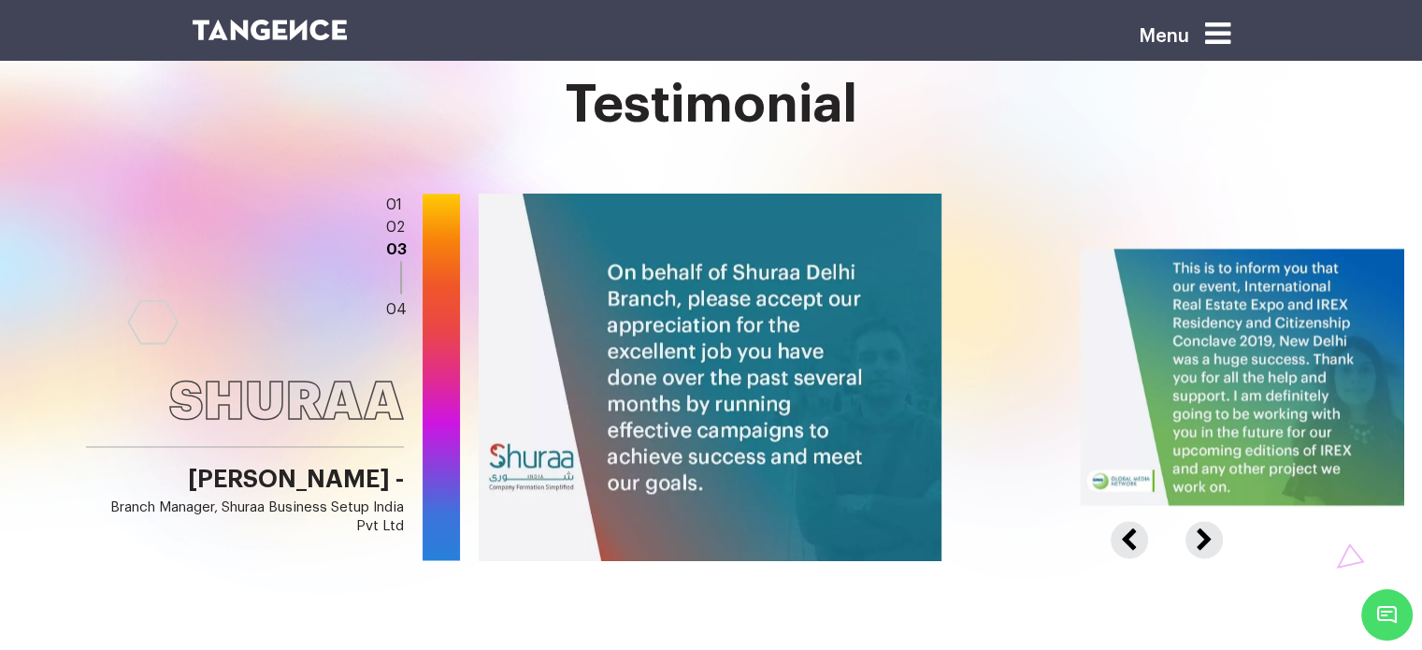
click at [1131, 521] on button "Previous" at bounding box center [1142, 529] width 62 height 17
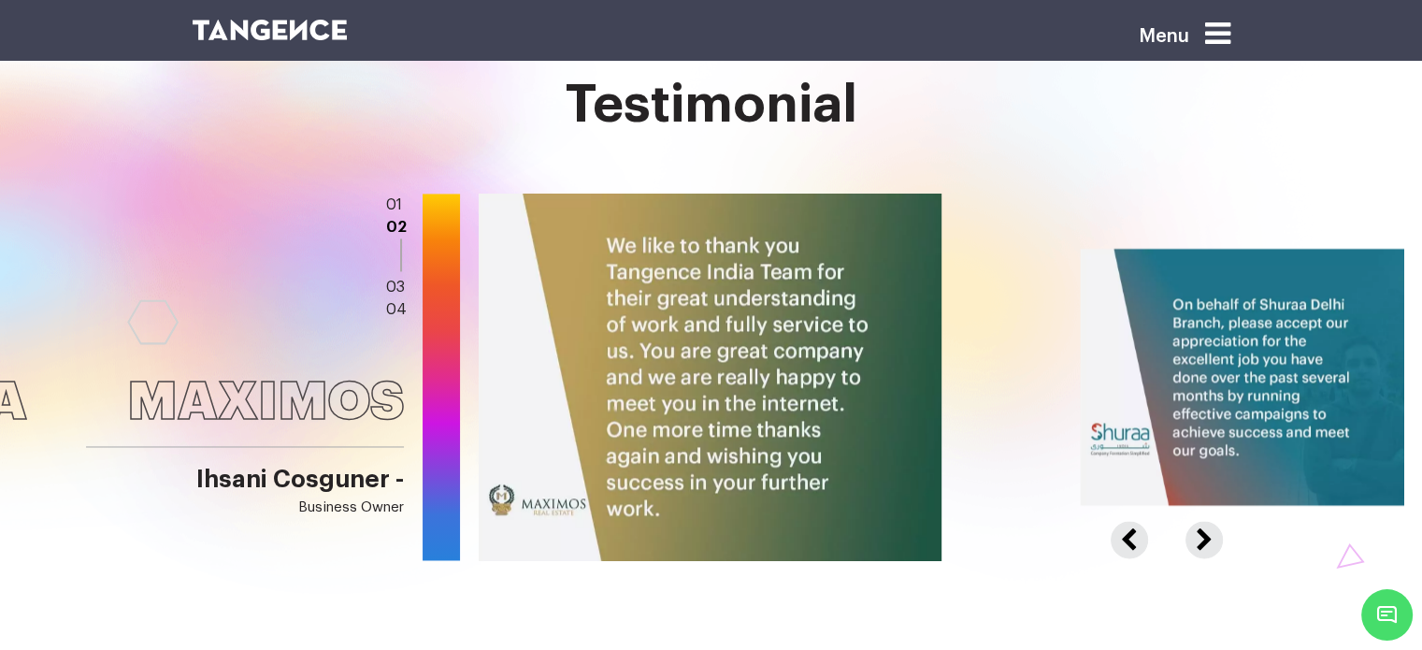
click at [1131, 521] on button "Previous" at bounding box center [1142, 529] width 62 height 17
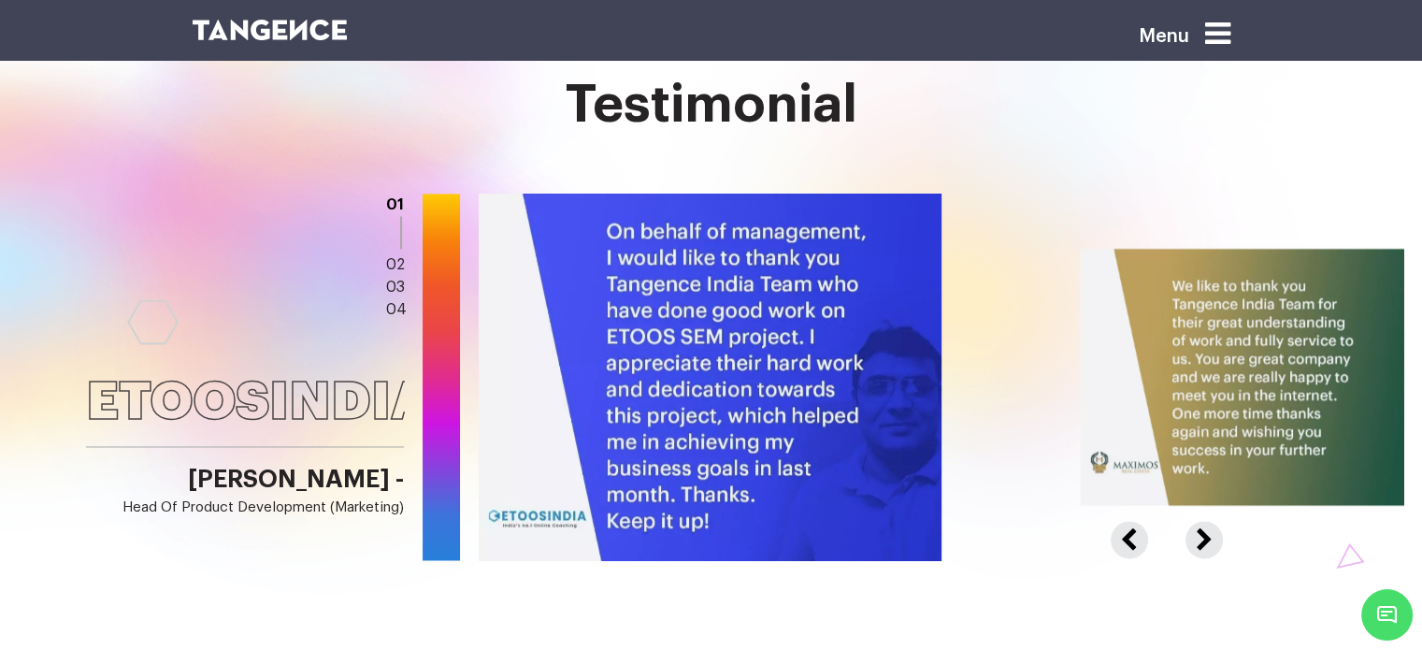
click at [1199, 521] on button "Next" at bounding box center [1201, 529] width 33 height 17
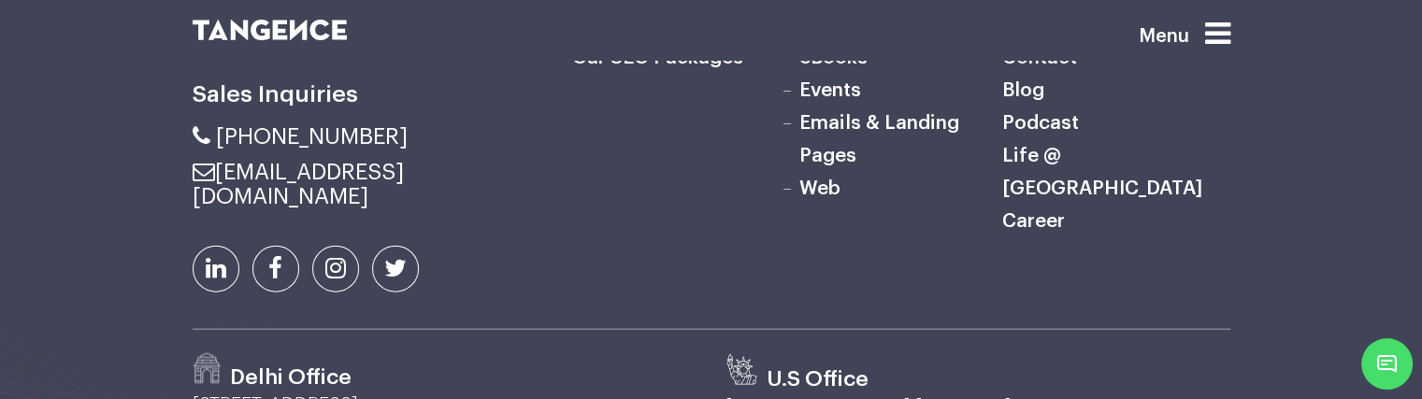
scroll to position [4473, 0]
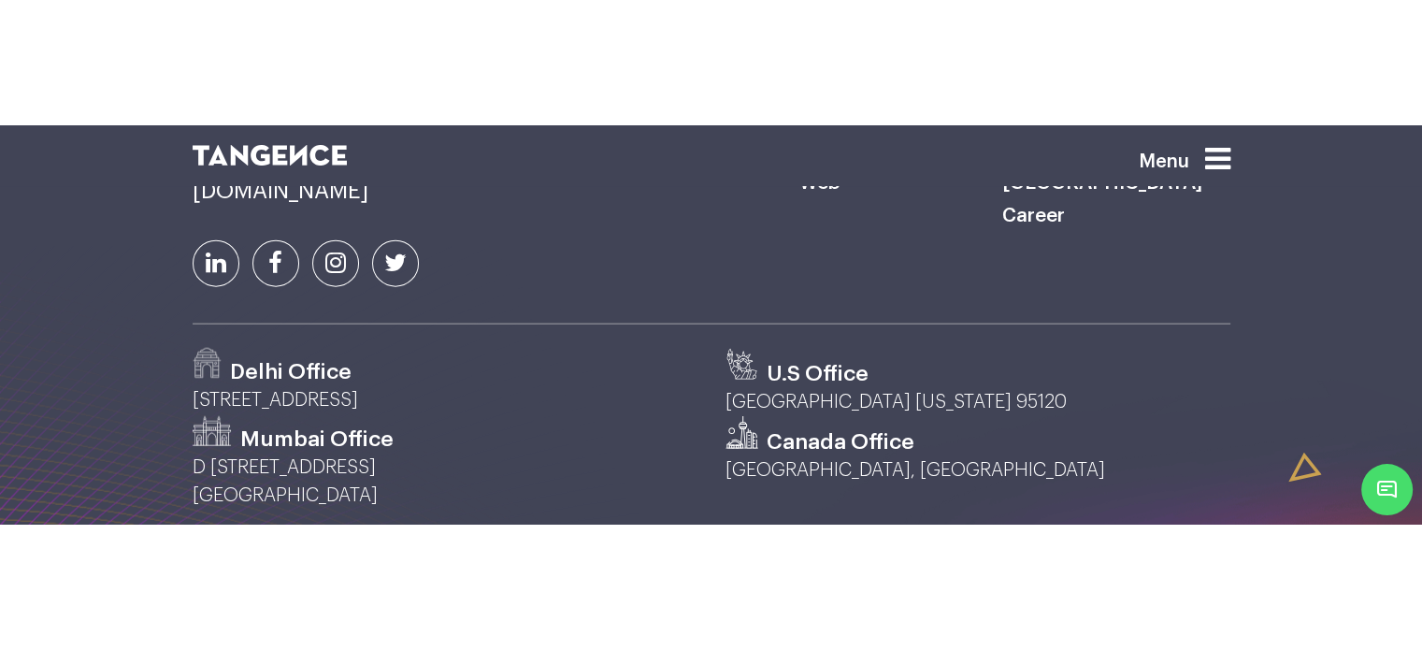
scroll to position [4422, 0]
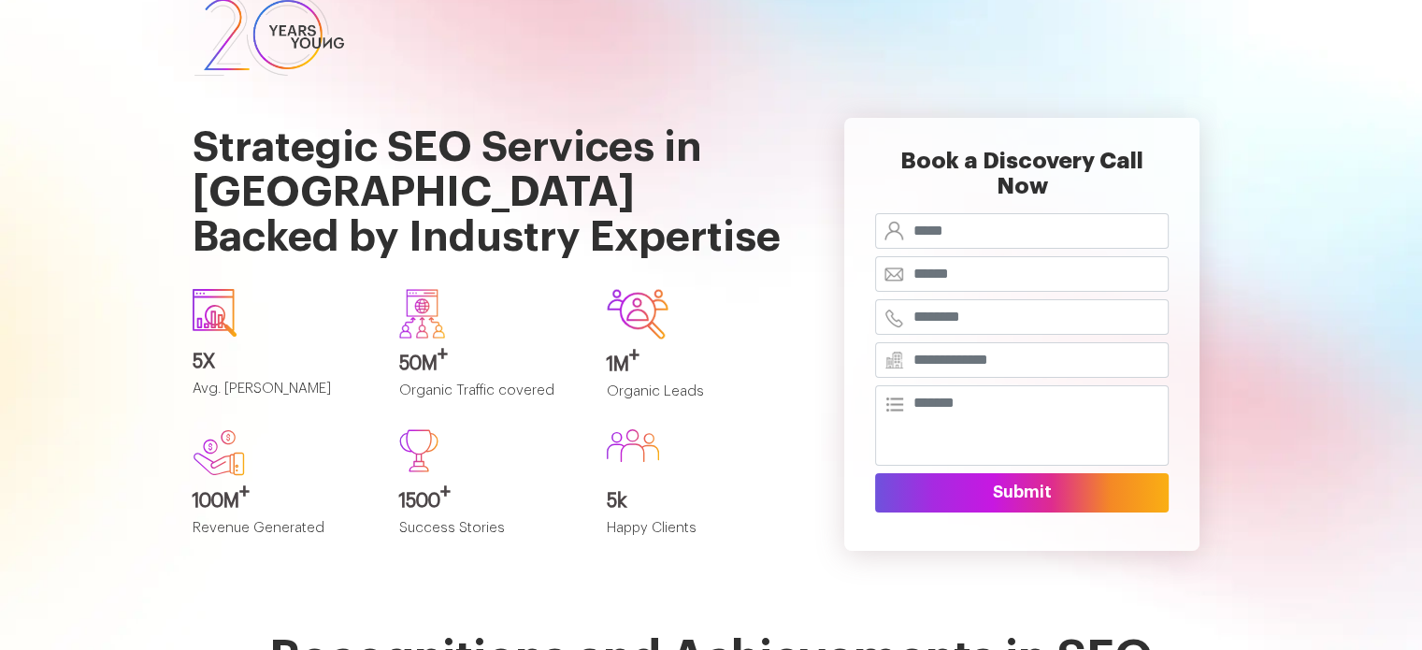
scroll to position [45, 0]
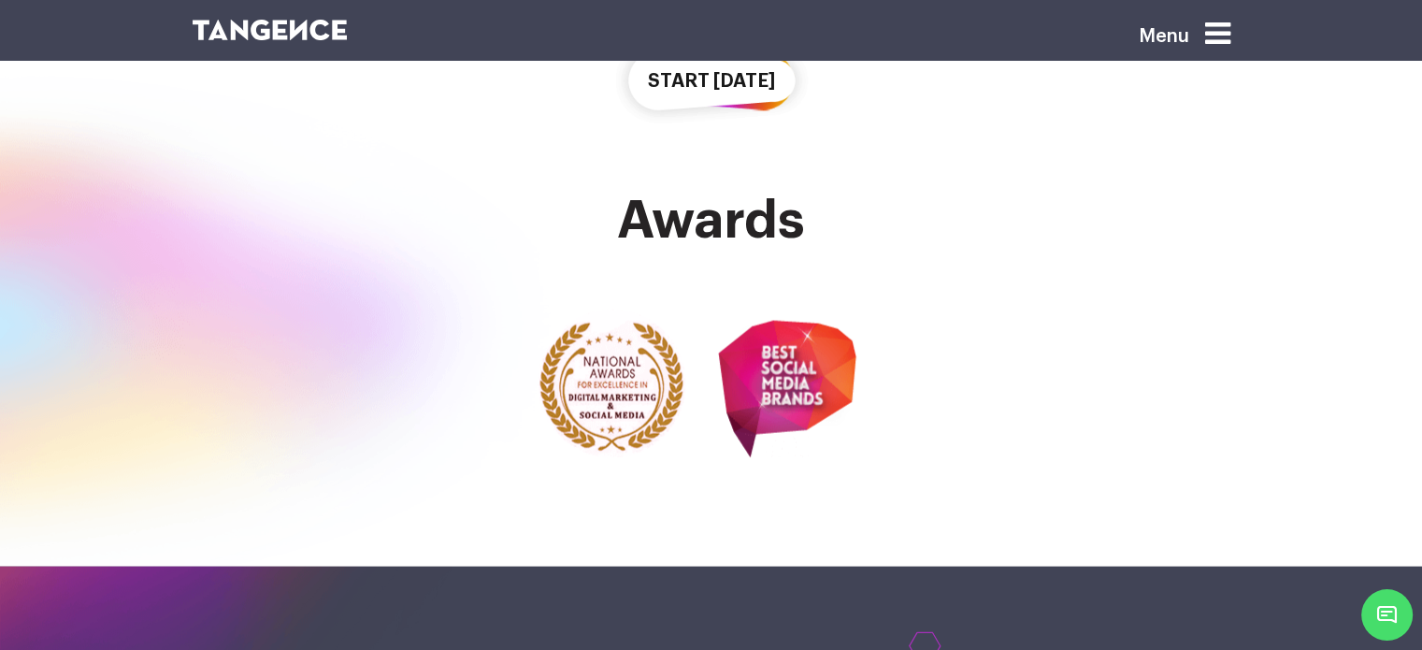
scroll to position [3915, 0]
